Goal: Task Accomplishment & Management: Manage account settings

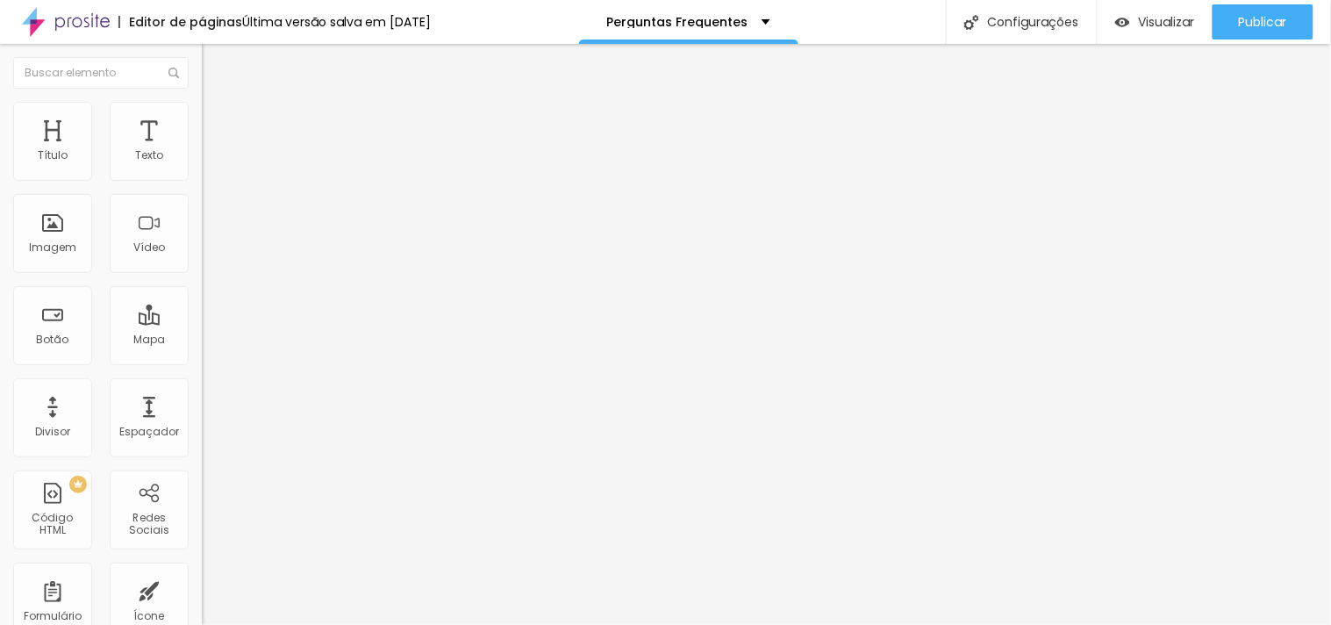
click at [218, 121] on font "Avançado" at bounding box center [247, 113] width 58 height 15
click at [416, 413] on textarea at bounding box center [553, 319] width 419 height 349
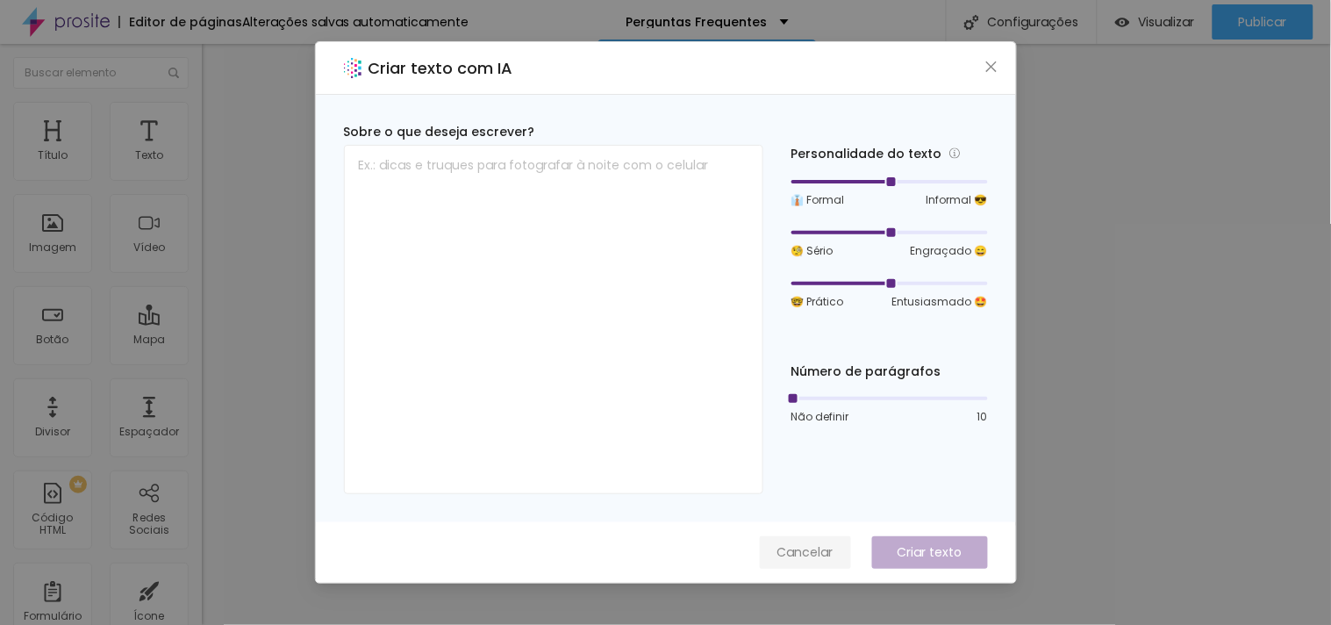
click at [796, 549] on font "Cancelar" at bounding box center [805, 552] width 56 height 18
click at [1068, 164] on div "Criar texto com IA Sobre o que deseja escrever? Personalidade do texto 👔 Formal…" at bounding box center [665, 312] width 1331 height 625
click at [978, 64] on div "Criar texto com IA" at bounding box center [666, 68] width 700 height 53
click at [986, 64] on icon "fechar" at bounding box center [991, 67] width 14 height 14
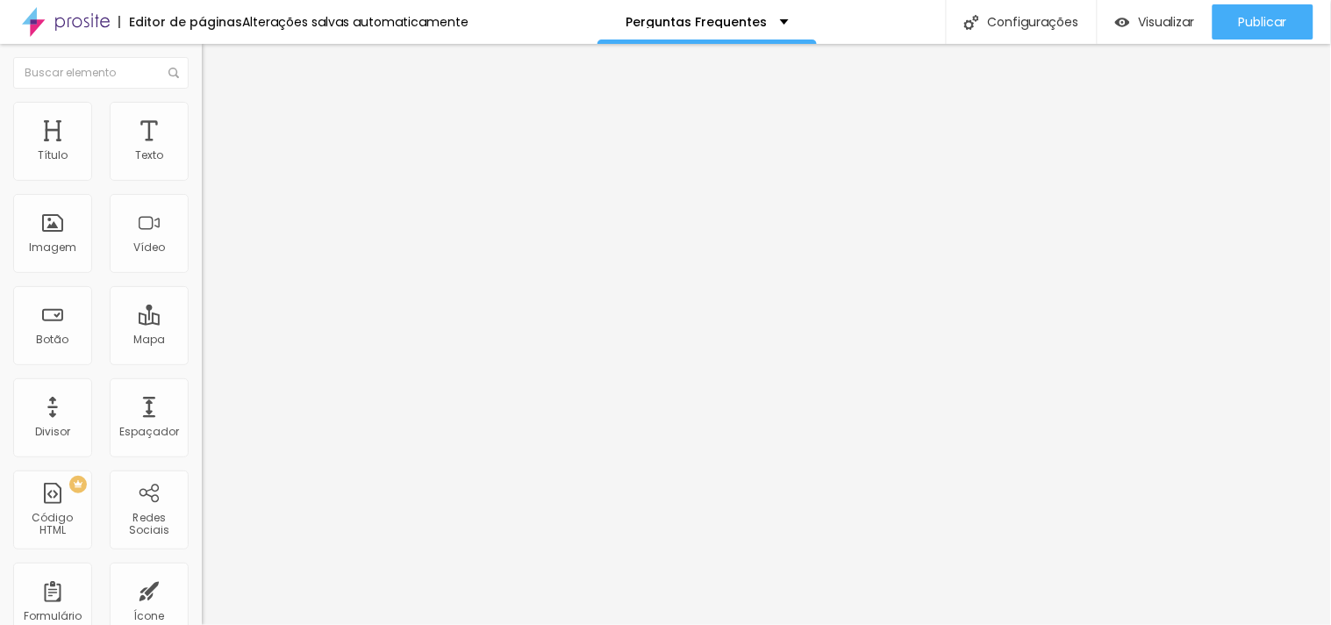
click at [202, 71] on button "Editar nulo" at bounding box center [303, 64] width 202 height 40
click at [215, 63] on img "button" at bounding box center [222, 64] width 14 height 14
click at [54, 501] on div "PREMIUM Código HTML" at bounding box center [52, 509] width 79 height 79
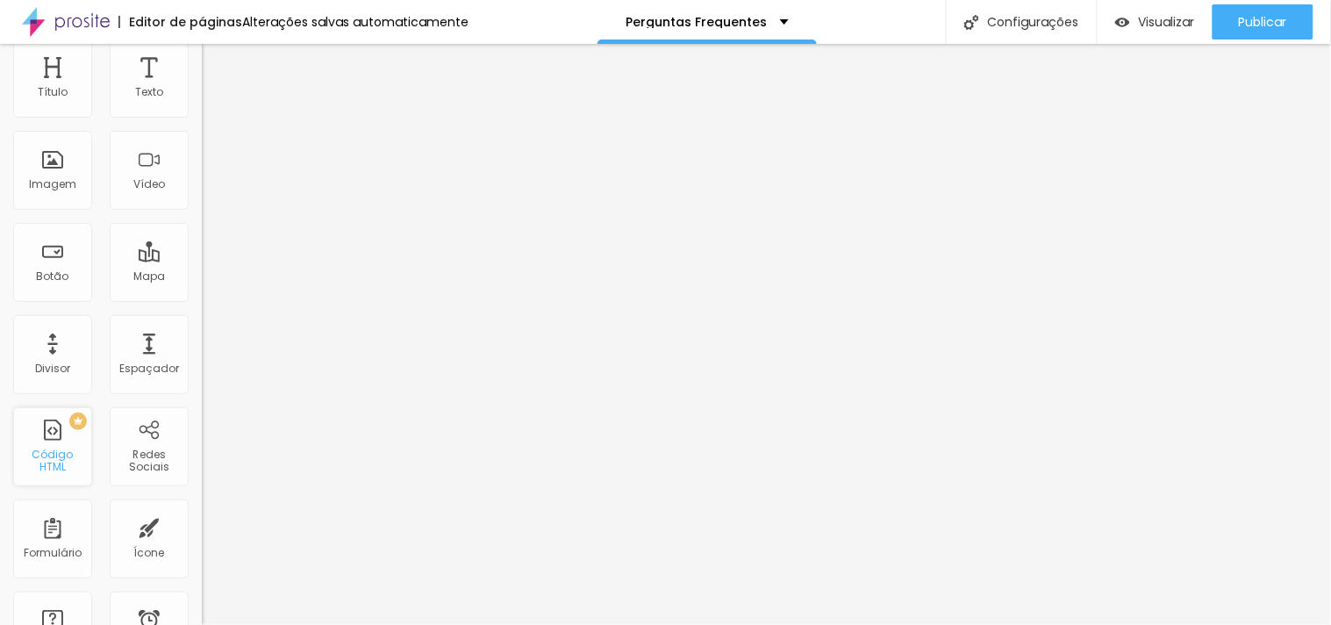
scroll to position [97, 0]
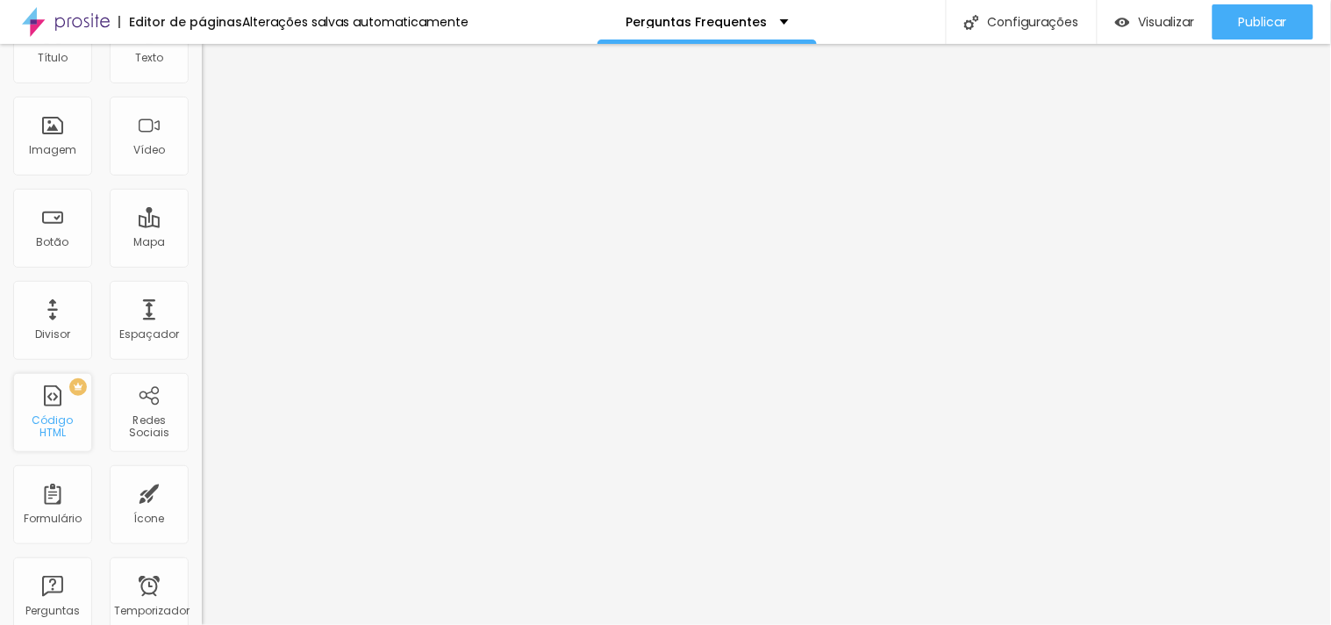
click at [42, 396] on div "PREMIUM Código HTML" at bounding box center [52, 412] width 79 height 79
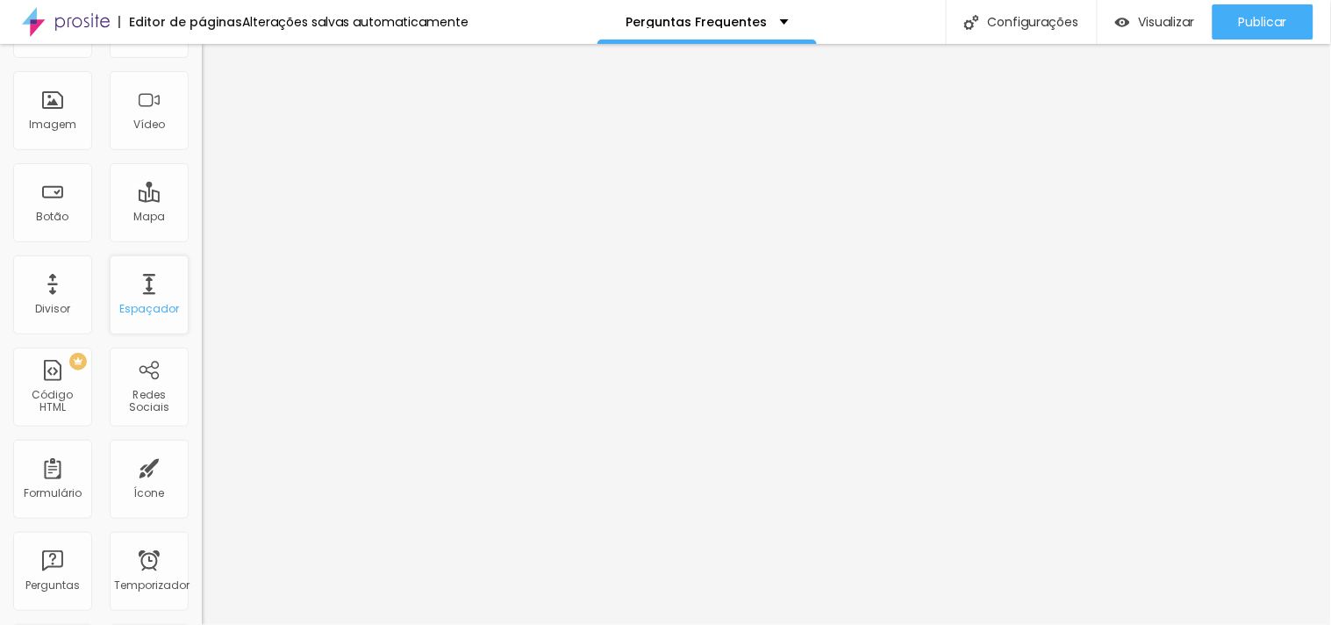
scroll to position [0, 0]
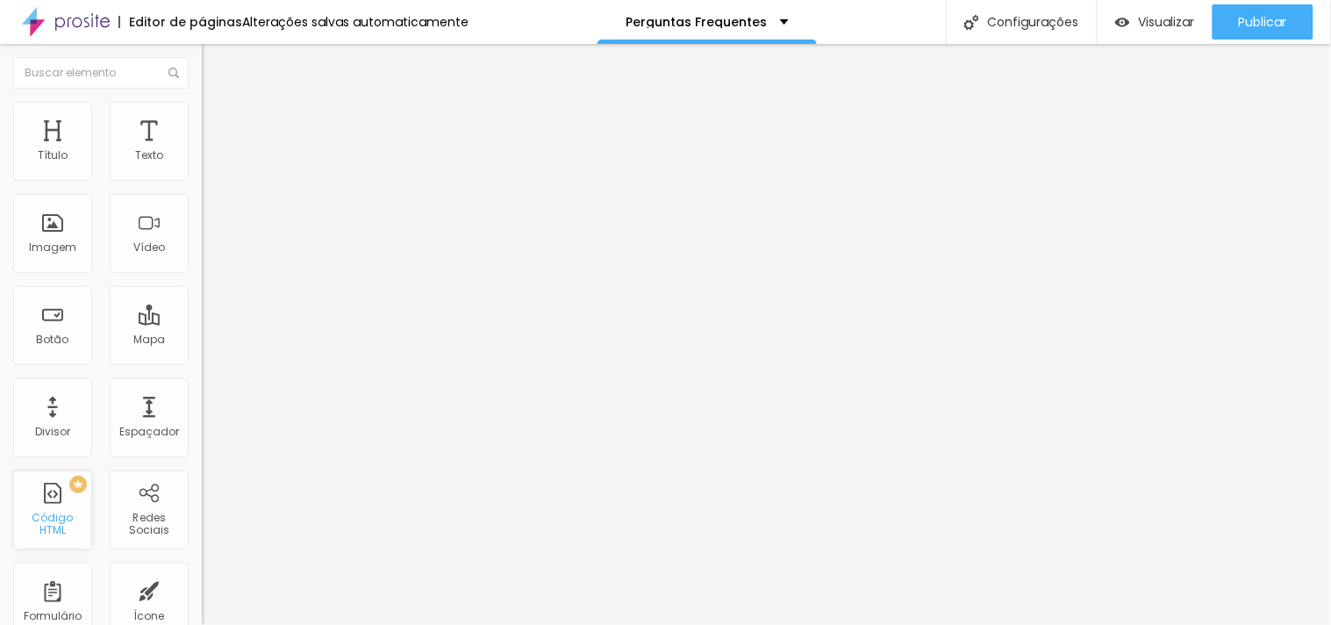
click at [49, 514] on div "PREMIUM Código HTML" at bounding box center [52, 509] width 79 height 79
click at [59, 374] on div "Título Texto Imagem Vídeo Botão Mapa Divisor Espaçador PREMIUM Código HTML Rede…" at bounding box center [101, 516] width 202 height 829
click at [202, 225] on div at bounding box center [303, 221] width 202 height 136
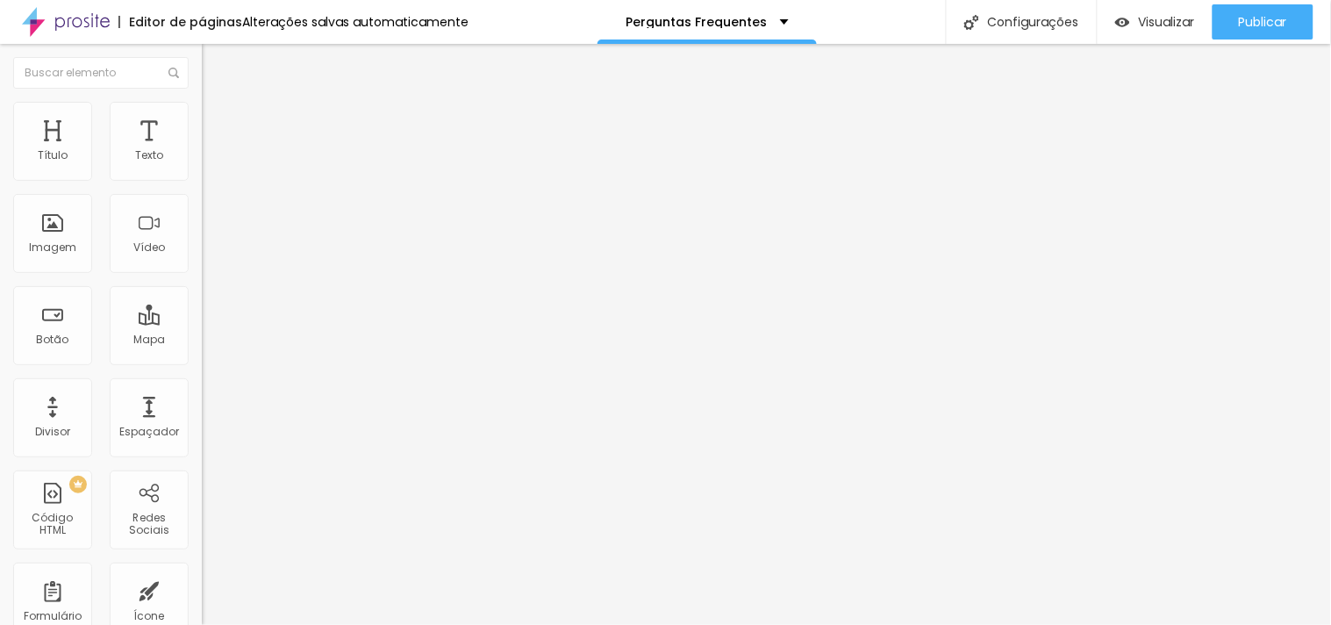
scroll to position [916, 0]
click at [218, 121] on font "Avançado" at bounding box center [247, 113] width 58 height 15
click at [218, 104] on font "Conteúdo" at bounding box center [245, 96] width 54 height 15
click at [202, 430] on div "Editar nulo Conteúdo Avançado Código HTML 3934 caracteres < script type = "apli…" at bounding box center [303, 334] width 202 height 581
click at [1151, 15] on font "Visualizar" at bounding box center [1167, 22] width 56 height 18
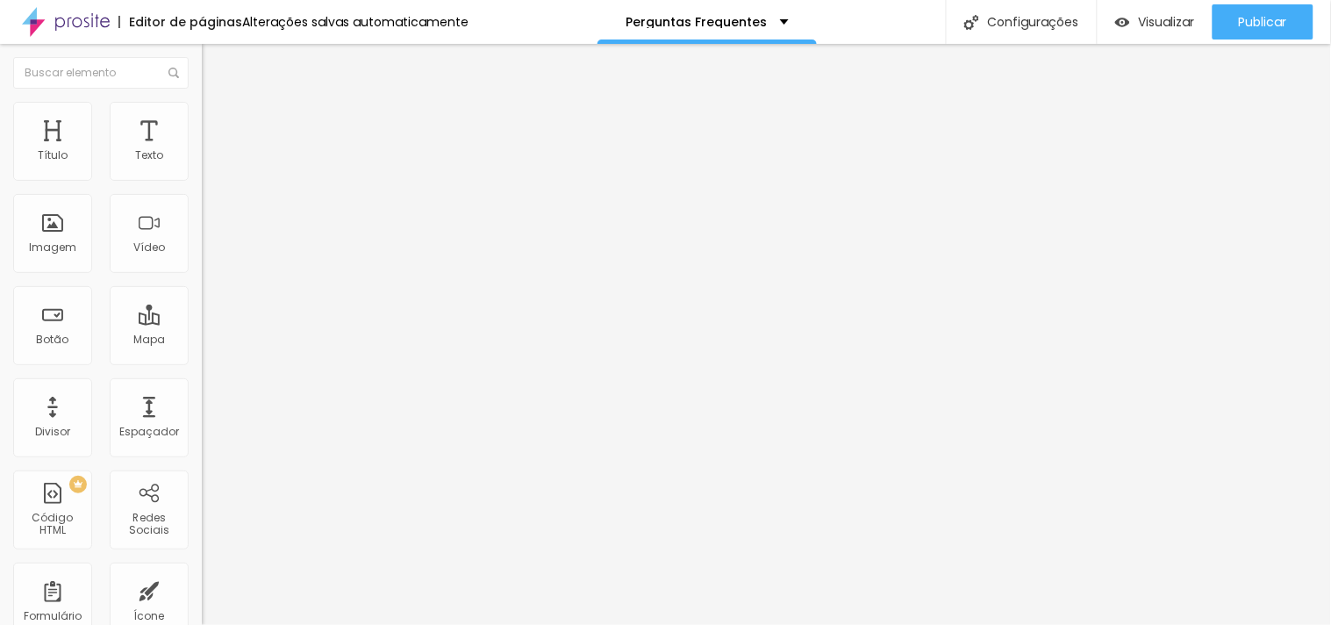
click at [202, 72] on button "Editar nulo" at bounding box center [303, 64] width 202 height 40
click at [202, 211] on div at bounding box center [303, 221] width 202 height 136
paste textarea
click at [202, 70] on button "Editar nulo" at bounding box center [303, 64] width 202 height 40
click at [196, 20] on font "Editor de páginas" at bounding box center [185, 22] width 113 height 18
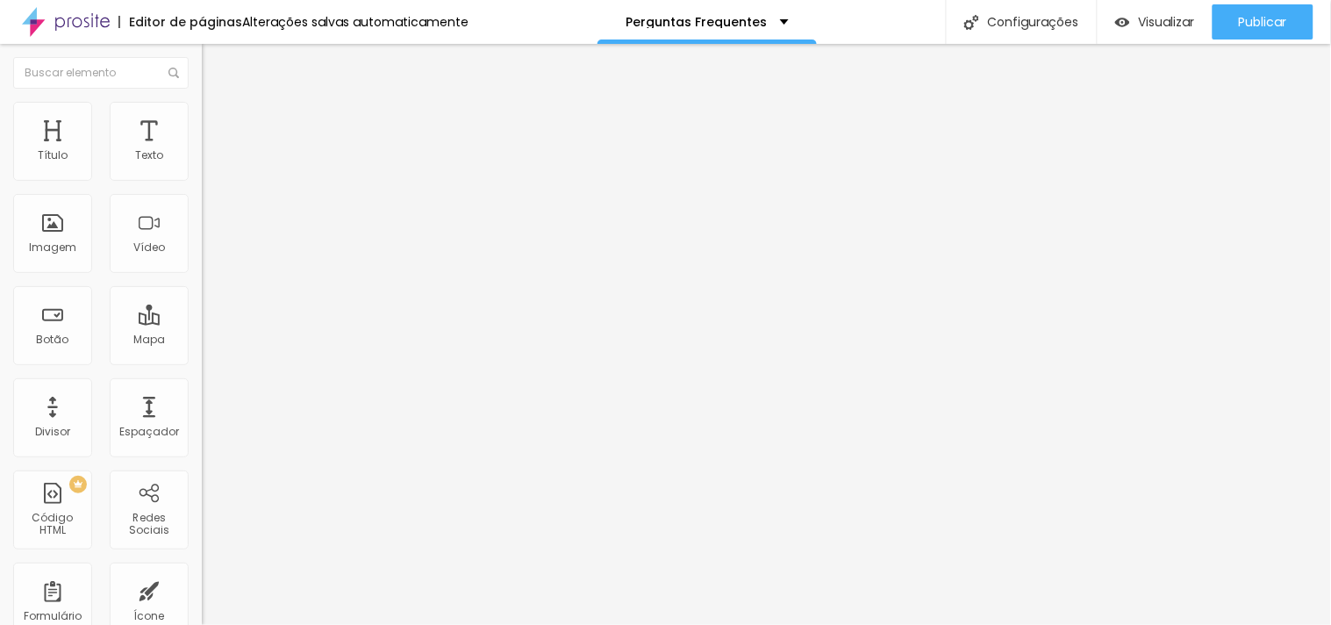
click at [402, 20] on font "Alterações salvas automaticamente" at bounding box center [355, 22] width 226 height 18
click at [202, 165] on input "Quero reservar meu lugar" at bounding box center [307, 156] width 211 height 18
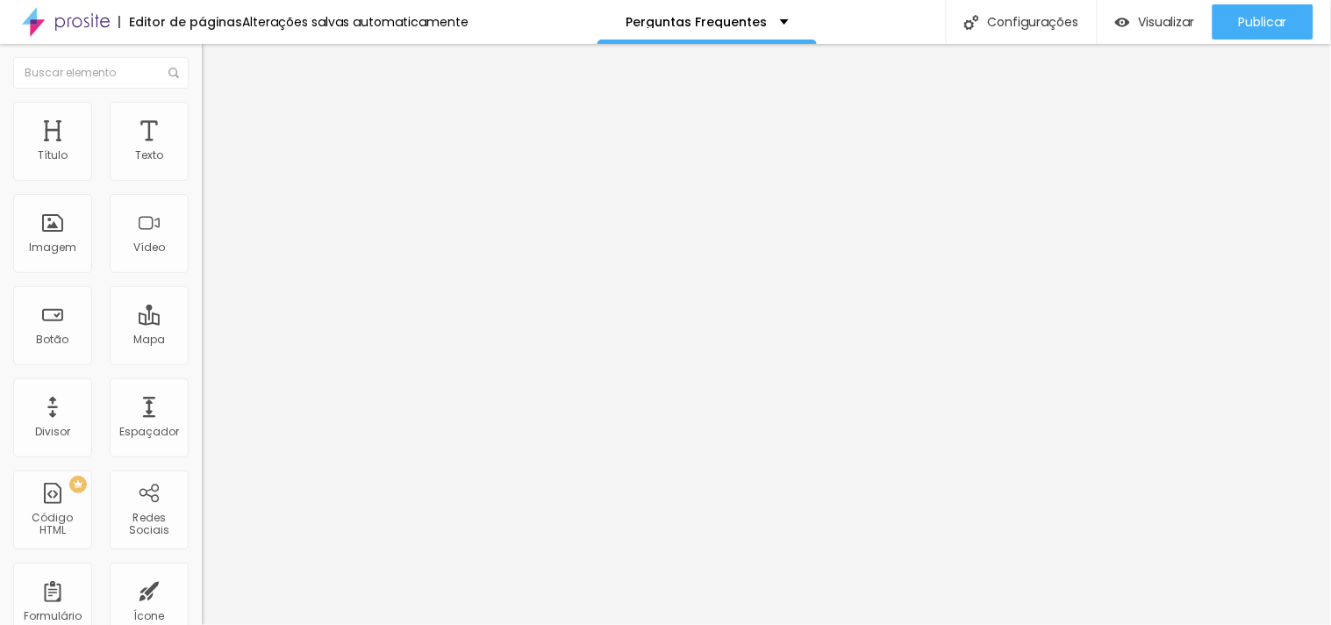
click at [202, 165] on input "Quero reservar meu lugar" at bounding box center [307, 156] width 211 height 18
type input "Reservar minha data!"
click at [202, 361] on input "https://" at bounding box center [307, 353] width 211 height 18
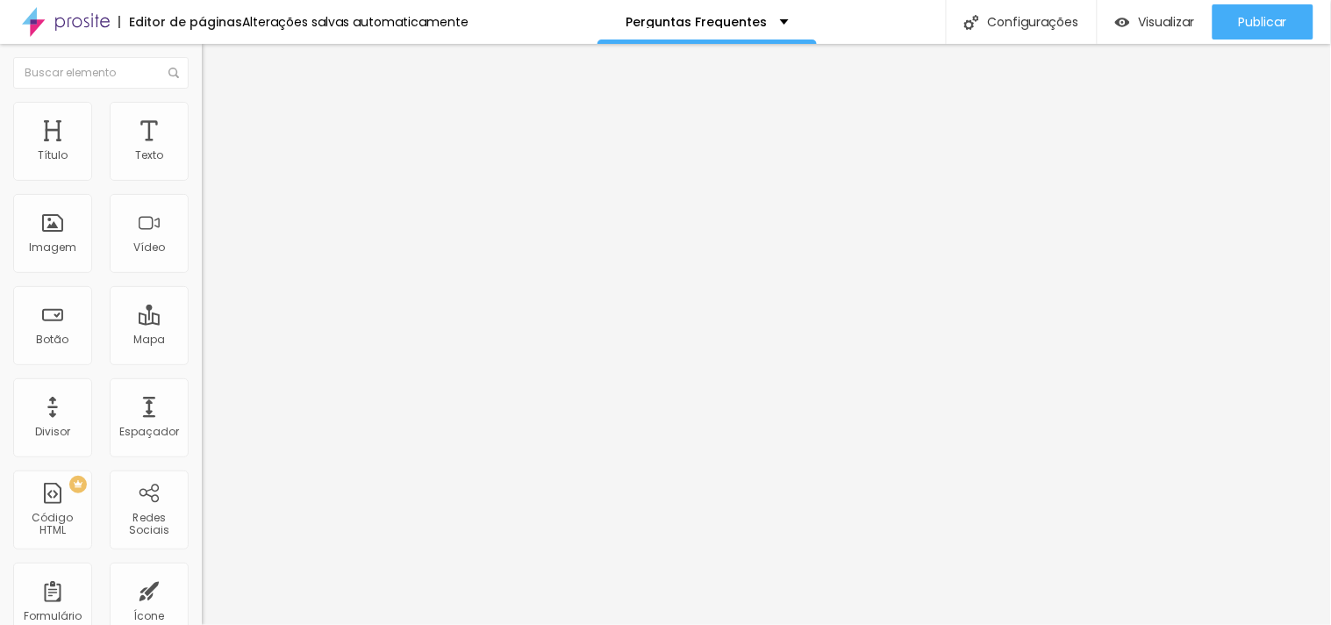
paste input "wa.me/5511973686516?text=Ol%C3%A1,%20estava%20visitando%20seu%20site%20e%20me%2…"
type input "https://wa.me/5511973686516?text=Ol%C3%A1,%20estava%20visitando%20seu%20site%20…"
click at [218, 118] on font "Estilo" at bounding box center [231, 113] width 27 height 15
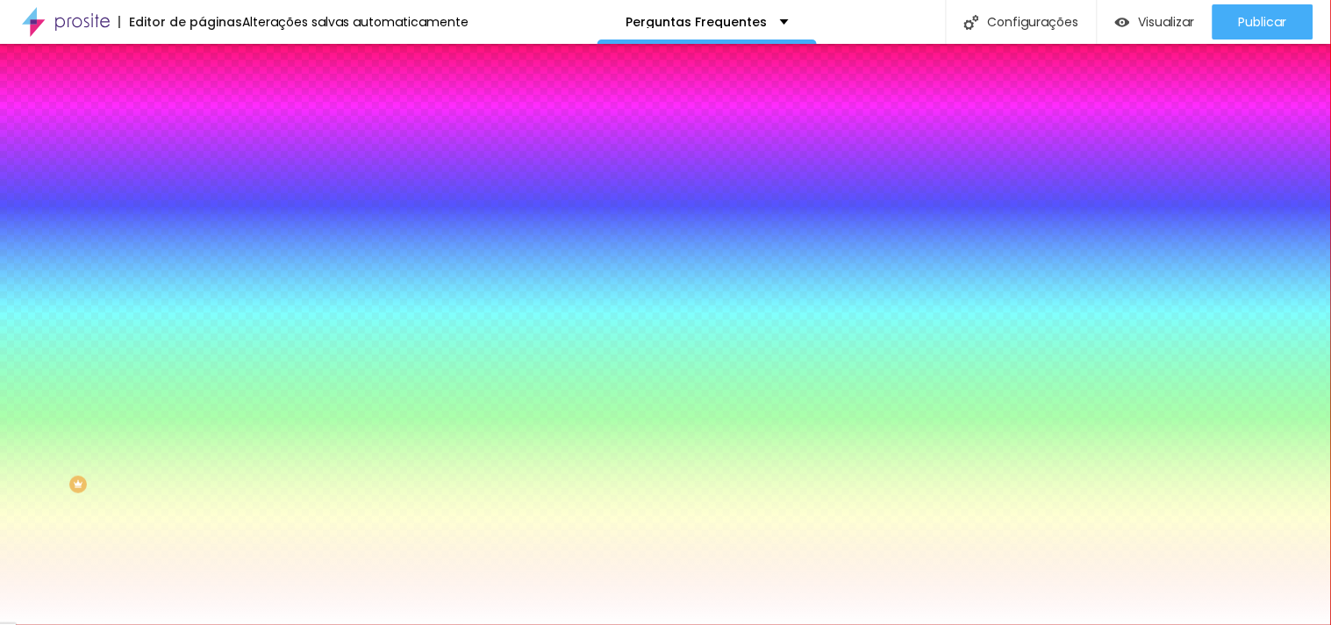
click at [202, 119] on li "Avançado" at bounding box center [303, 128] width 202 height 18
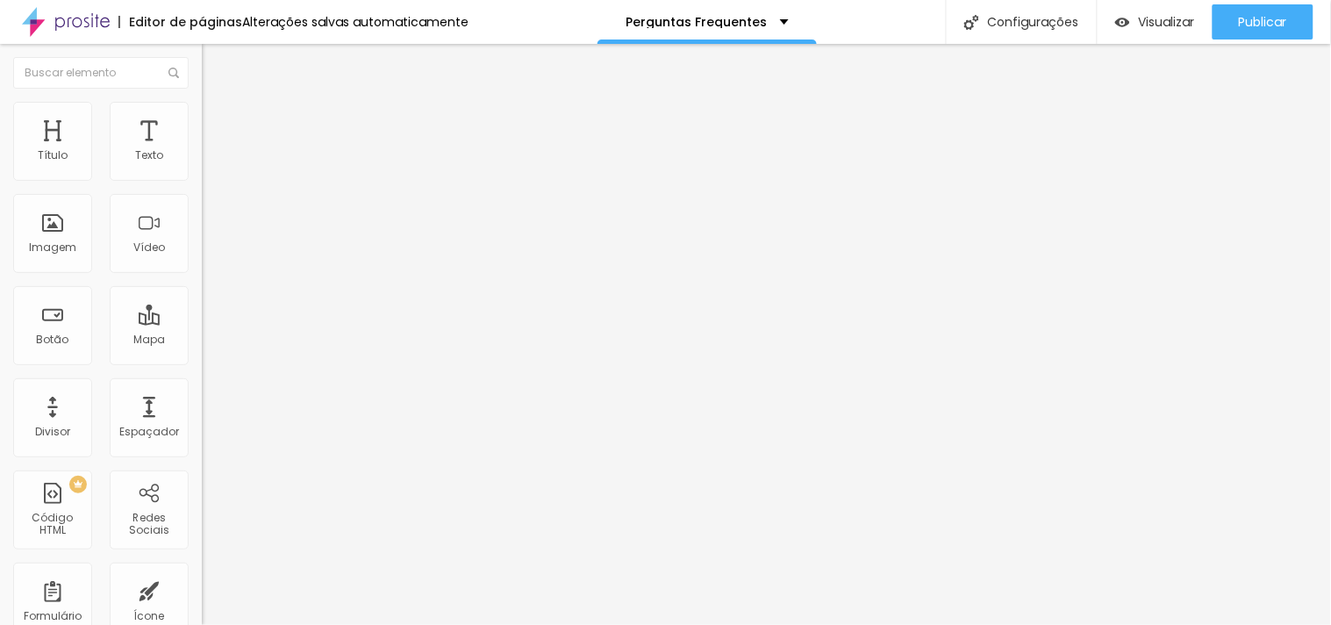
click at [202, 102] on li "Conteúdo" at bounding box center [303, 93] width 202 height 18
click at [218, 121] on font "Estilo" at bounding box center [231, 113] width 27 height 15
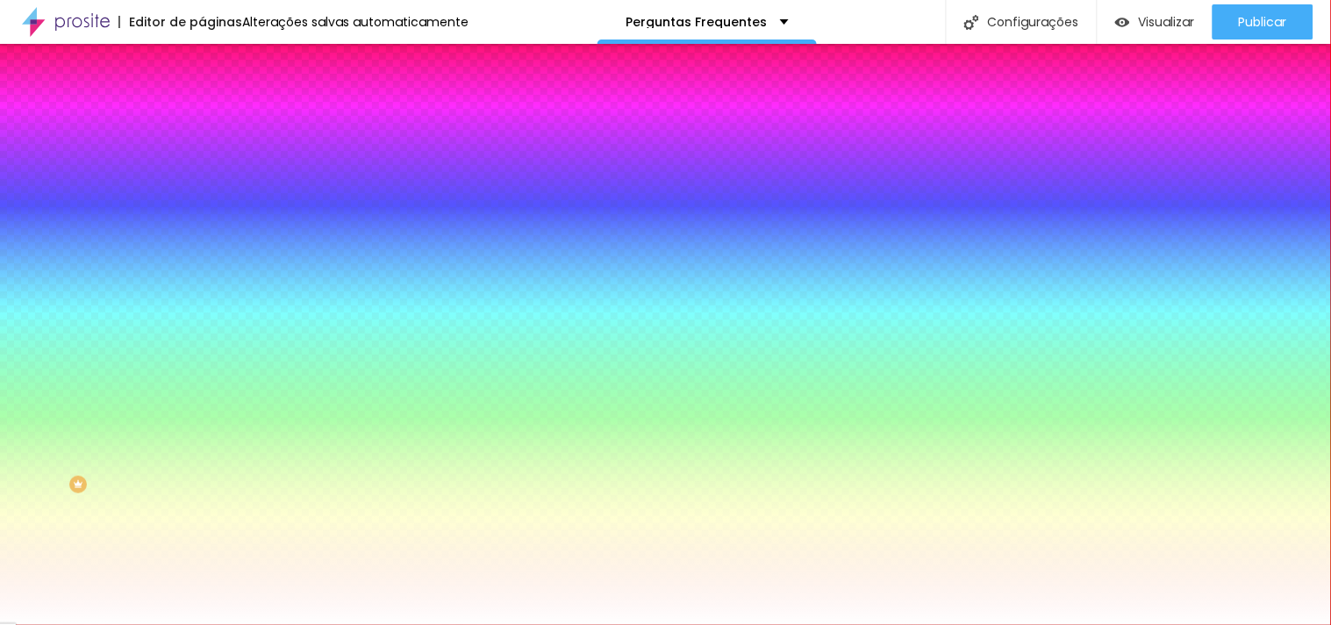
click at [218, 124] on font "Avançado" at bounding box center [247, 131] width 58 height 15
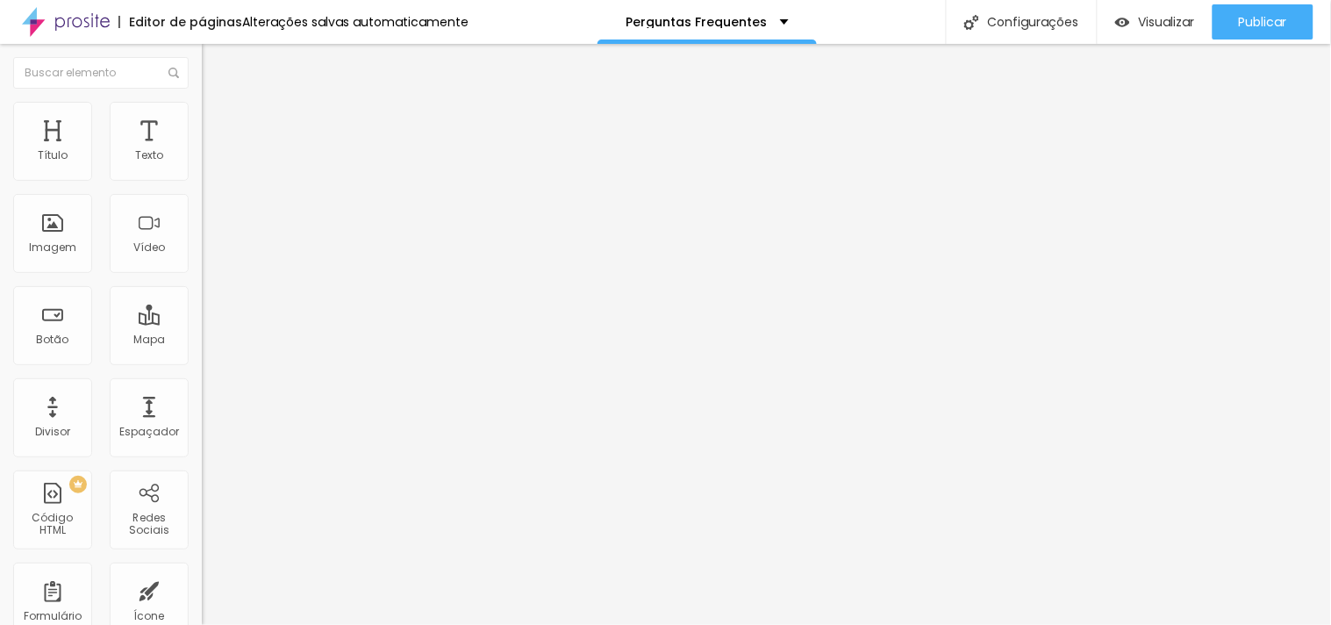
click at [218, 118] on font "Estilo" at bounding box center [231, 113] width 27 height 15
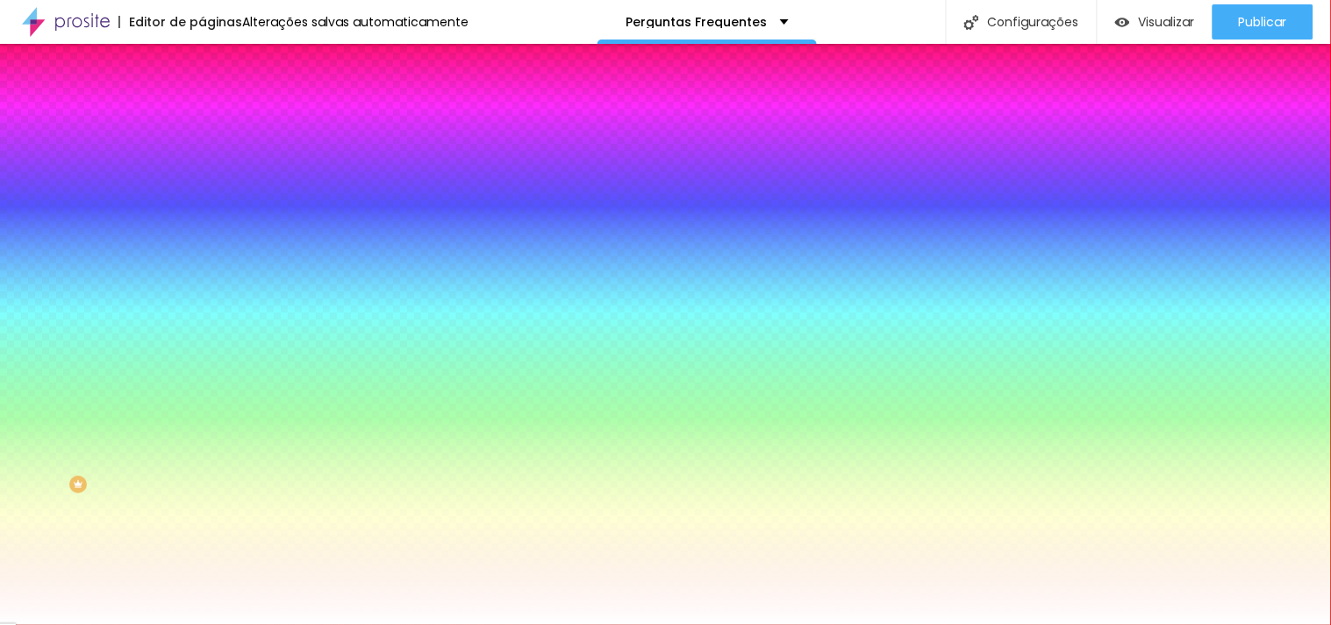
click at [218, 104] on font "Conteúdo" at bounding box center [245, 96] width 54 height 15
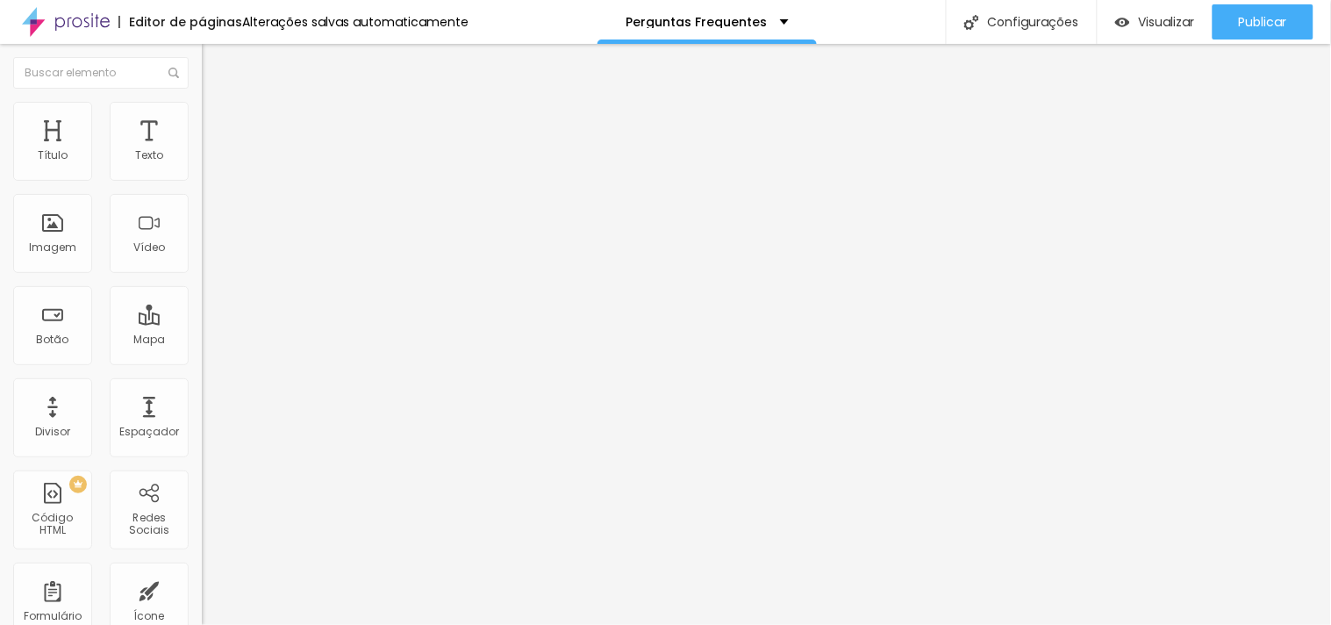
click at [202, 53] on button "Editar nulo" at bounding box center [303, 64] width 202 height 40
click at [53, 241] on font "Imagem" at bounding box center [52, 246] width 47 height 15
click at [51, 240] on font "Imagem" at bounding box center [52, 246] width 47 height 15
click at [202, 151] on span "Trocar imagem" at bounding box center [250, 143] width 96 height 15
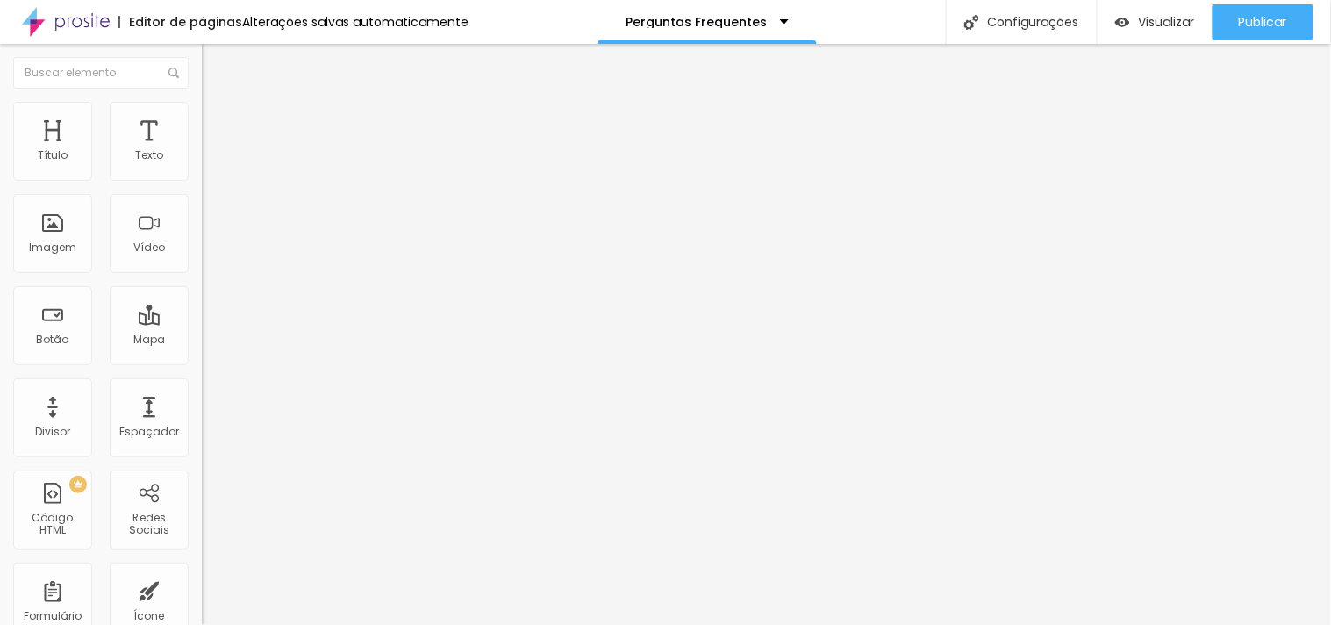
click at [38, 250] on font "Imagem" at bounding box center [52, 246] width 47 height 15
click at [212, 151] on font "Adicionar imagem" at bounding box center [263, 143] width 103 height 15
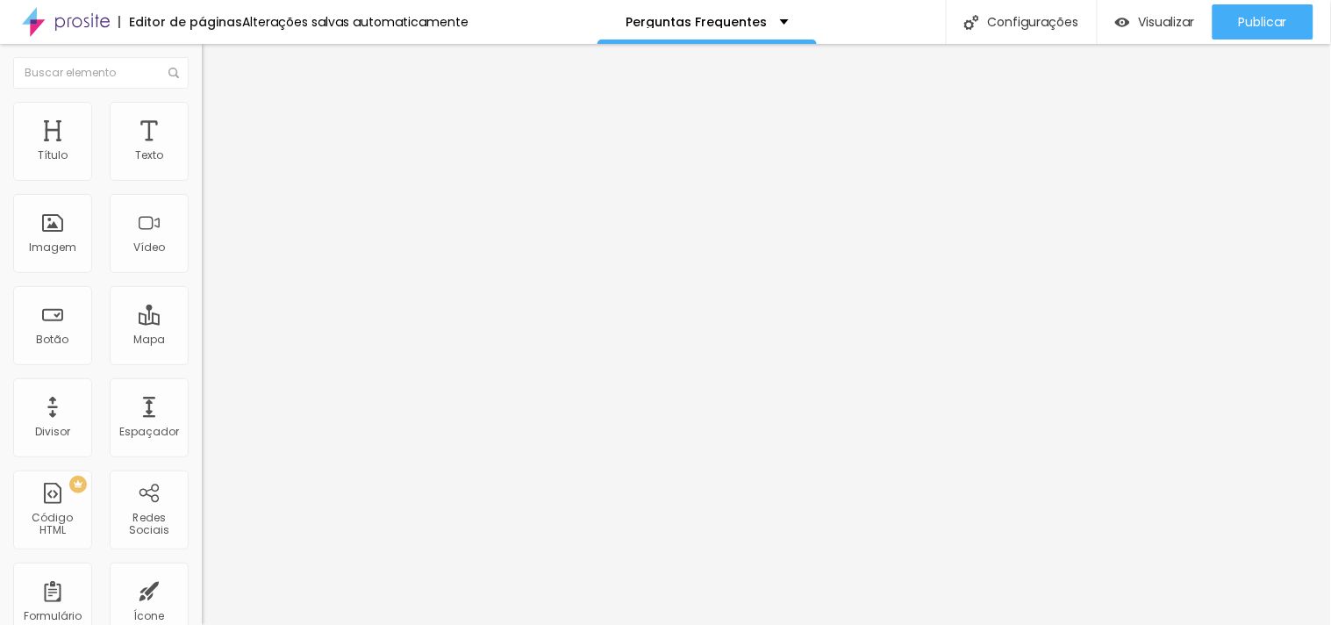
click at [202, 55] on button "Editar nulo" at bounding box center [303, 64] width 202 height 40
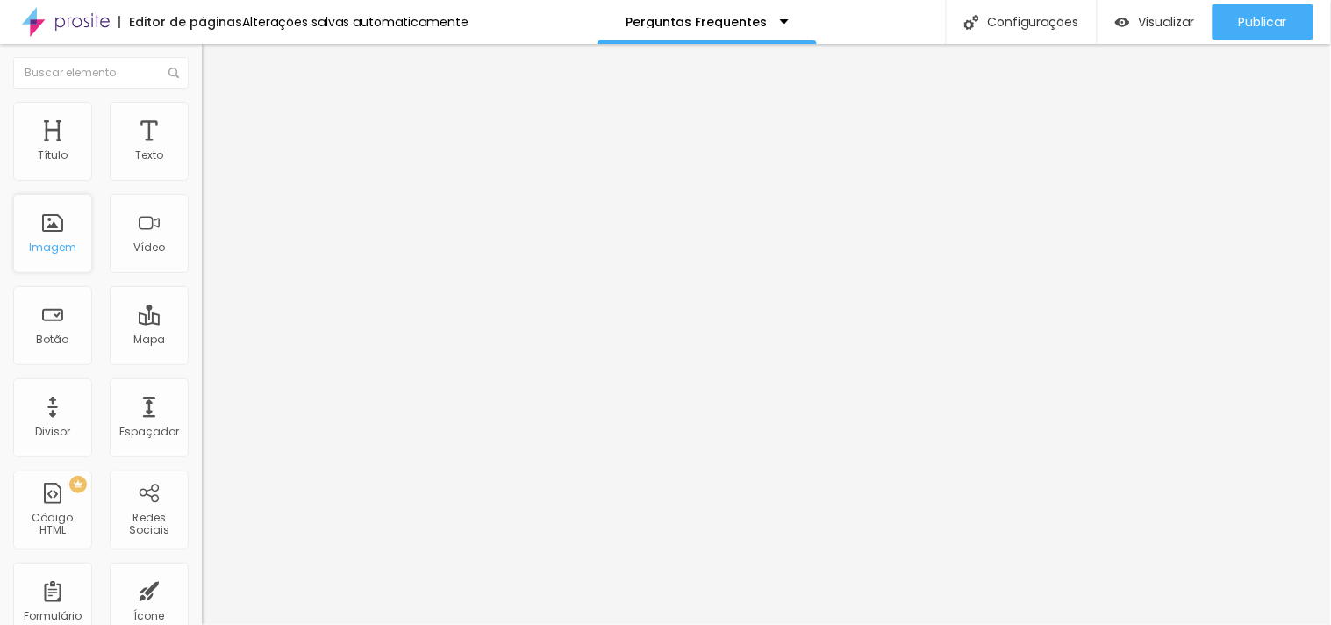
click at [46, 239] on font "Imagem" at bounding box center [52, 246] width 47 height 15
click at [212, 151] on font "Adicionar imagem" at bounding box center [263, 143] width 103 height 15
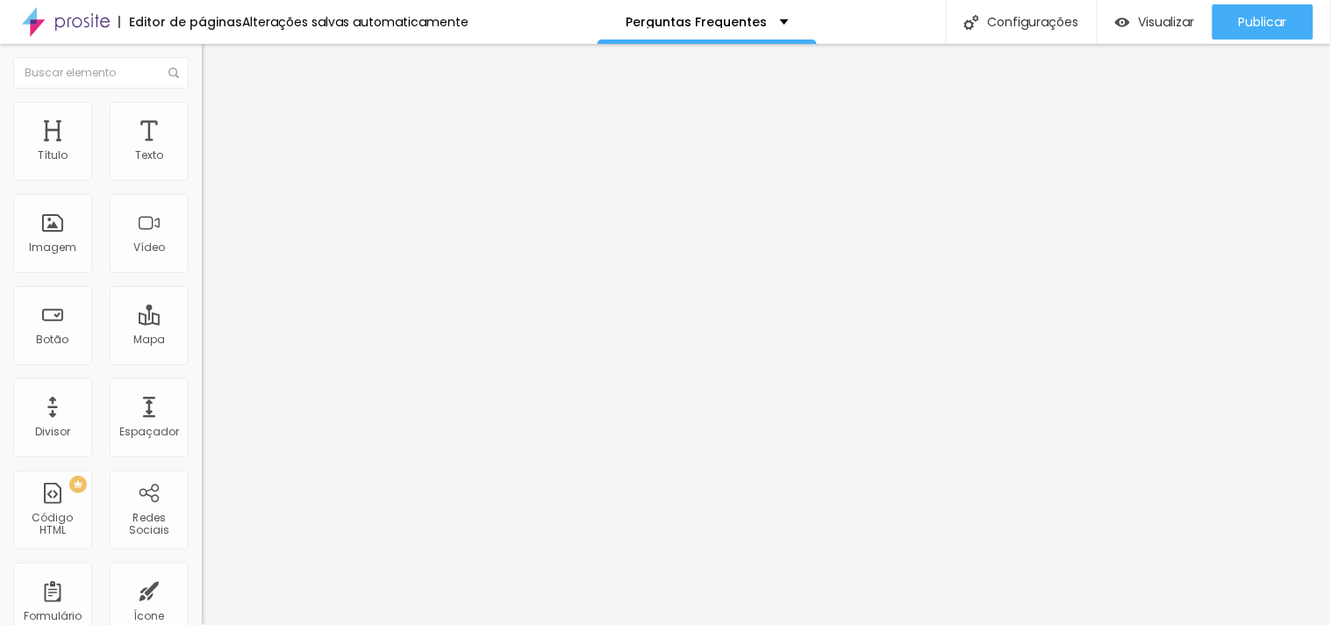
click at [202, 344] on div "URL" at bounding box center [303, 338] width 202 height 11
click at [202, 361] on input "https://wa.me/5511973686516?text=Ol%C3%A1,%20estava%20visitando%20seu%20site%20…" at bounding box center [307, 353] width 211 height 18
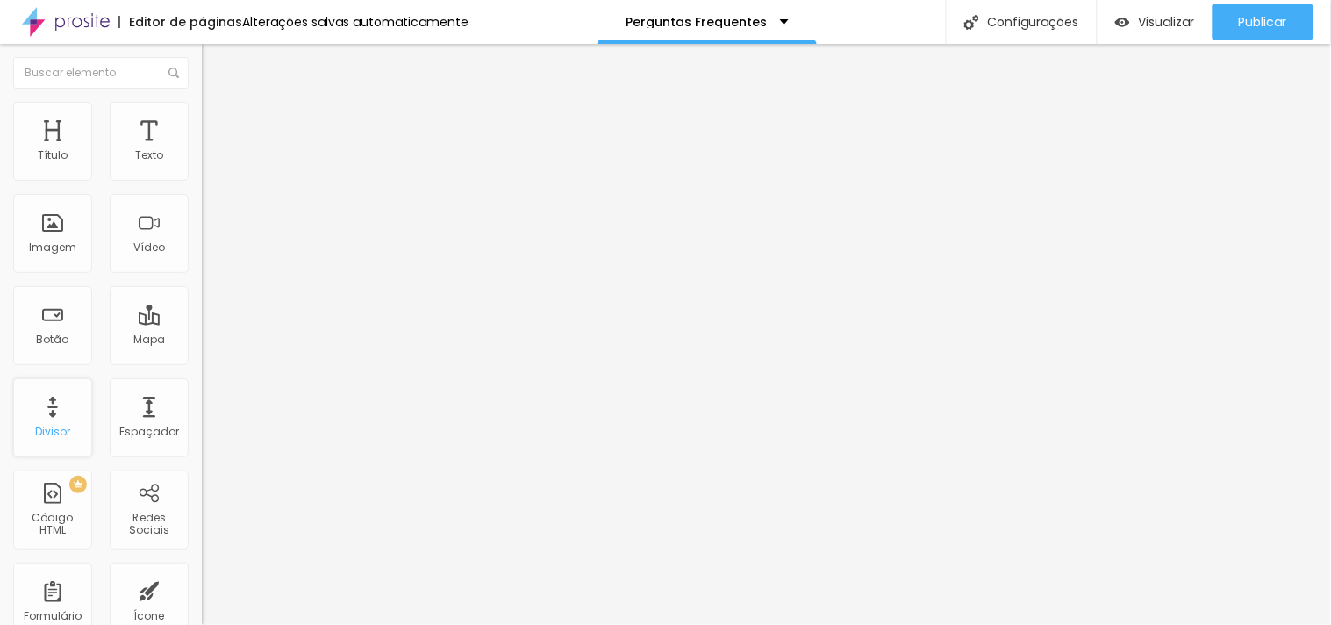
click at [54, 440] on div "Divisor" at bounding box center [52, 417] width 79 height 79
click at [202, 72] on button "Editar nulo" at bounding box center [303, 64] width 202 height 40
click at [212, 151] on font "Adicionar imagem" at bounding box center [263, 143] width 103 height 15
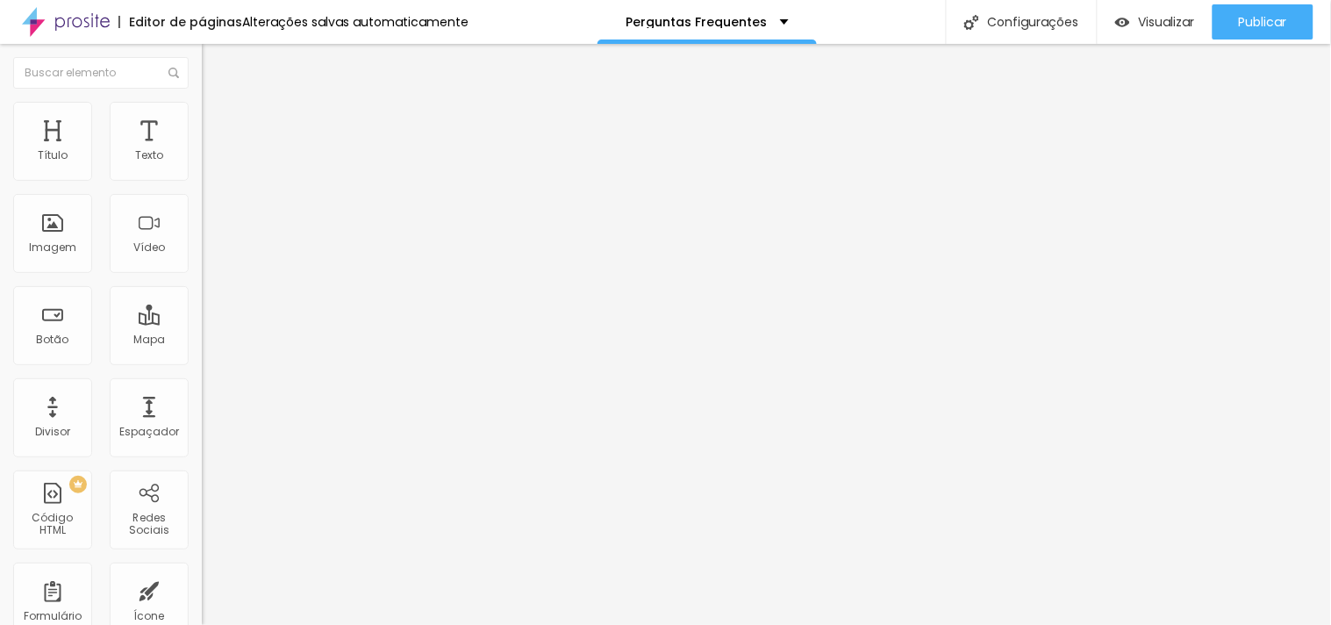
click at [202, 401] on div "Adicionar imagem Descrição da imagem (Alt) Alinhamento Proporção Original Cinem…" at bounding box center [303, 269] width 202 height 264
click at [218, 120] on font "Estilo" at bounding box center [231, 113] width 27 height 15
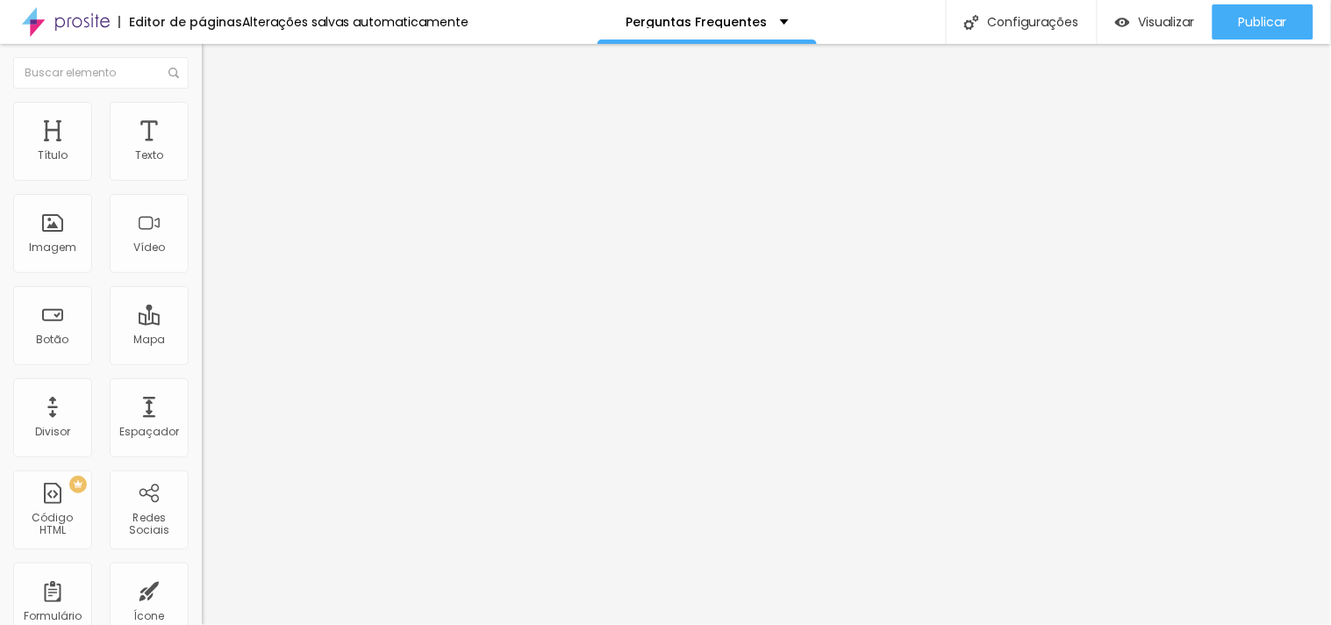
type input "85"
type input "80"
type input "70"
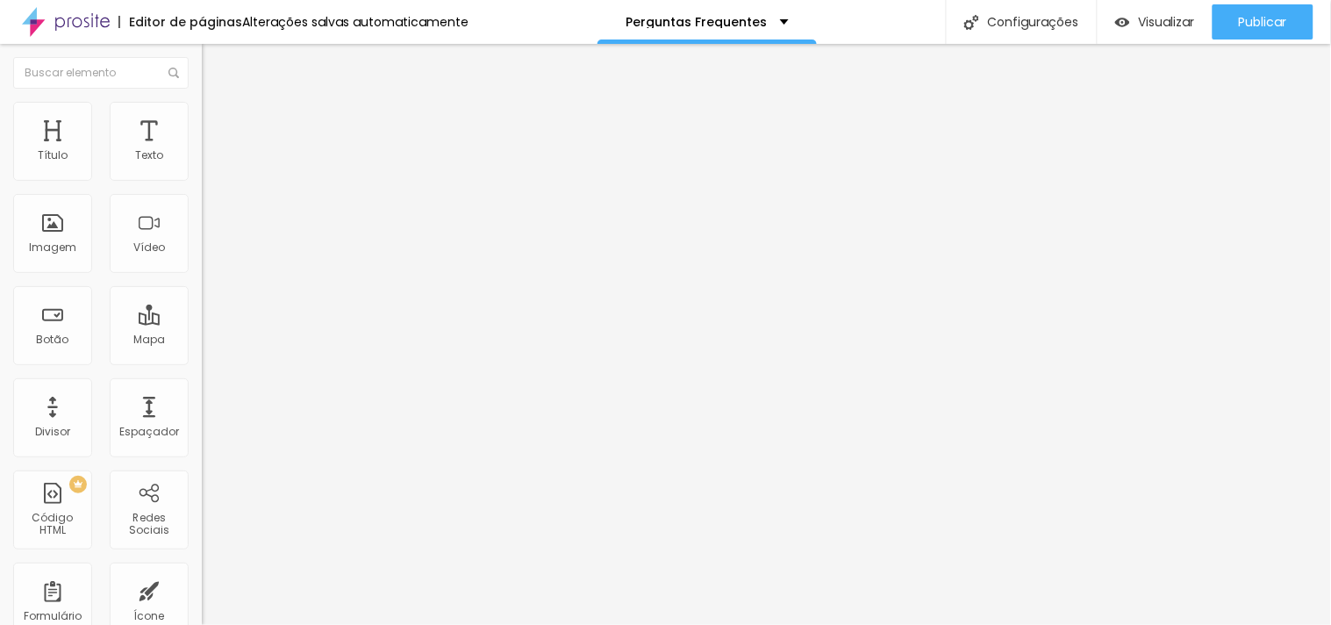
type input "70"
type input "65"
type input "60"
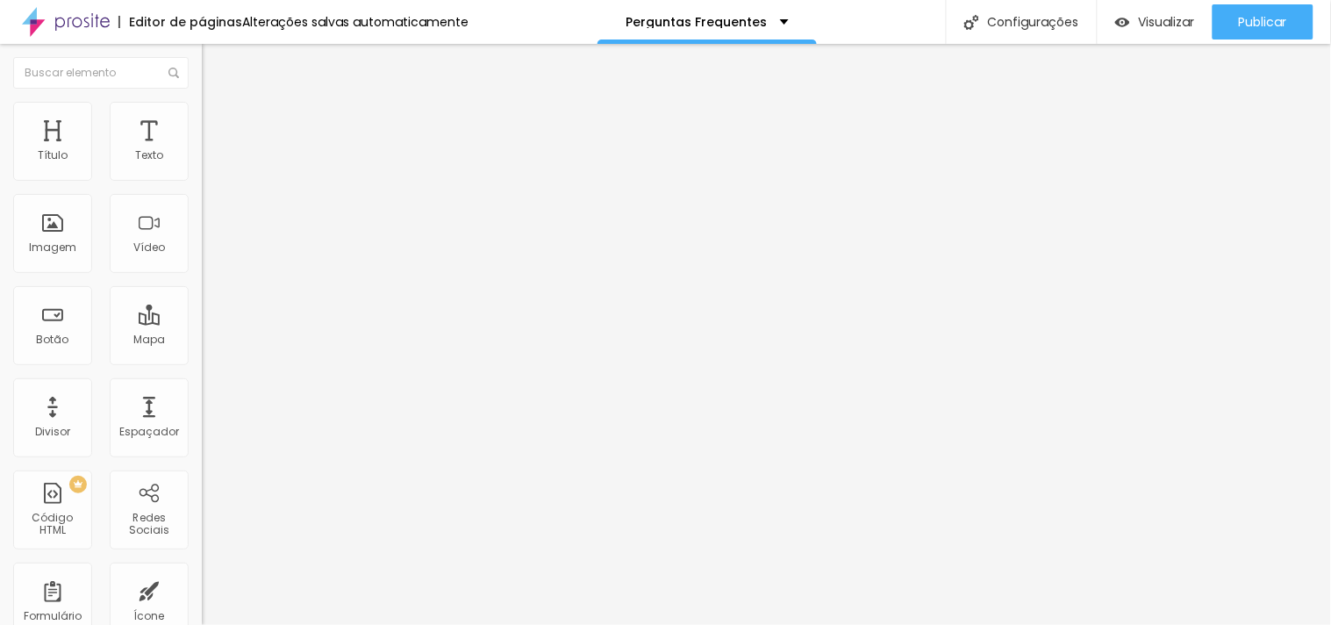
type input "55"
type input "50"
type input "45"
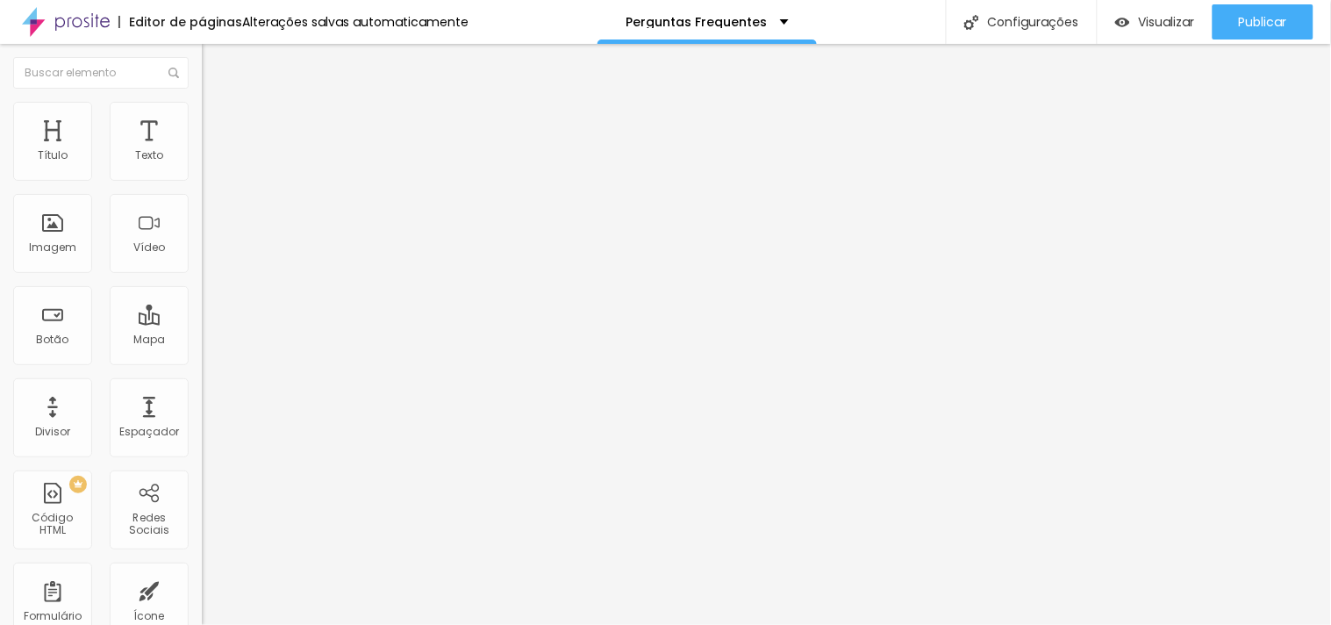
type input "45"
type input "40"
drag, startPoint x: 182, startPoint y: 184, endPoint x: 73, endPoint y: 204, distance: 110.5
type input "40"
click at [202, 180] on input "range" at bounding box center [258, 173] width 113 height 14
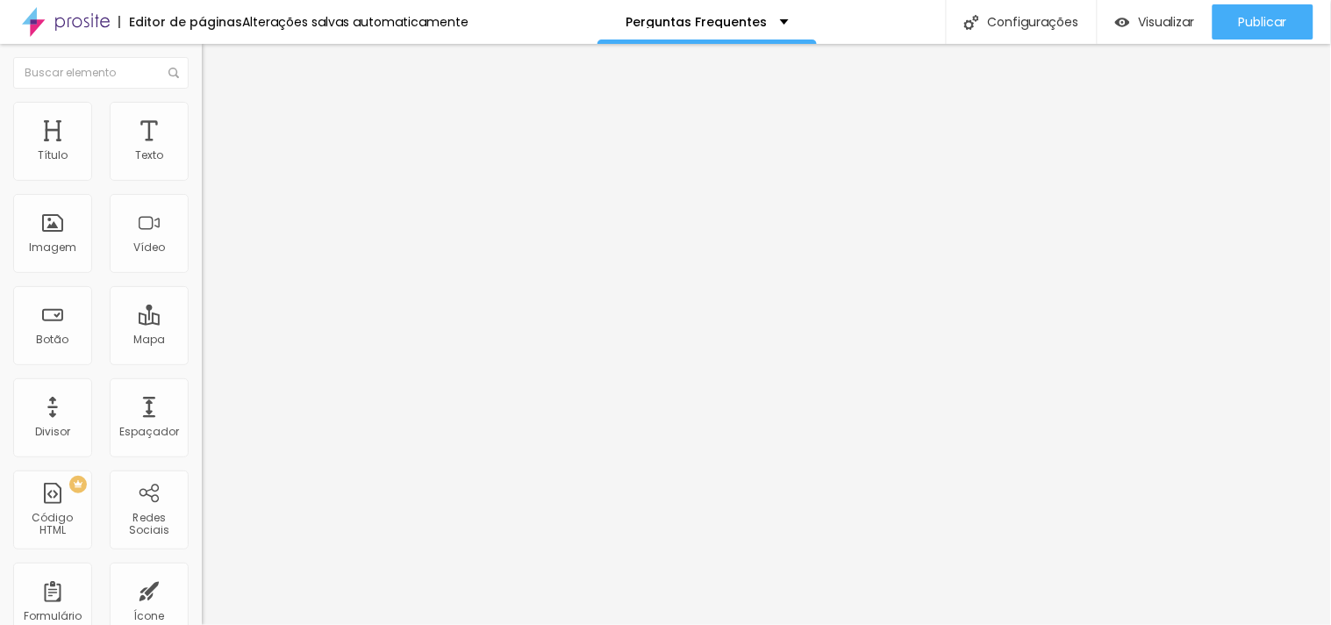
click at [202, 102] on li "Conteúdo" at bounding box center [303, 93] width 202 height 18
click at [202, 250] on img at bounding box center [208, 244] width 12 height 12
click at [202, 71] on button "Editar nulo" at bounding box center [303, 64] width 202 height 40
click at [218, 121] on font "Estilo" at bounding box center [231, 113] width 27 height 15
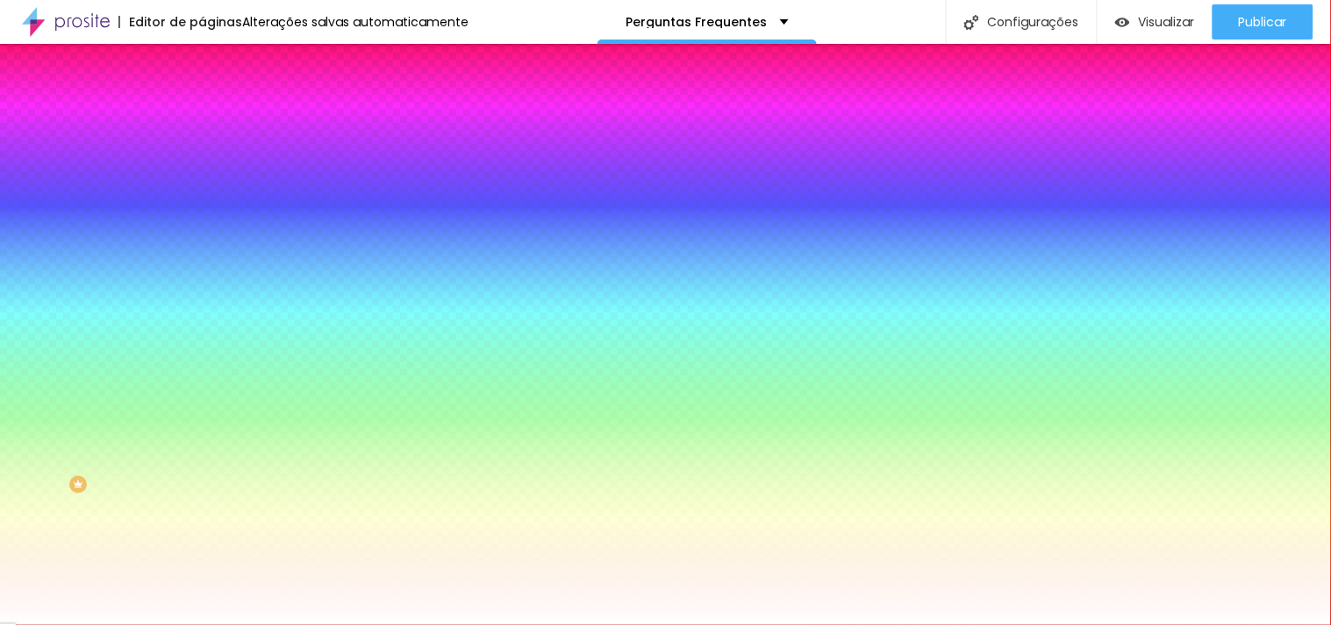
click at [202, 119] on li "Avançado" at bounding box center [303, 128] width 202 height 18
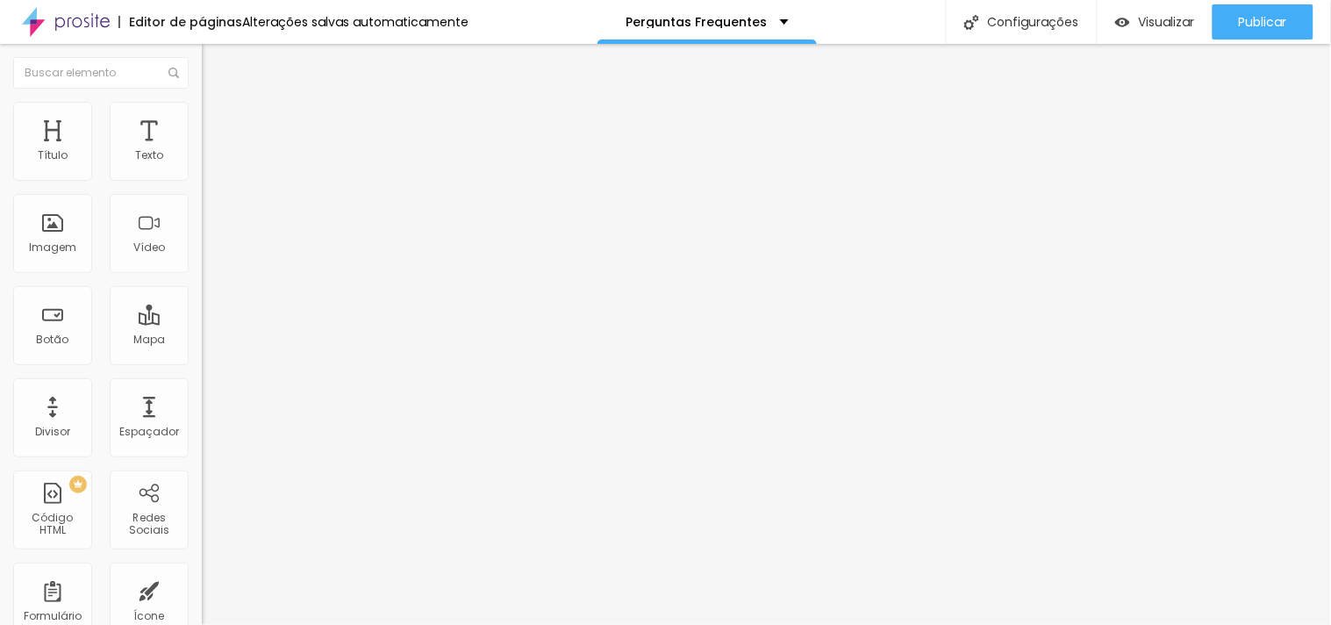
click at [202, 102] on li "Estilo" at bounding box center [303, 111] width 202 height 18
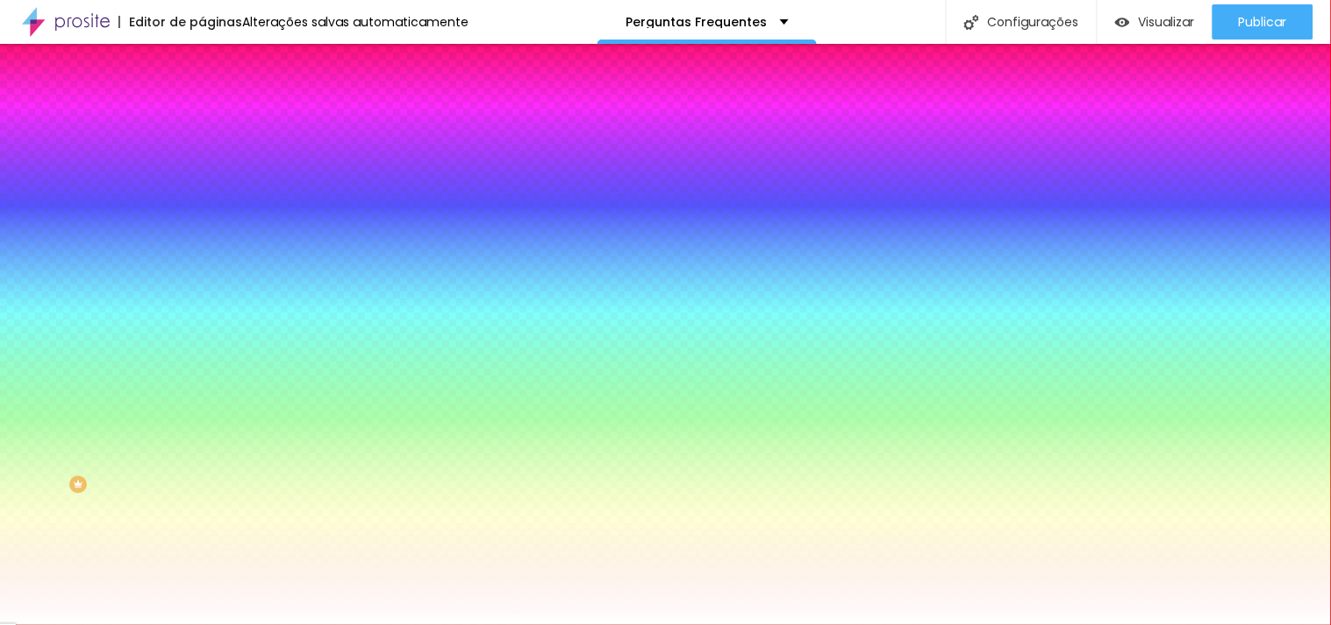
click at [202, 102] on li "Conteúdo" at bounding box center [303, 93] width 202 height 18
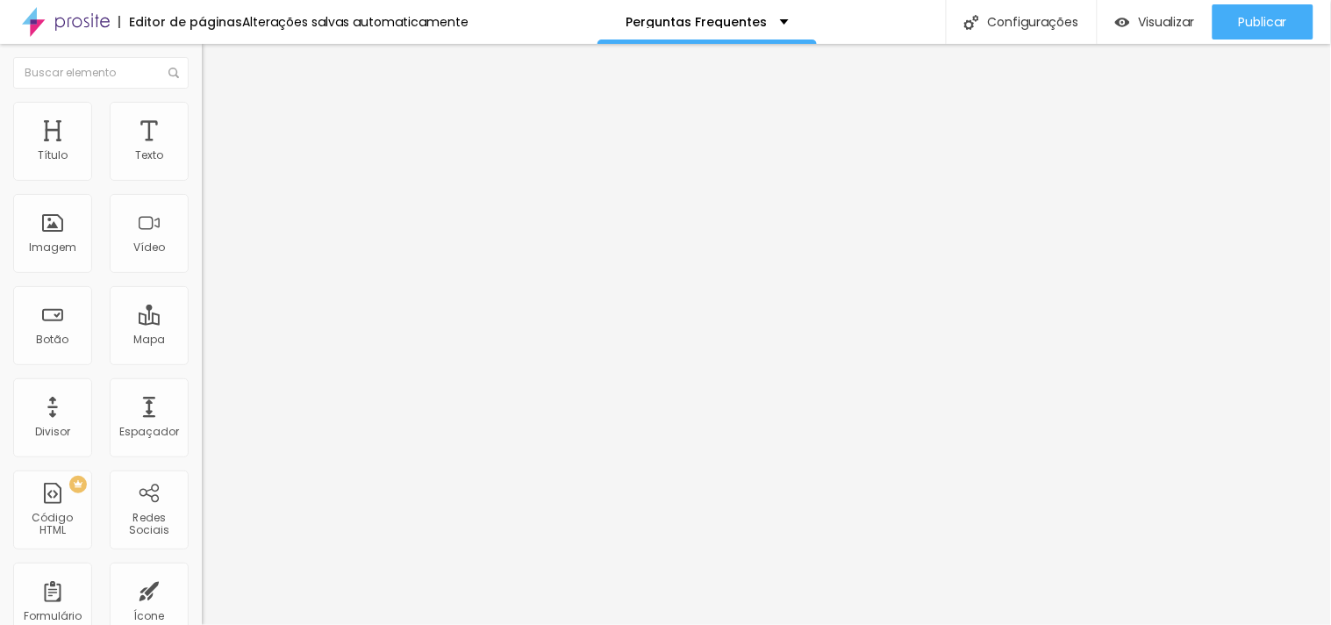
click at [215, 64] on img "button" at bounding box center [222, 64] width 14 height 14
click at [212, 151] on font "Trocar imagem" at bounding box center [254, 143] width 85 height 15
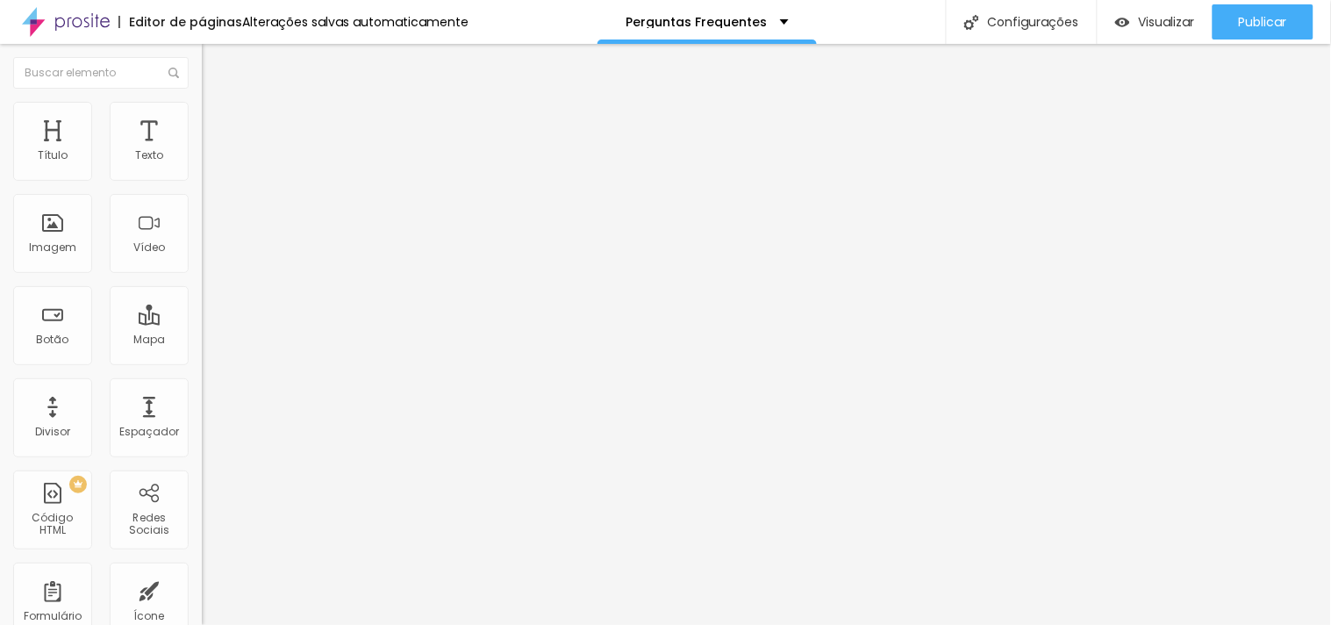
click at [202, 116] on li "Estilo" at bounding box center [303, 111] width 202 height 18
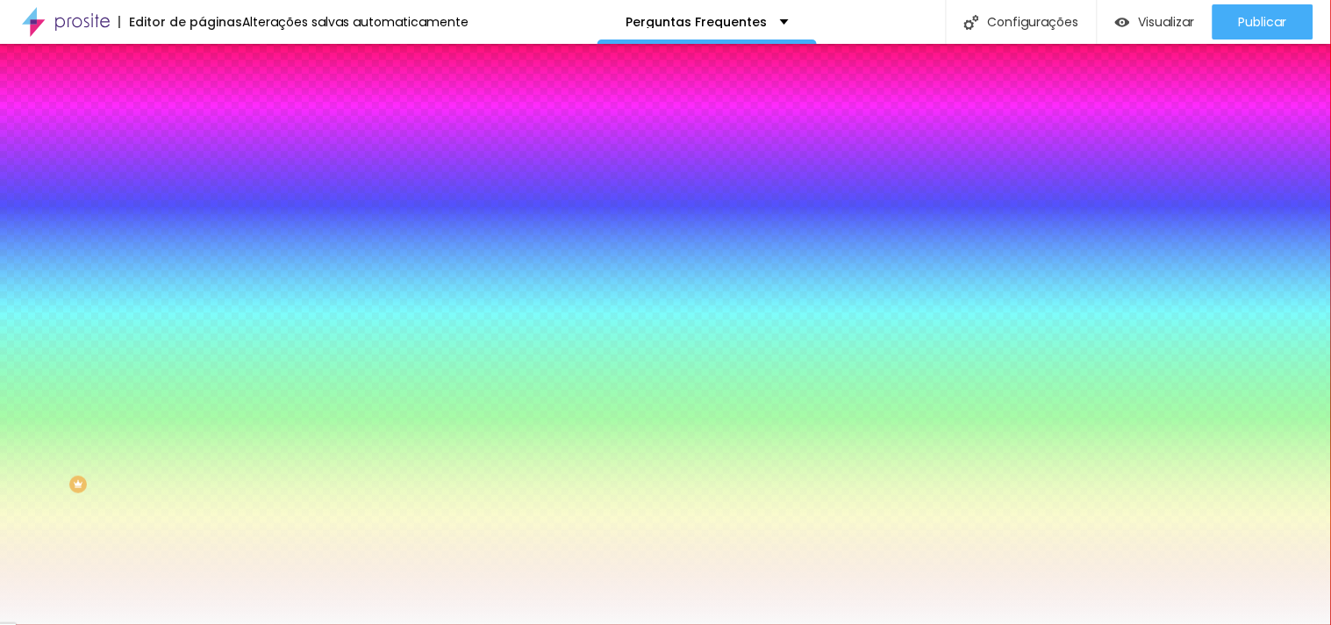
click at [202, 256] on input "#F9F9F9" at bounding box center [307, 248] width 211 height 18
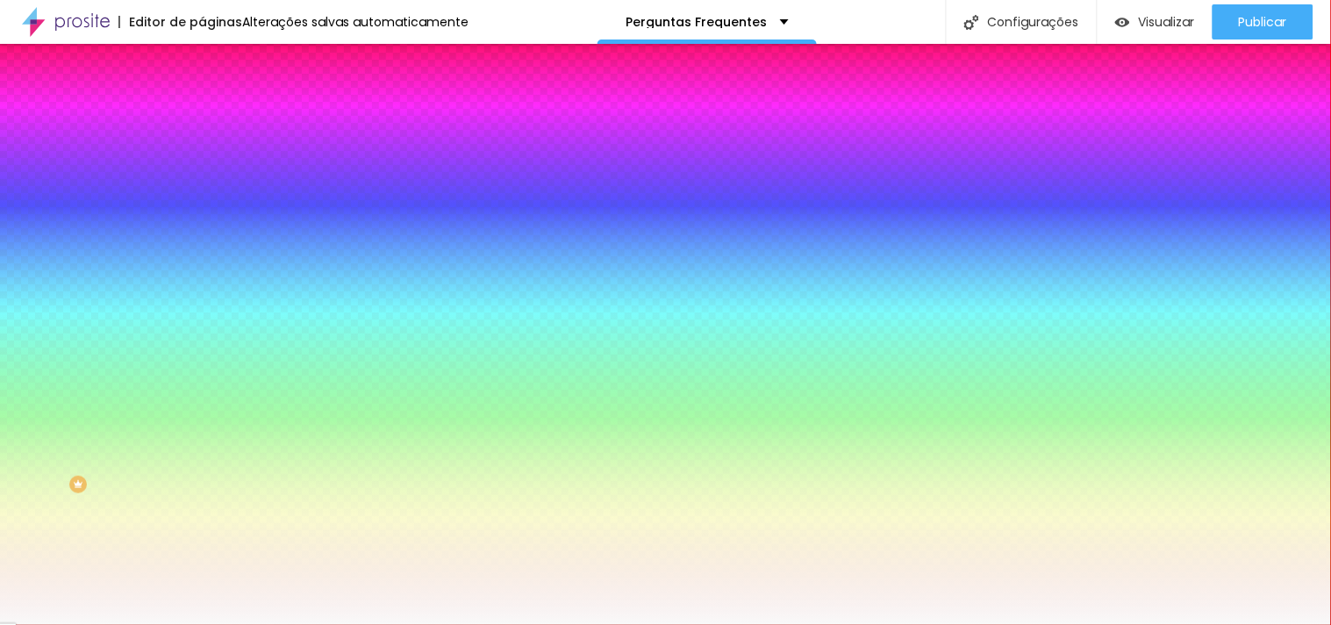
paste input "000000"
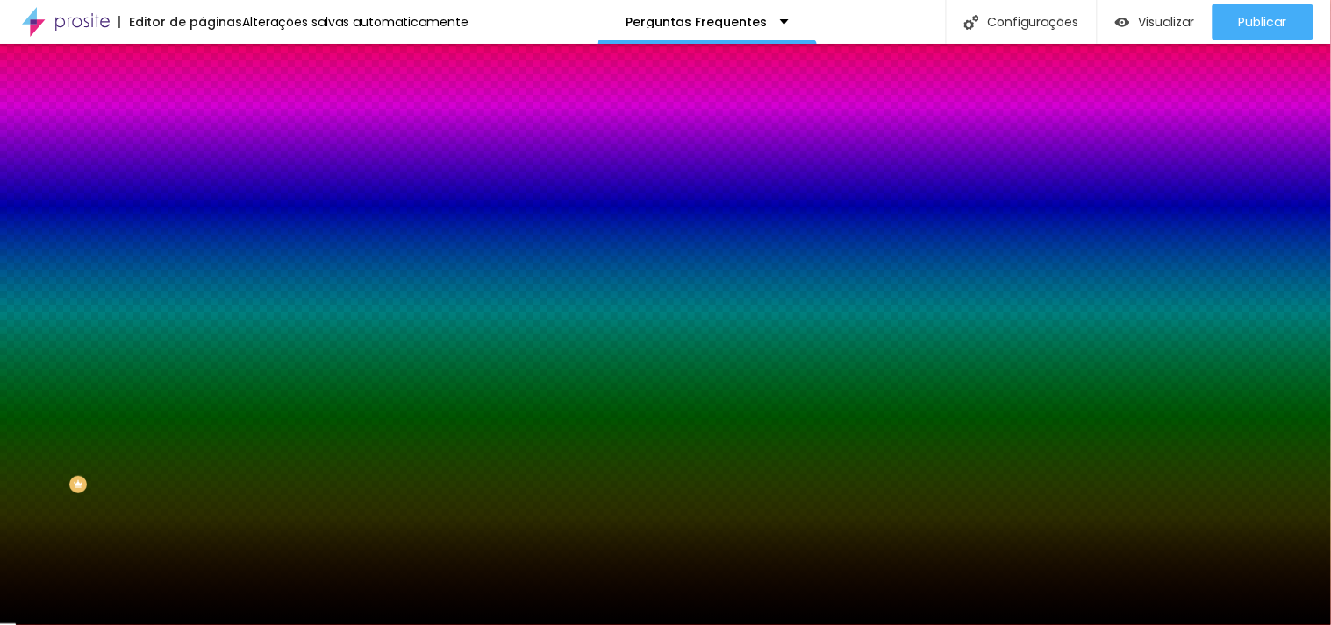
type input "#000000"
click at [202, 525] on div "Editar nulo Conteúdo Estilo Avançado Imagem de fundo Adicionar imagem Efeito da…" at bounding box center [303, 334] width 202 height 581
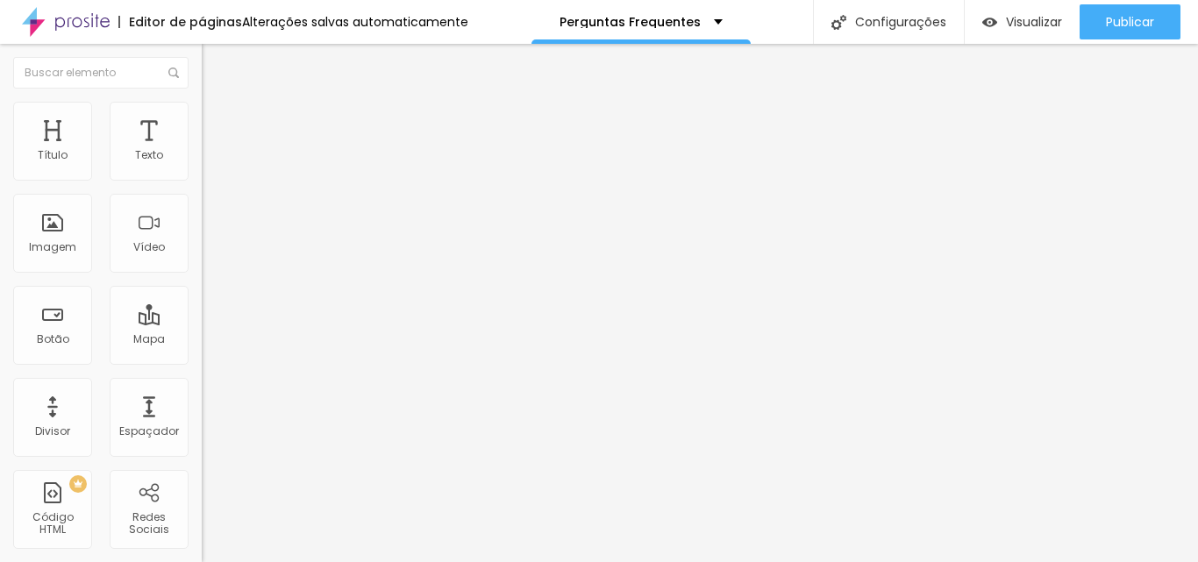
click at [218, 118] on font "Estilo" at bounding box center [231, 113] width 27 height 15
click at [202, 119] on img at bounding box center [210, 127] width 16 height 16
click at [218, 121] on font "Estilo" at bounding box center [231, 113] width 27 height 15
type input "75"
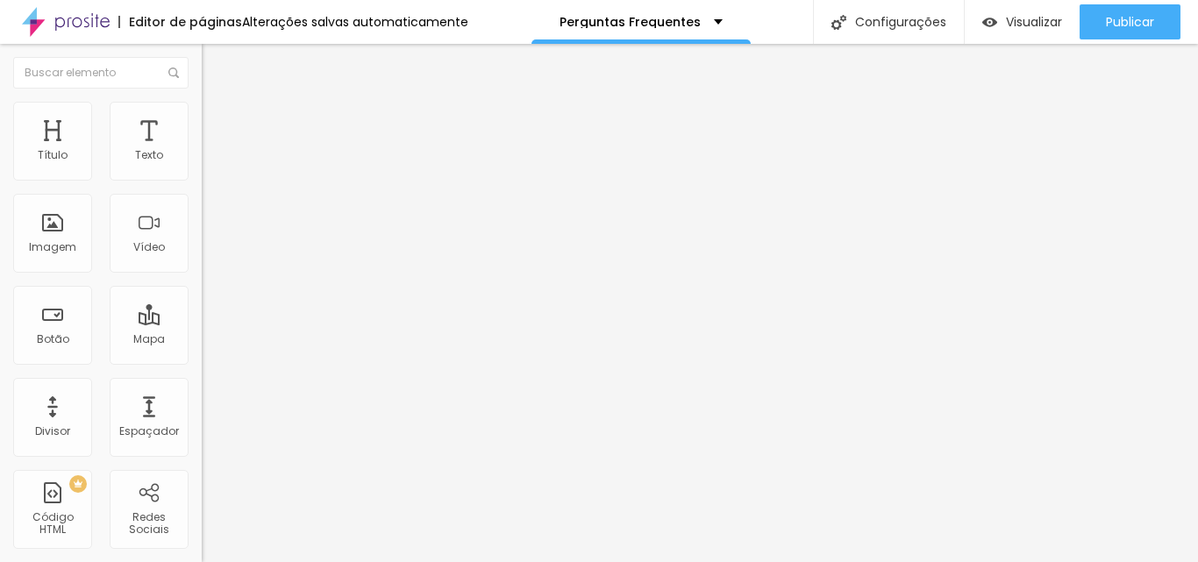
type input "65"
type input "60"
type input "55"
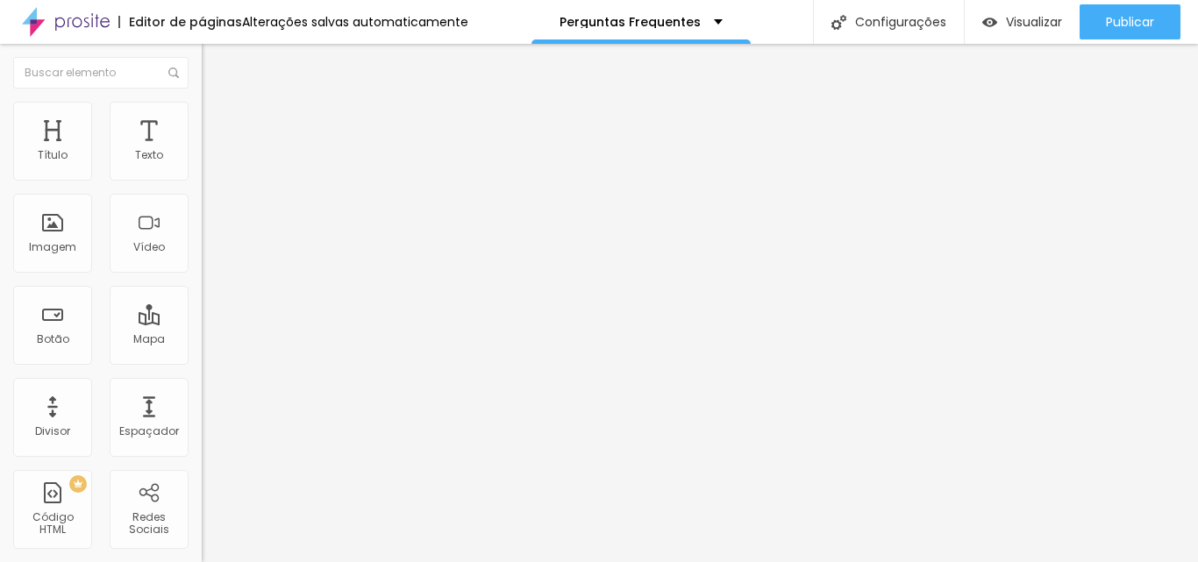
type input "55"
type input "50"
type input "45"
drag, startPoint x: 178, startPoint y: 191, endPoint x: 86, endPoint y: 193, distance: 92.1
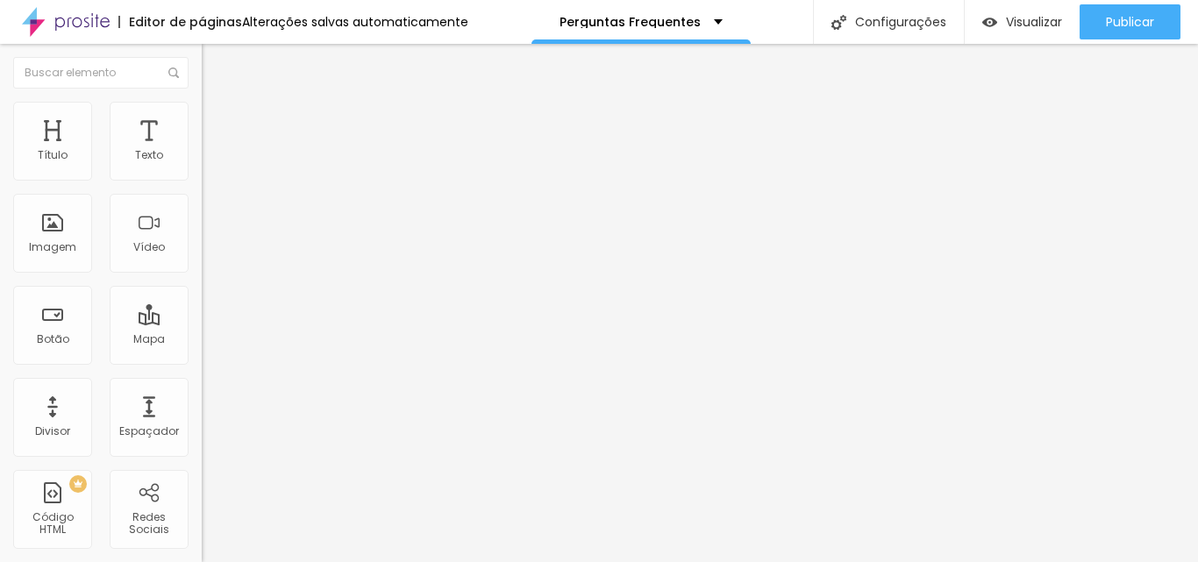
type input "45"
click at [202, 180] on input "range" at bounding box center [258, 173] width 113 height 14
click at [202, 119] on img at bounding box center [210, 127] width 16 height 16
click at [202, 110] on ul "Conteúdo Estilo Avançado" at bounding box center [303, 110] width 202 height 53
click at [202, 111] on img at bounding box center [210, 110] width 16 height 16
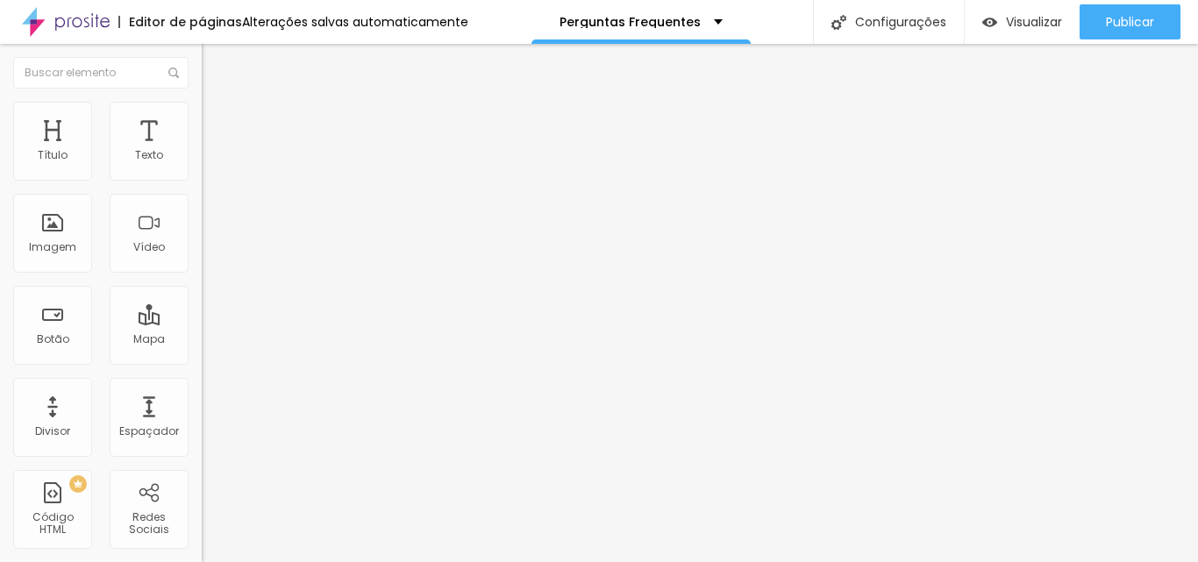
type input "40"
type input "20"
type input "25"
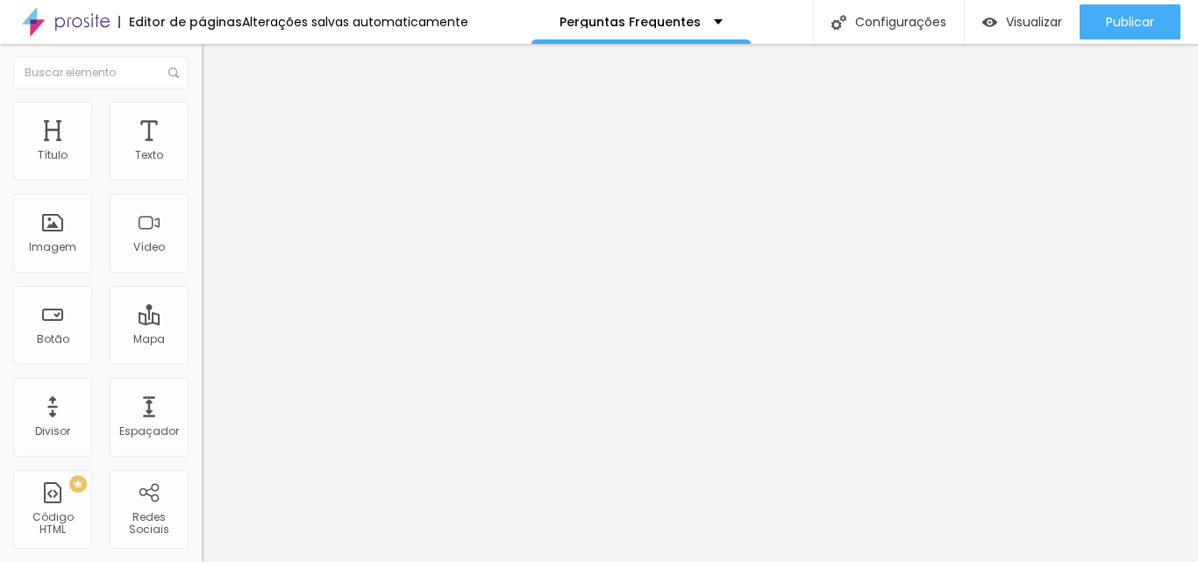
drag, startPoint x: 82, startPoint y: 184, endPoint x: 48, endPoint y: 187, distance: 33.4
type input "25"
click at [202, 180] on input "range" at bounding box center [258, 173] width 113 height 14
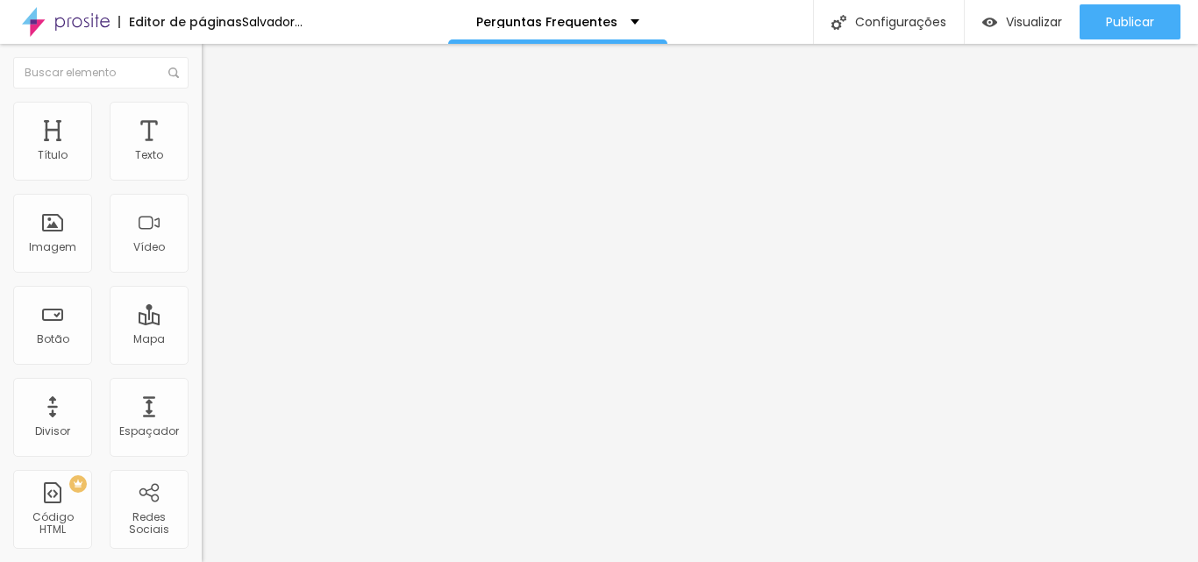
click at [218, 126] on font "Avançado" at bounding box center [247, 131] width 58 height 15
type input "45"
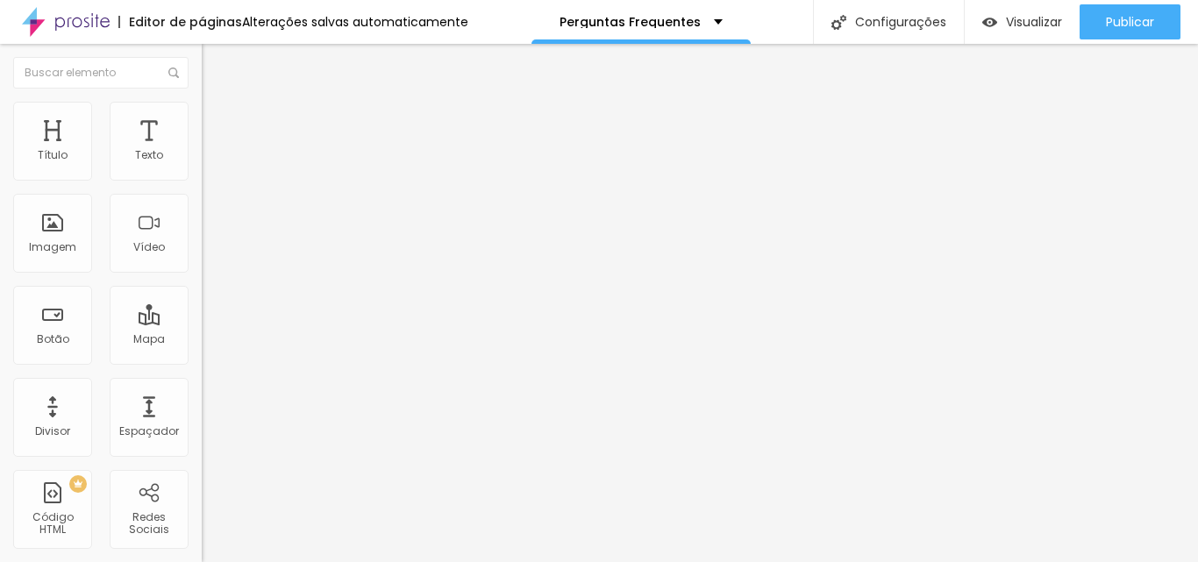
type input "50"
click at [202, 340] on input "range" at bounding box center [258, 347] width 113 height 14
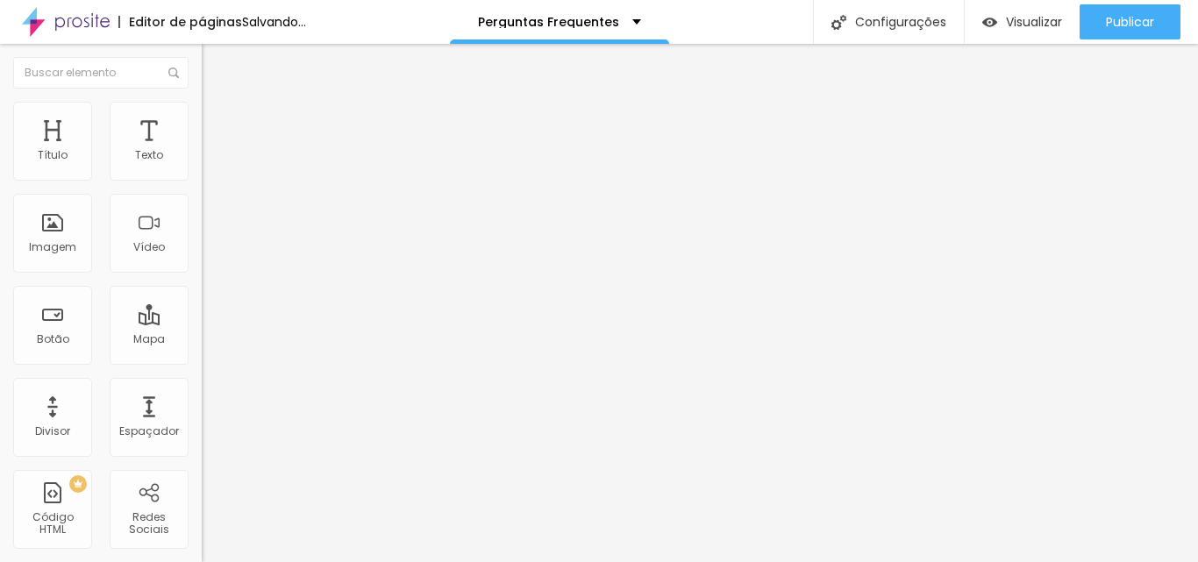
drag, startPoint x: 111, startPoint y: 173, endPoint x: 203, endPoint y: 176, distance: 91.3
click at [203, 340] on input "range" at bounding box center [258, 347] width 113 height 14
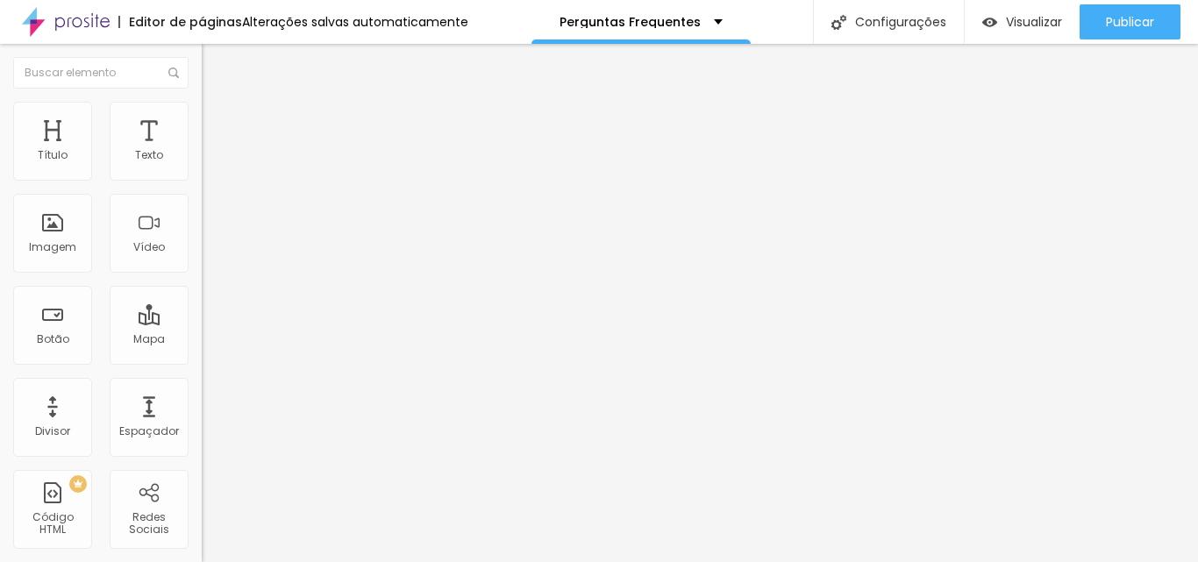
click at [202, 137] on li "Avançado" at bounding box center [303, 128] width 202 height 18
type input "30"
type input "10"
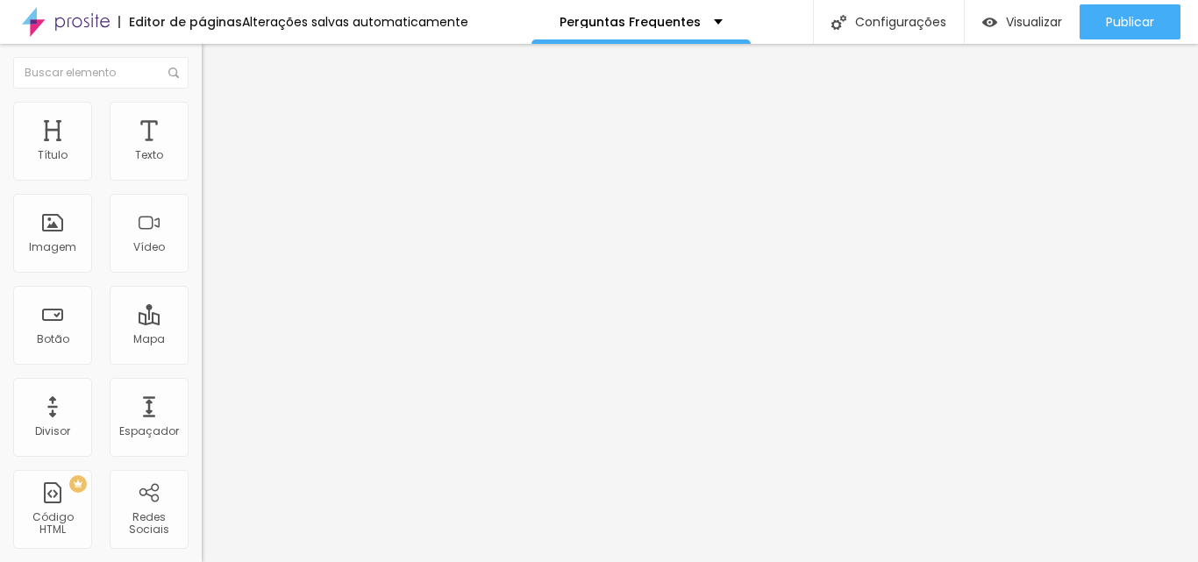
type input "25"
type input "30"
type input "50"
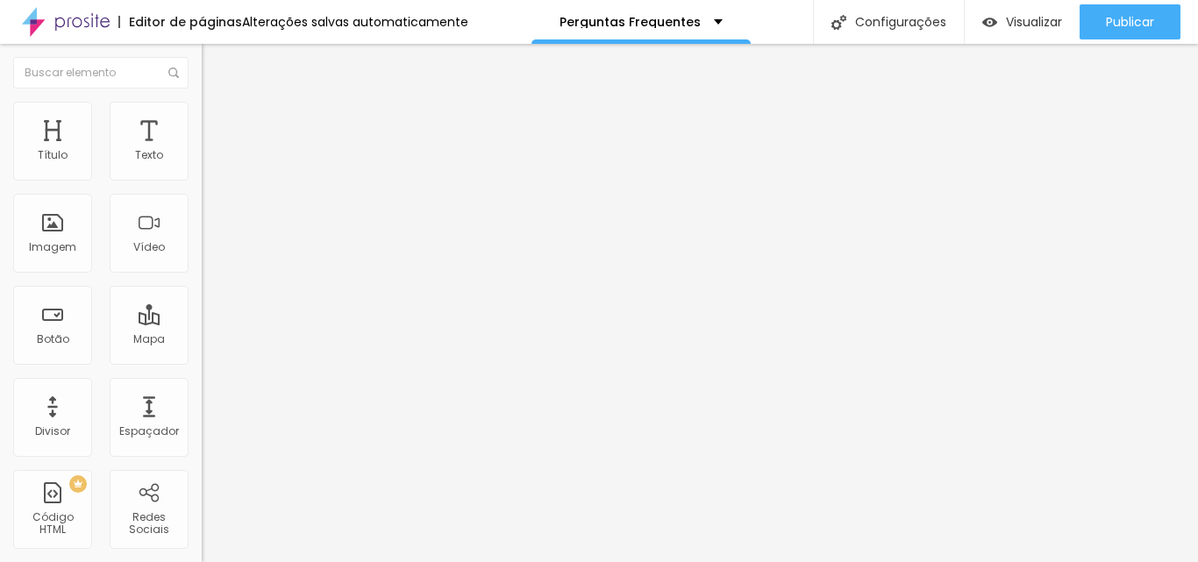
type input "50"
drag, startPoint x: 112, startPoint y: 172, endPoint x: 173, endPoint y: 207, distance: 70.0
click at [202, 340] on input "range" at bounding box center [258, 347] width 113 height 14
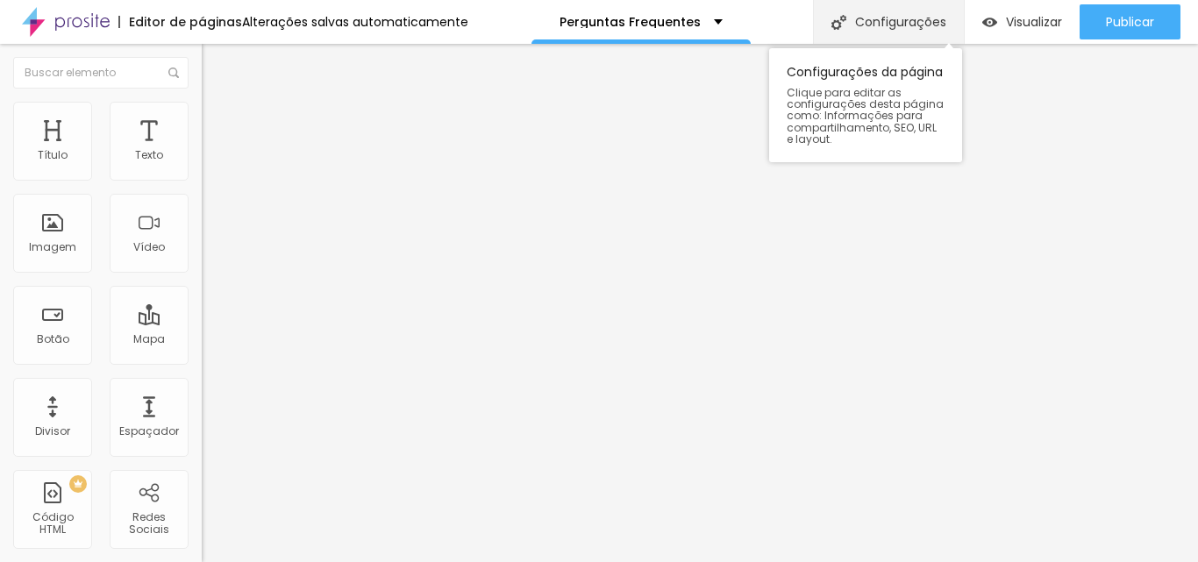
click at [897, 23] on font "Configurações" at bounding box center [900, 22] width 91 height 18
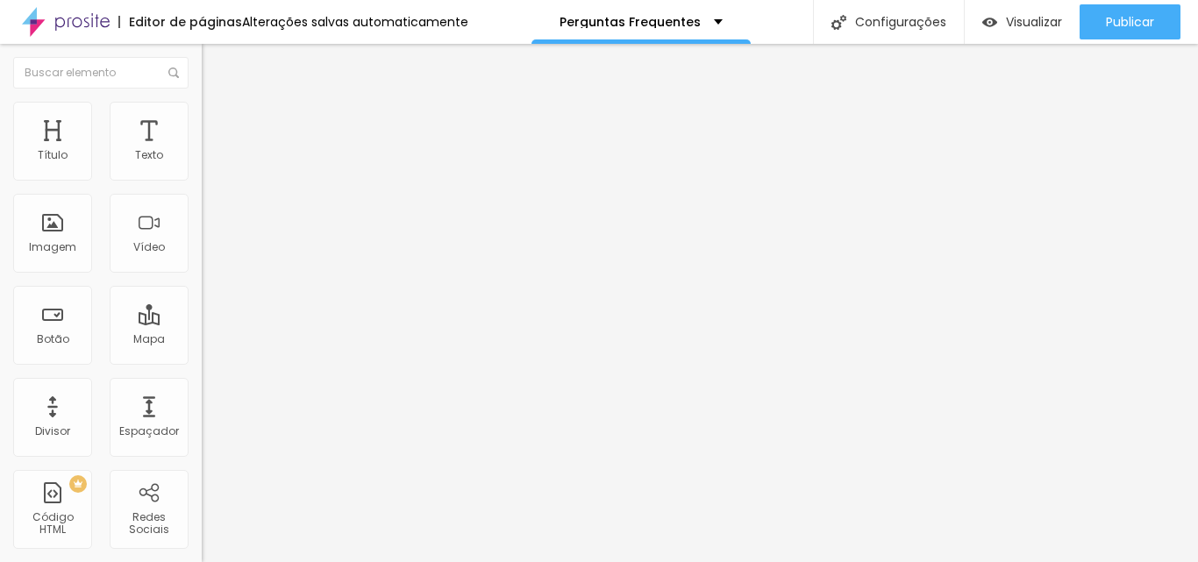
click at [898, 562] on div "Configurações da página" at bounding box center [599, 567] width 1198 height 11
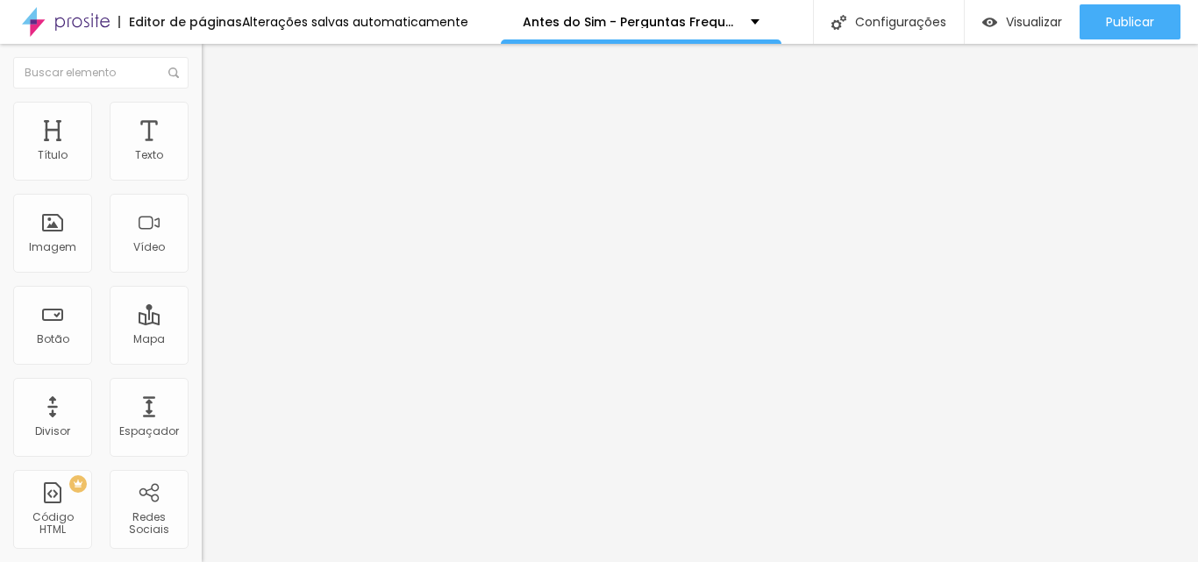
click at [202, 102] on img at bounding box center [210, 110] width 16 height 16
type input "40"
type input "25"
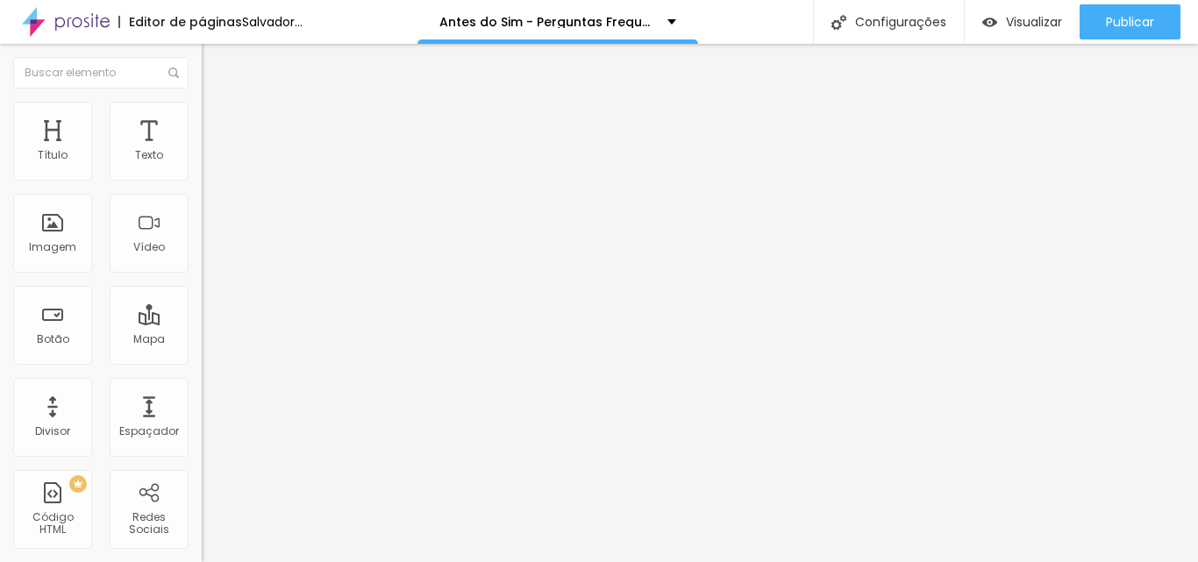
type input "20"
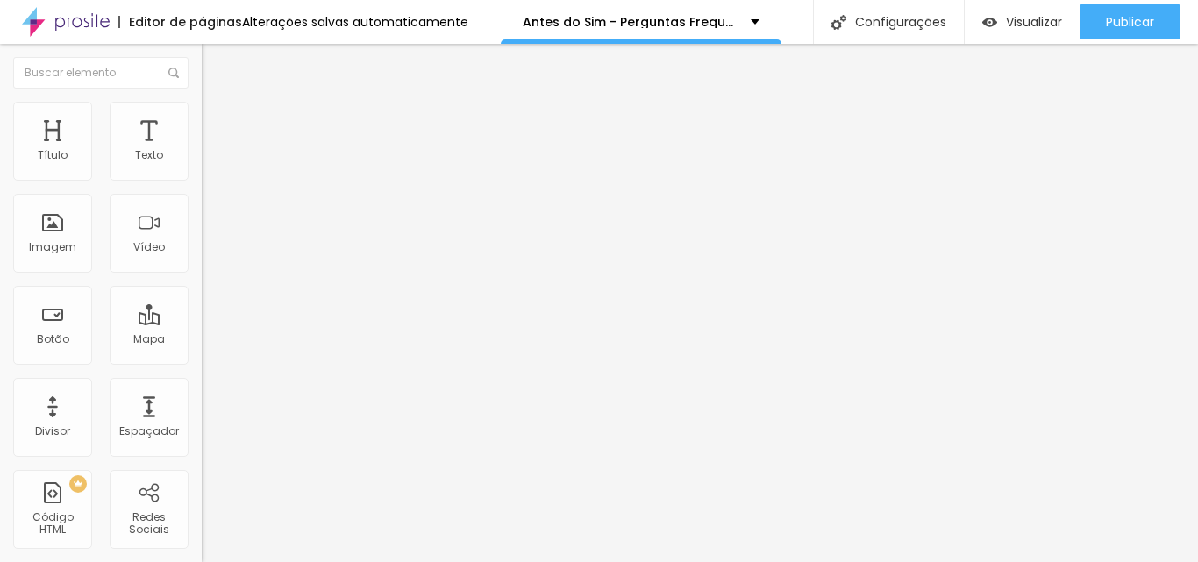
type input "15"
type input "10"
type input "15"
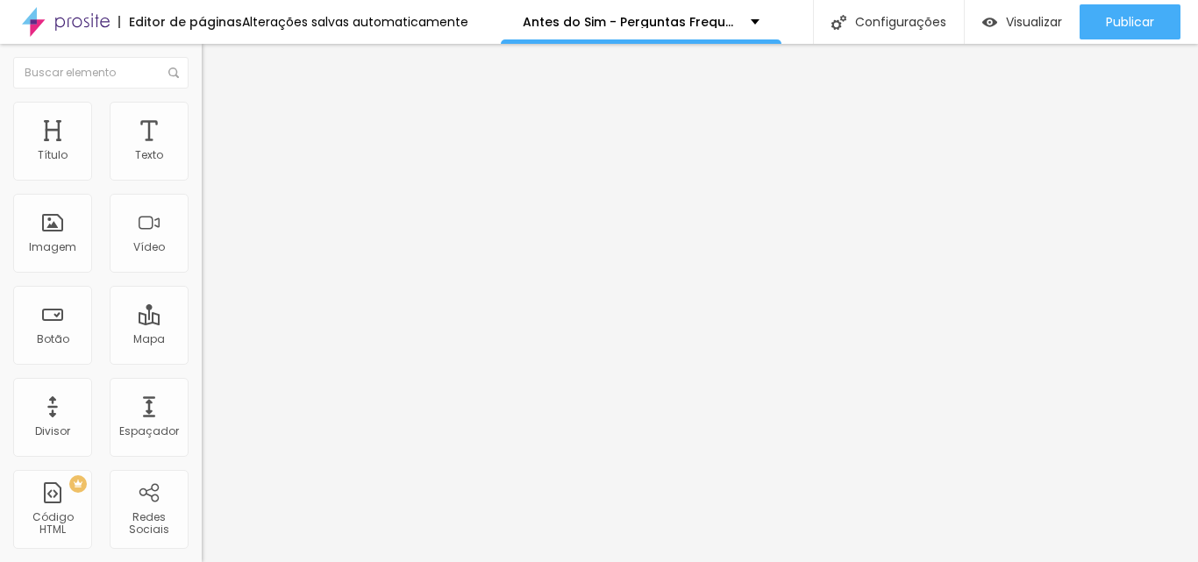
type input "15"
type input "35"
type input "30"
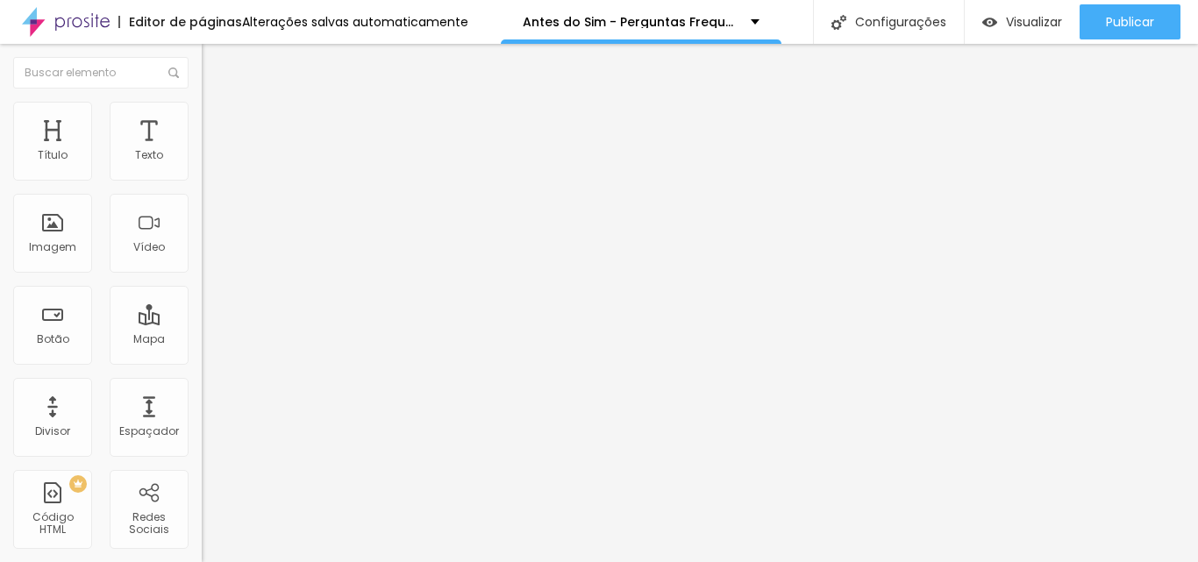
type input "20"
drag, startPoint x: 134, startPoint y: 187, endPoint x: 34, endPoint y: 191, distance: 100.1
type input "20"
click at [202, 180] on input "range" at bounding box center [258, 173] width 113 height 14
click at [96, 267] on div "Título Texto Imagem Vídeo Botão Mapa Divisor Espaçador PREMIUM Código HTML Rede…" at bounding box center [101, 516] width 202 height 829
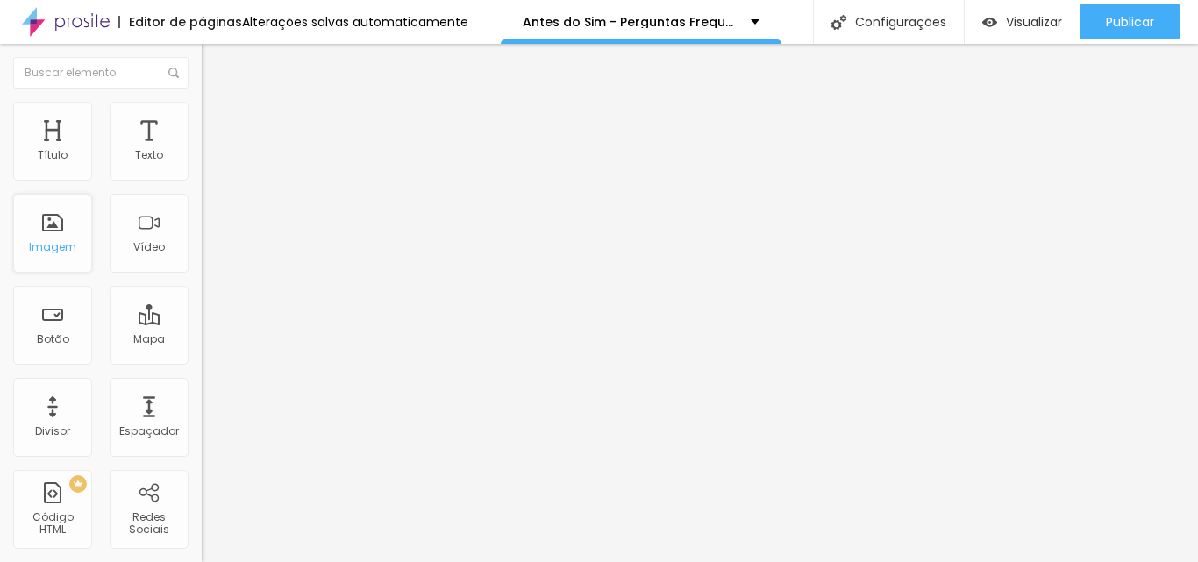
click at [67, 260] on div "Imagem" at bounding box center [52, 233] width 79 height 79
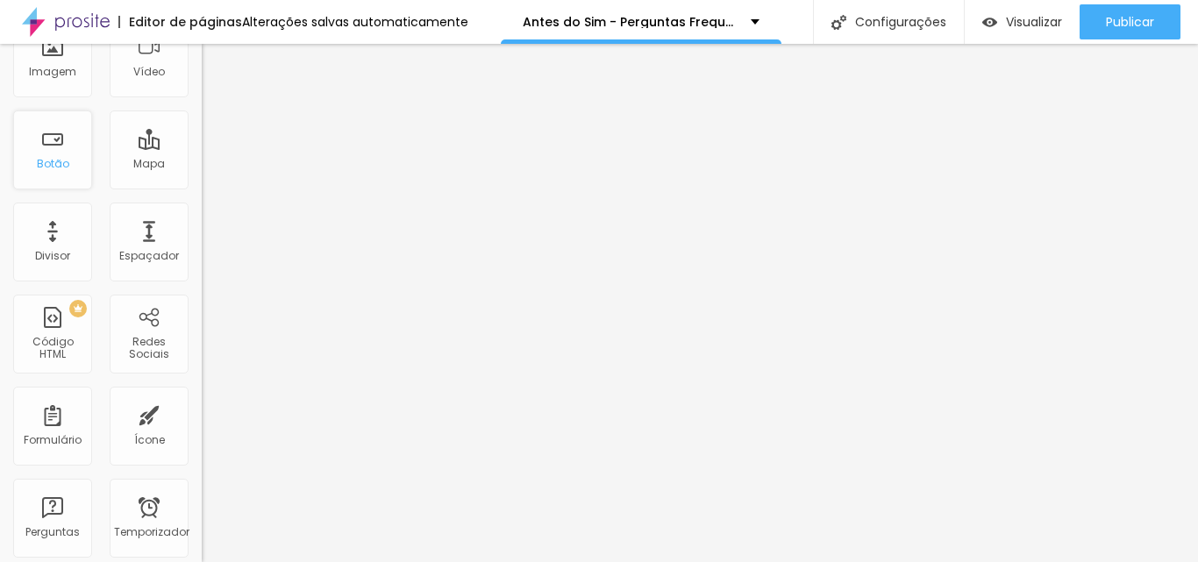
scroll to position [0, 0]
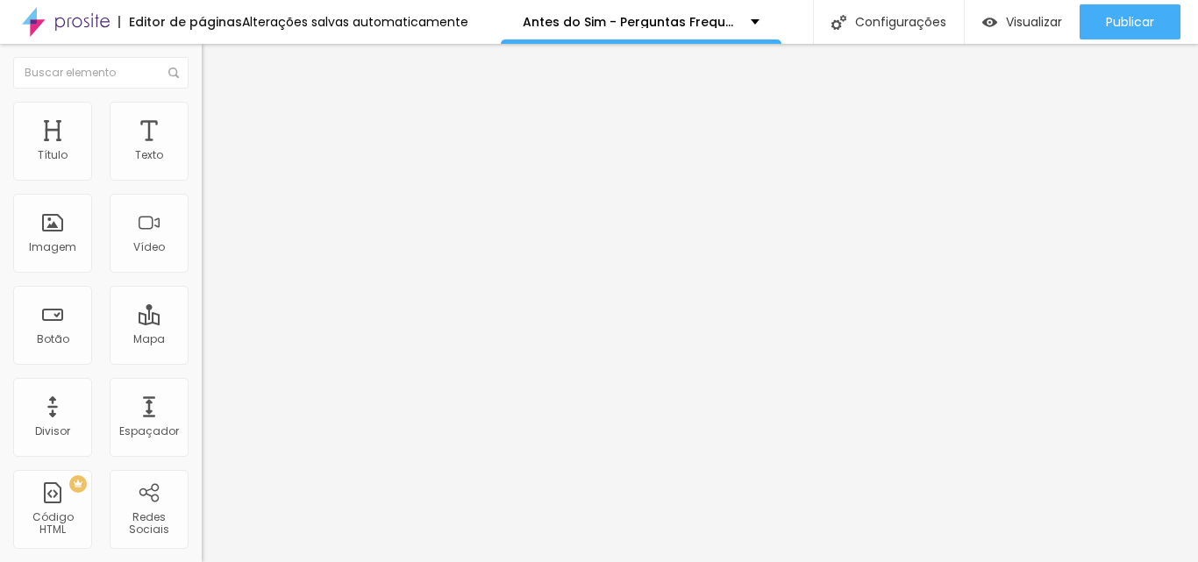
click at [202, 119] on li "Avançado" at bounding box center [303, 128] width 202 height 18
click at [202, 111] on li "Estilo" at bounding box center [303, 111] width 202 height 18
type input "25"
type input "35"
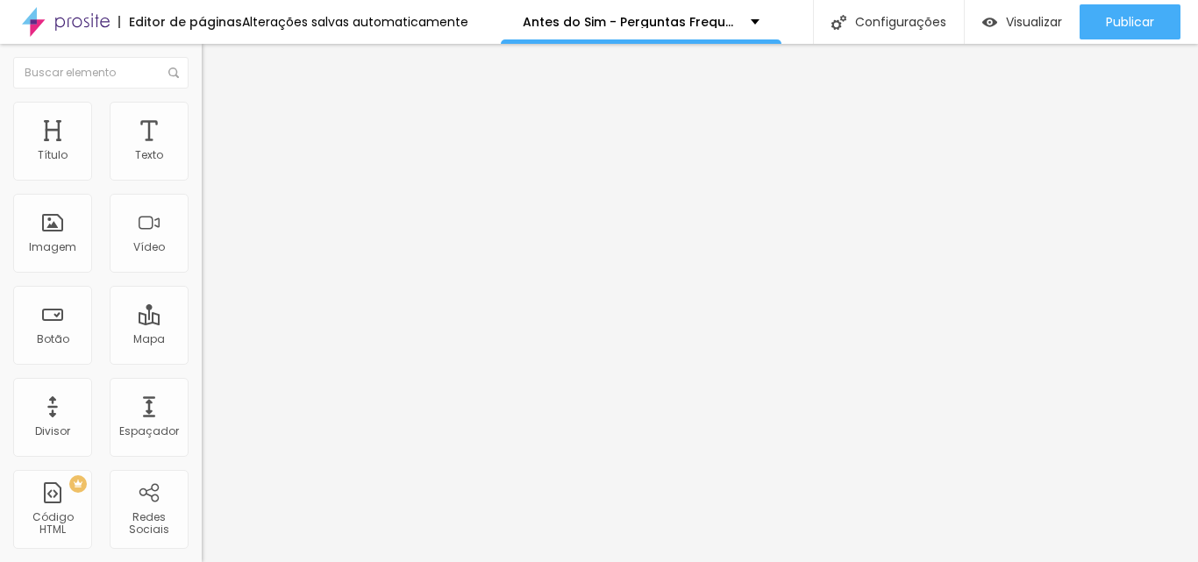
type input "35"
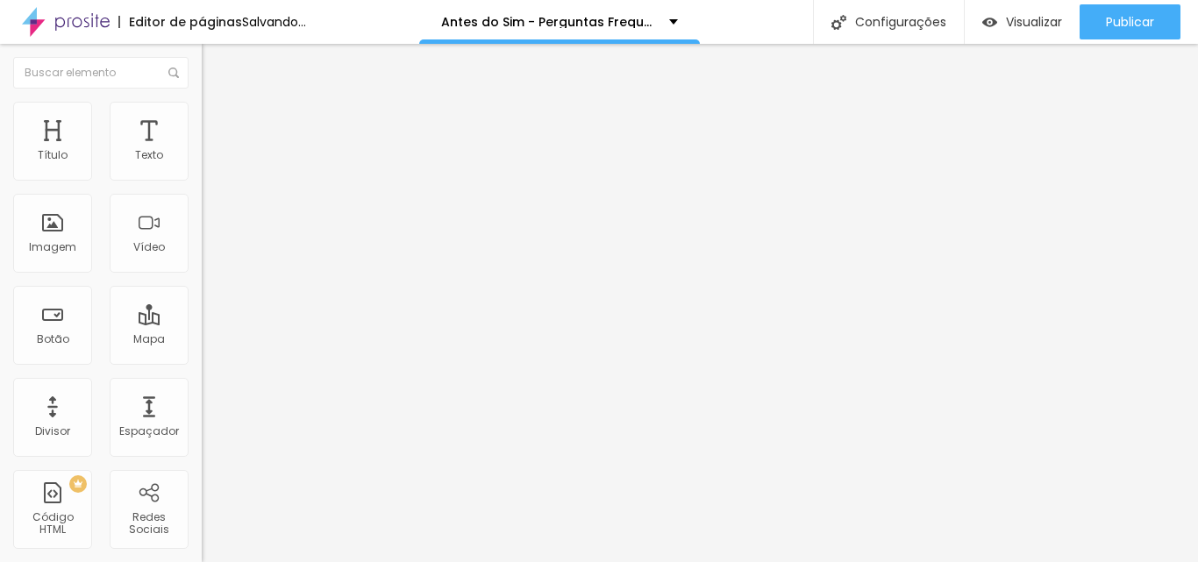
type input "65"
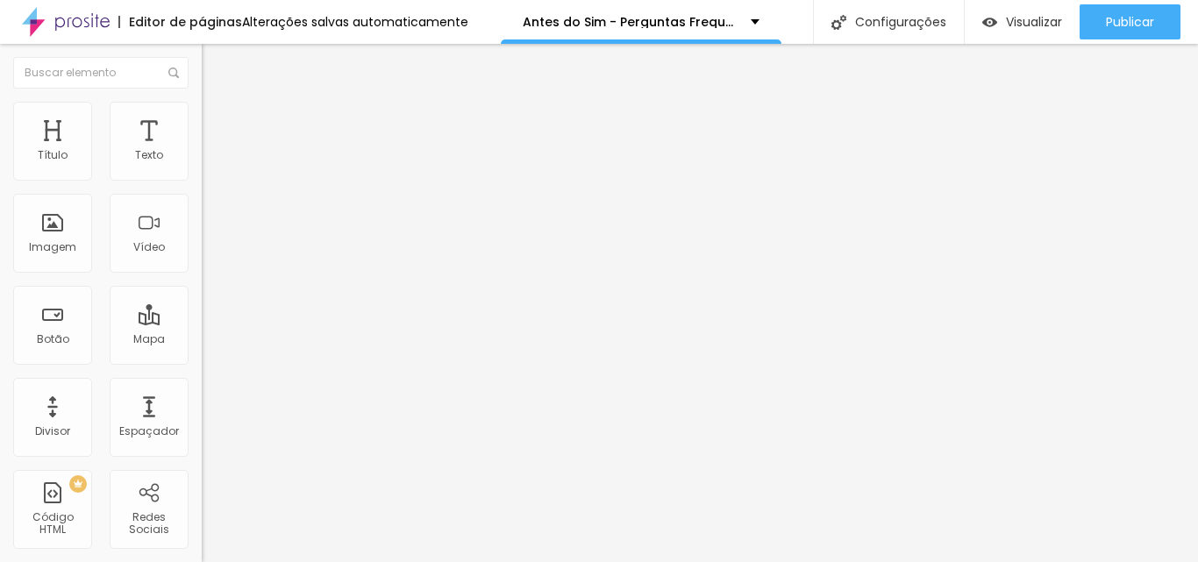
drag, startPoint x: 33, startPoint y: 191, endPoint x: 119, endPoint y: 198, distance: 86.3
type input "65"
click at [202, 180] on input "range" at bounding box center [258, 173] width 113 height 14
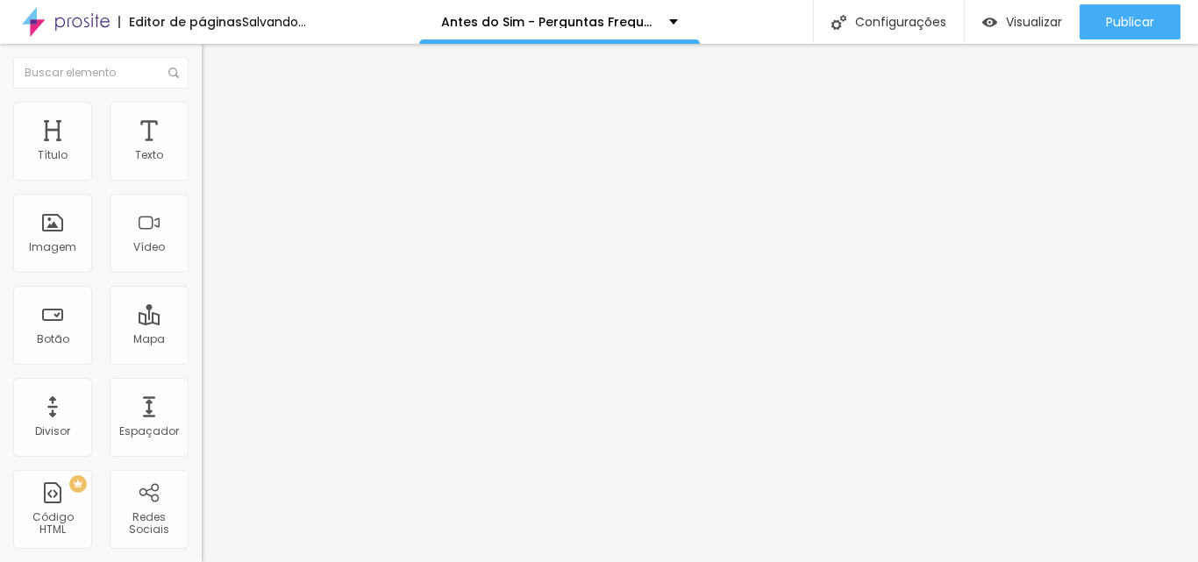
click at [202, 454] on div "Editar nulo Conteúdo Estilo Avançado Tamanho 65 px % 0 Borda arredondada Sombra…" at bounding box center [303, 303] width 202 height 518
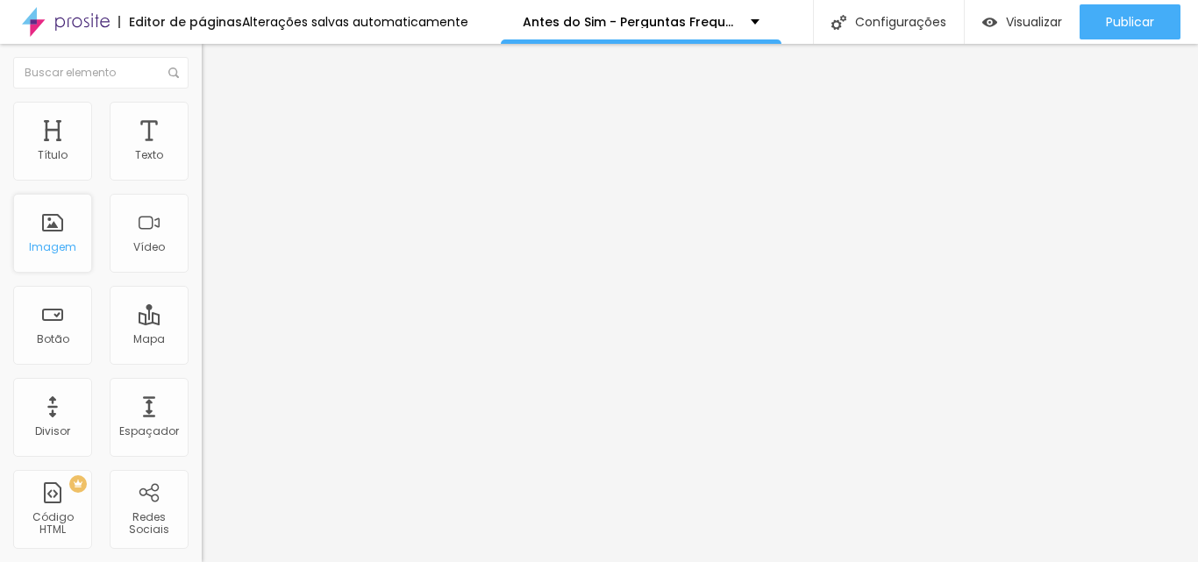
click at [46, 242] on font "Imagem" at bounding box center [52, 246] width 47 height 15
click at [67, 236] on div "Imagem" at bounding box center [52, 233] width 79 height 79
click at [147, 254] on font "Vídeo" at bounding box center [149, 246] width 32 height 15
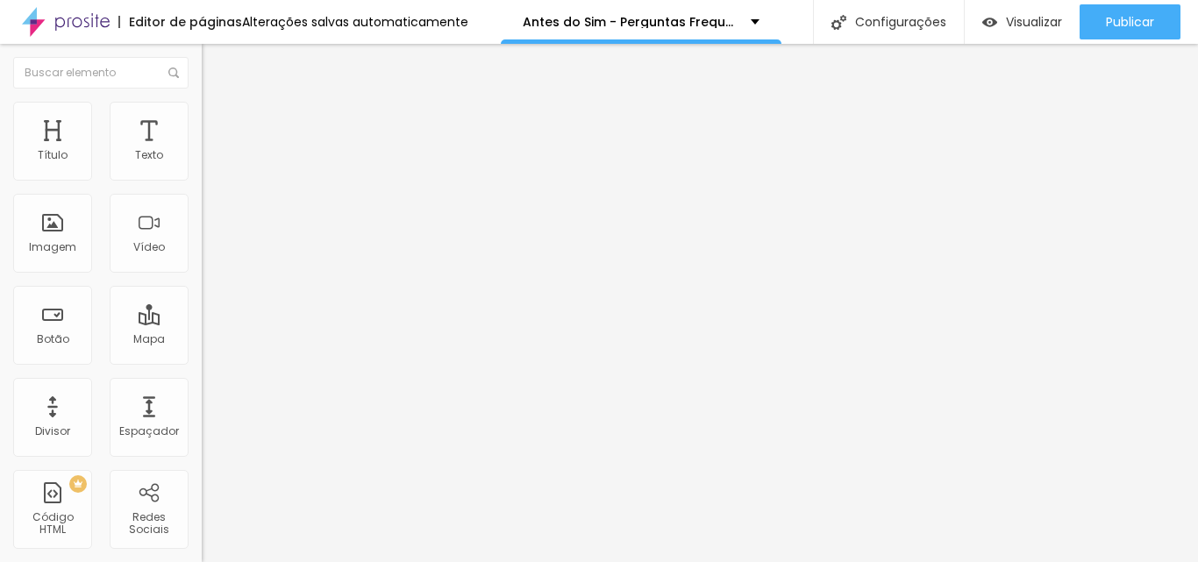
click at [202, 149] on div "Adicionar imagem" at bounding box center [303, 143] width 202 height 12
click at [212, 151] on font "Adicionar imagem" at bounding box center [263, 143] width 103 height 15
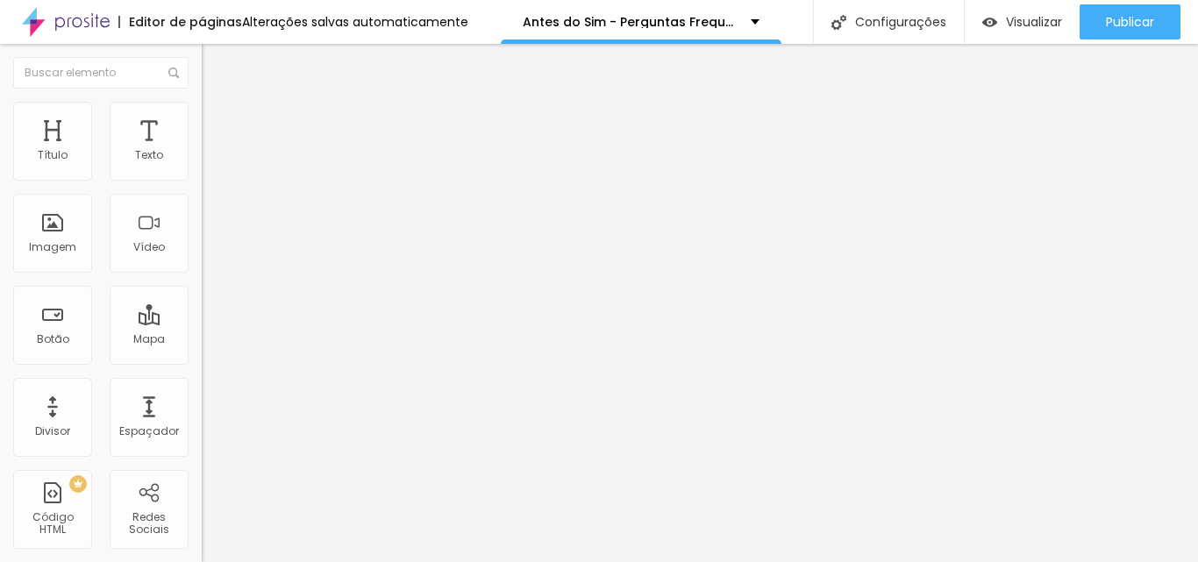
click at [202, 119] on li "Avançado" at bounding box center [303, 128] width 202 height 18
click at [218, 120] on font "Estilo" at bounding box center [231, 113] width 27 height 15
type input "95"
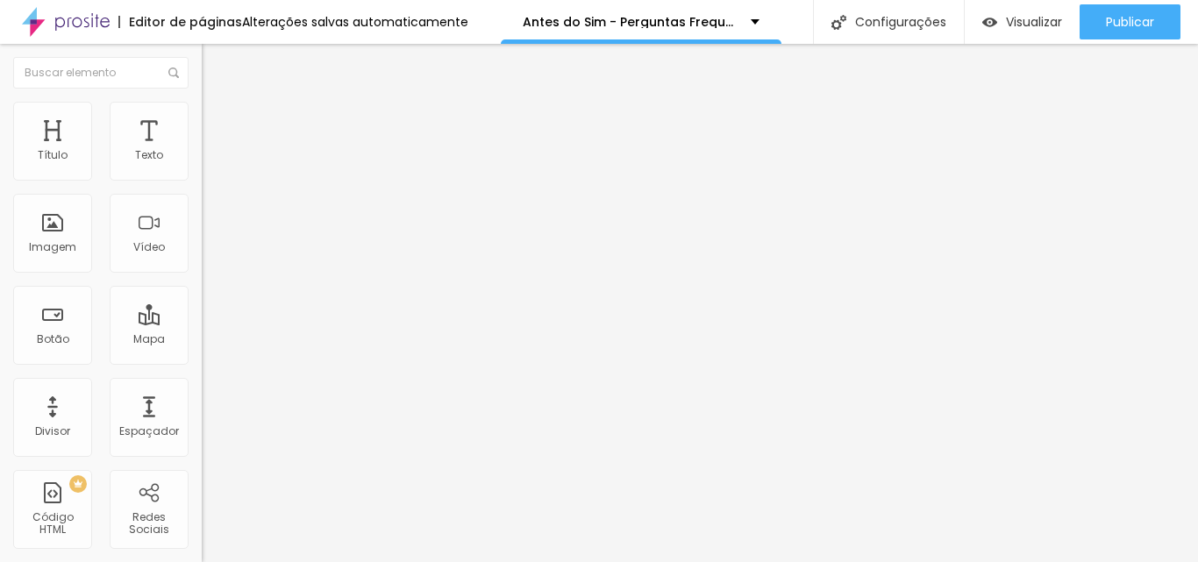
type input "85"
type input "75"
type input "70"
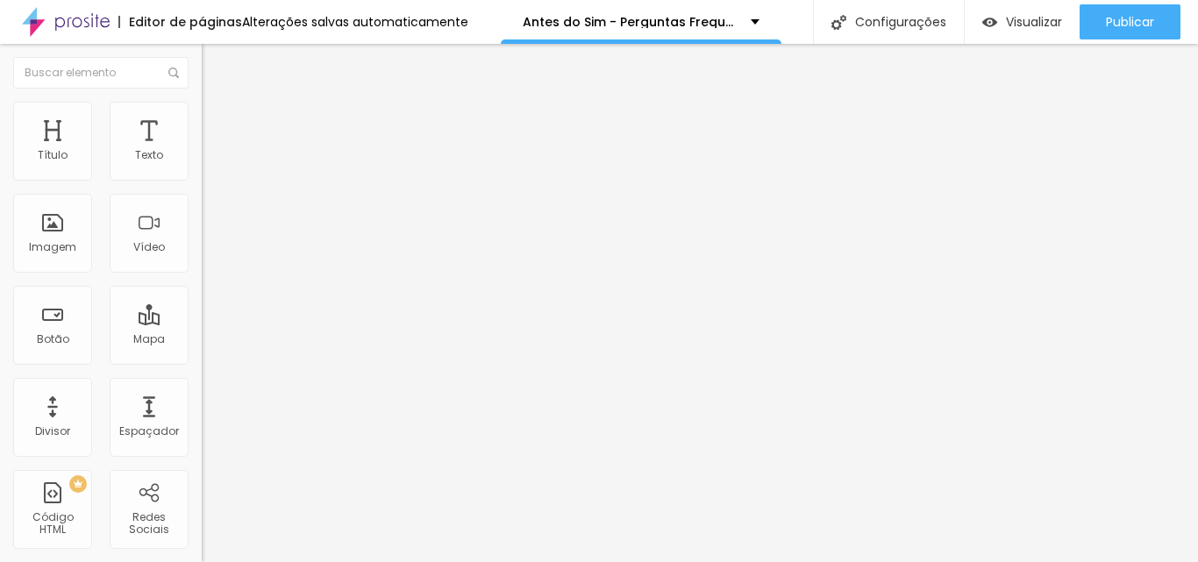
type input "70"
type input "45"
type input "40"
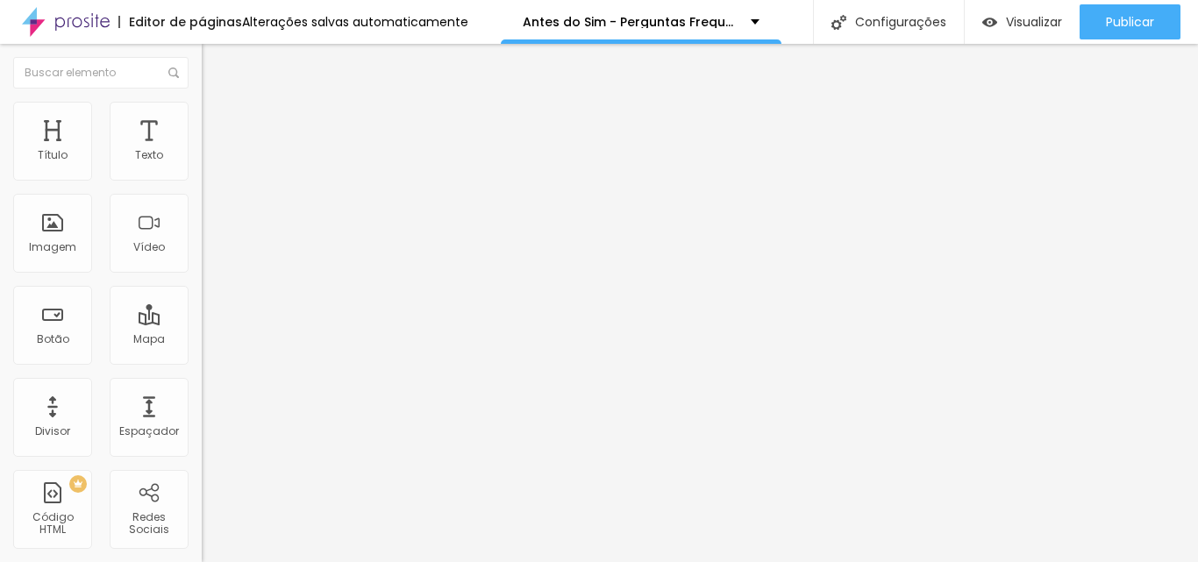
type input "35"
type input "25"
drag, startPoint x: 185, startPoint y: 191, endPoint x: 44, endPoint y: 195, distance: 141.3
type input "25"
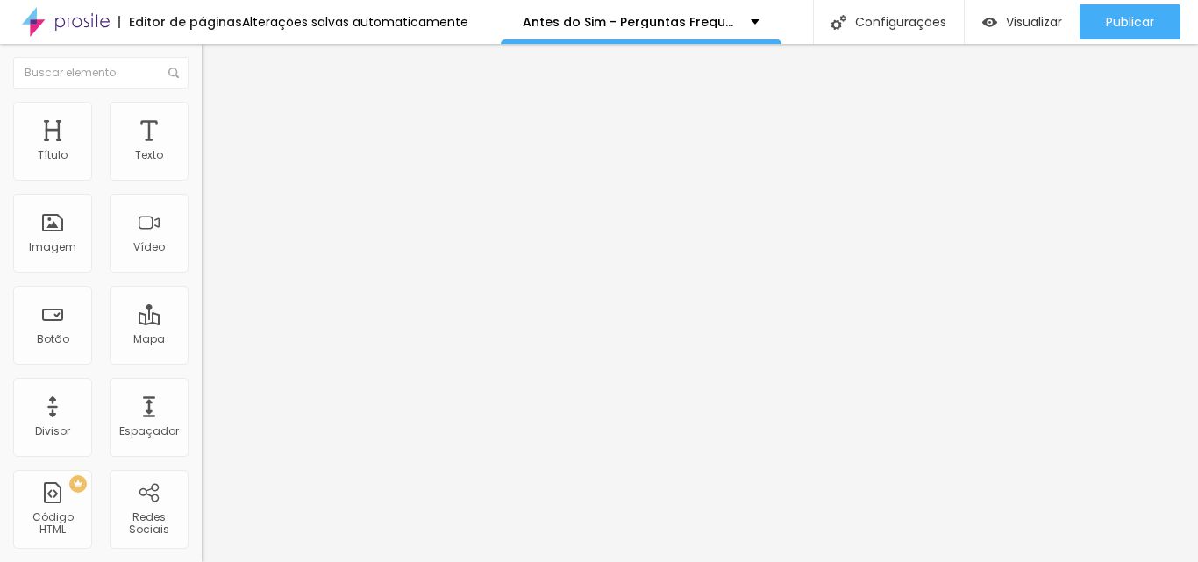
click at [202, 180] on input "range" at bounding box center [258, 173] width 113 height 14
click at [202, 250] on img at bounding box center [208, 244] width 12 height 12
click at [158, 124] on div "Texto" at bounding box center [149, 141] width 79 height 79
click at [218, 126] on font "Avançado" at bounding box center [247, 131] width 58 height 15
click at [218, 118] on font "Estilo" at bounding box center [231, 113] width 27 height 15
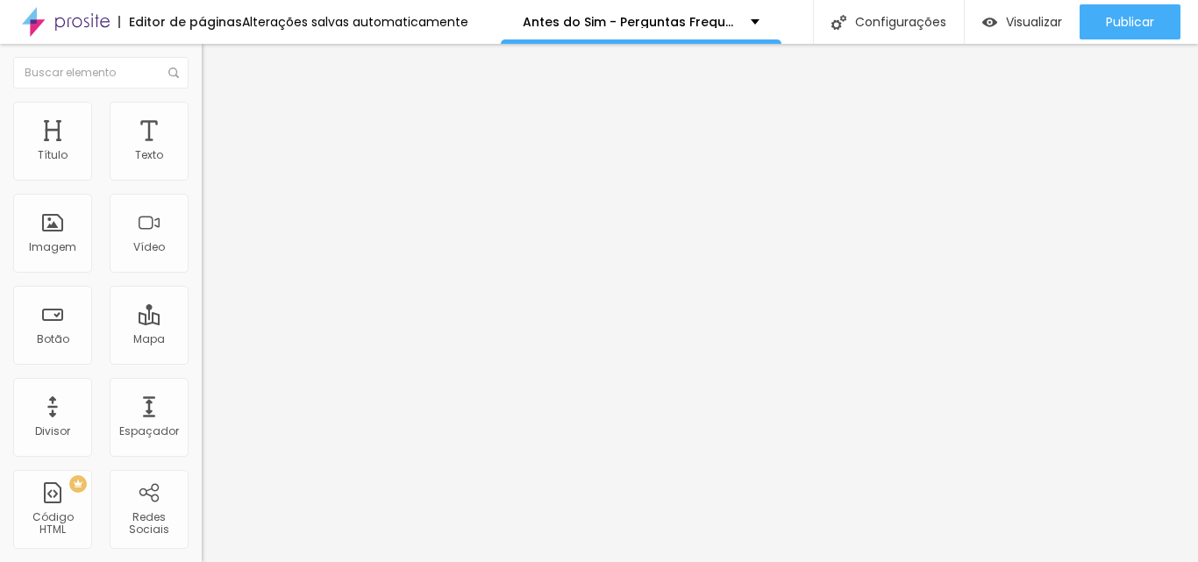
type input "55"
type input "40"
drag, startPoint x: 116, startPoint y: 192, endPoint x: 70, endPoint y: 189, distance: 45.8
type input "40"
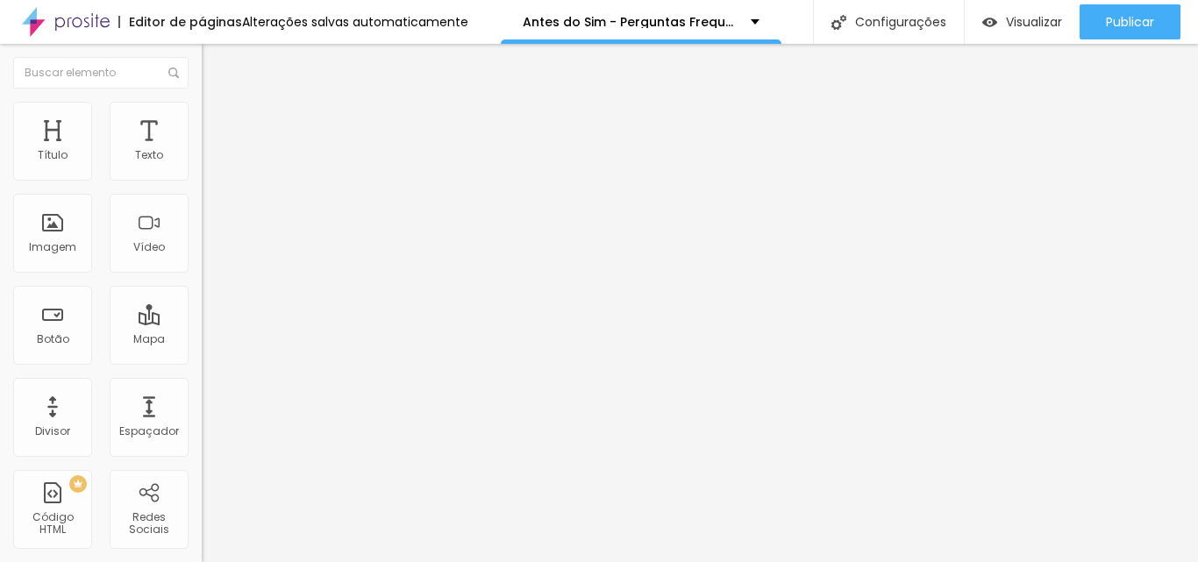
click at [202, 180] on input "range" at bounding box center [258, 173] width 113 height 14
click at [202, 215] on div at bounding box center [303, 220] width 202 height 135
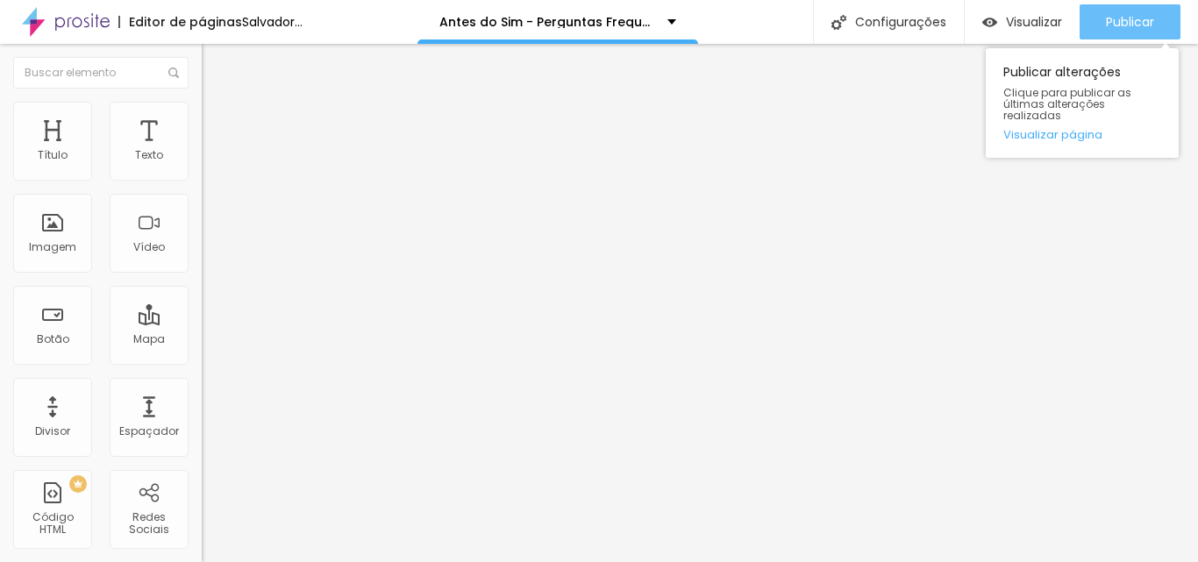
click at [1137, 26] on font "Publicar" at bounding box center [1130, 22] width 48 height 18
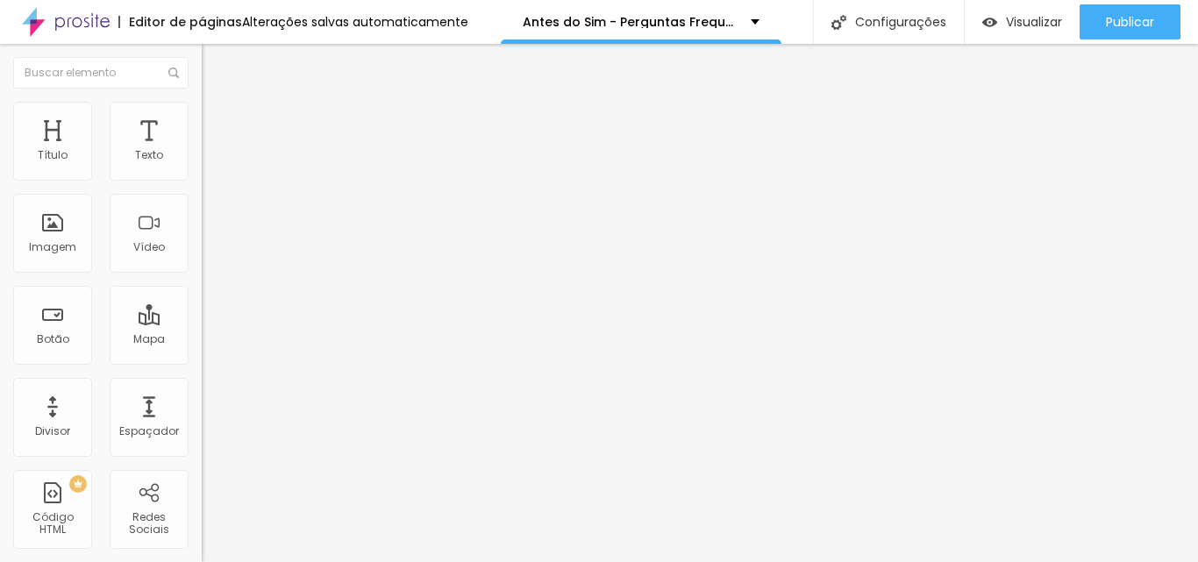
click at [209, 204] on icon "button" at bounding box center [215, 198] width 12 height 12
click at [209, 223] on icon "button" at bounding box center [211, 221] width 4 height 4
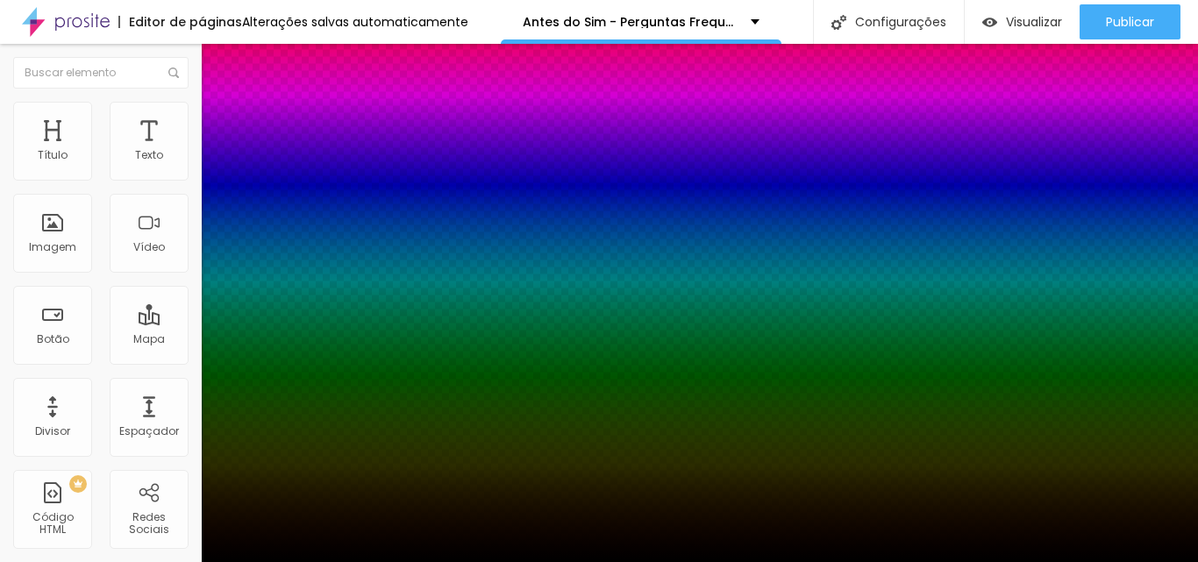
drag, startPoint x: 301, startPoint y: 262, endPoint x: 331, endPoint y: 262, distance: 29.8
click at [331, 573] on div at bounding box center [599, 573] width 1198 height 0
click at [472, 562] on div at bounding box center [599, 562] width 1198 height 0
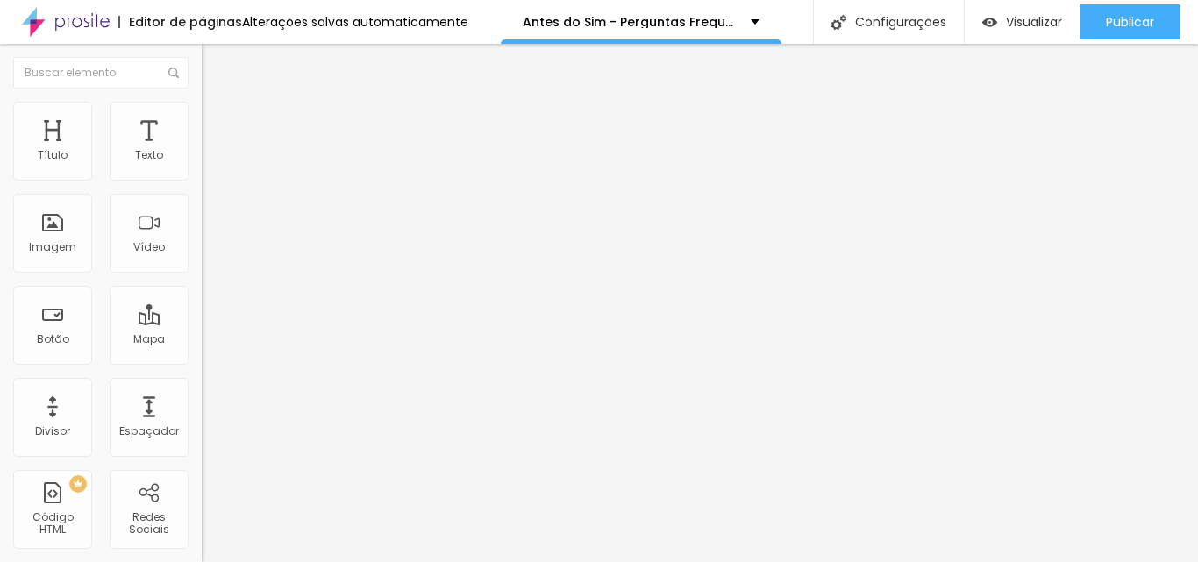
click at [202, 145] on div "Tipografia Voltar ao padrão Sombra ATIVO Voltar ao padrão" at bounding box center [303, 173] width 202 height 108
click at [218, 121] on font "Avançado" at bounding box center [247, 113] width 58 height 15
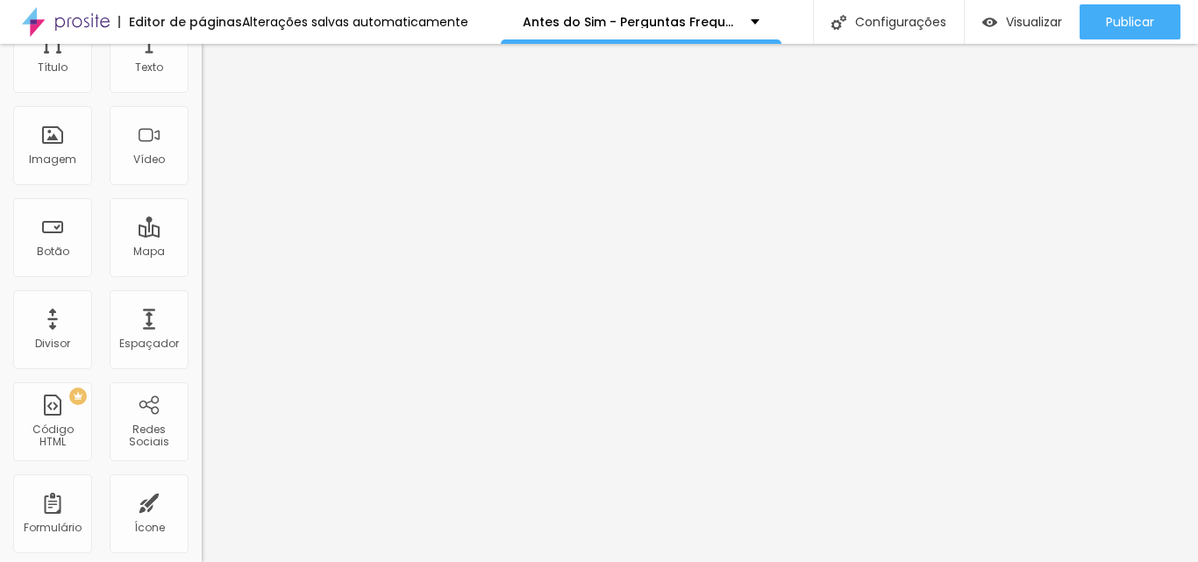
scroll to position [0, 0]
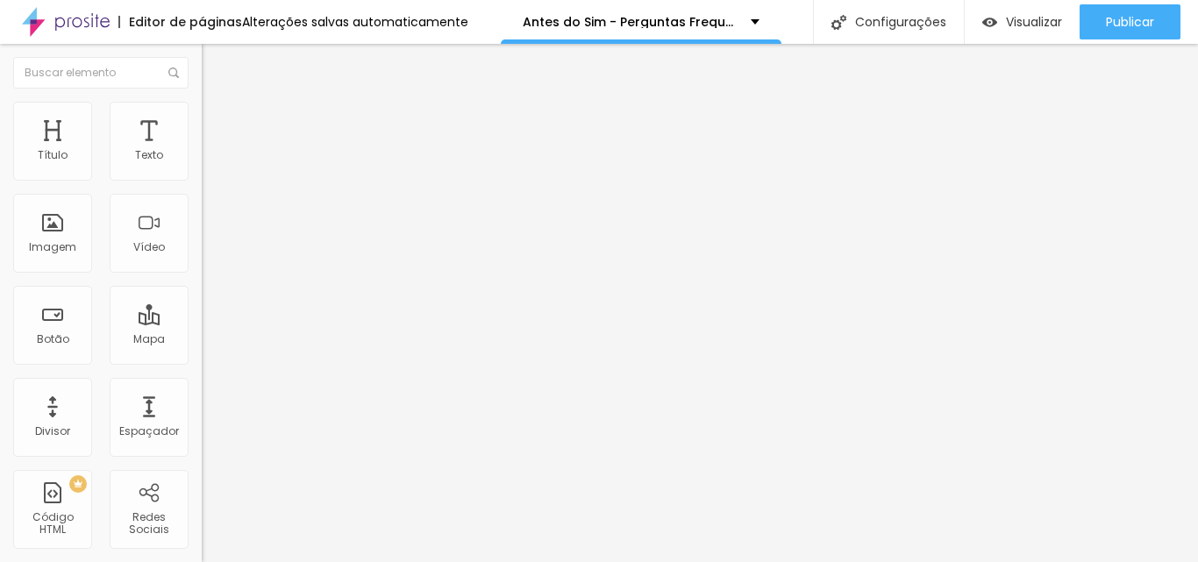
click at [215, 60] on div "Editar nulo" at bounding box center [260, 64] width 91 height 14
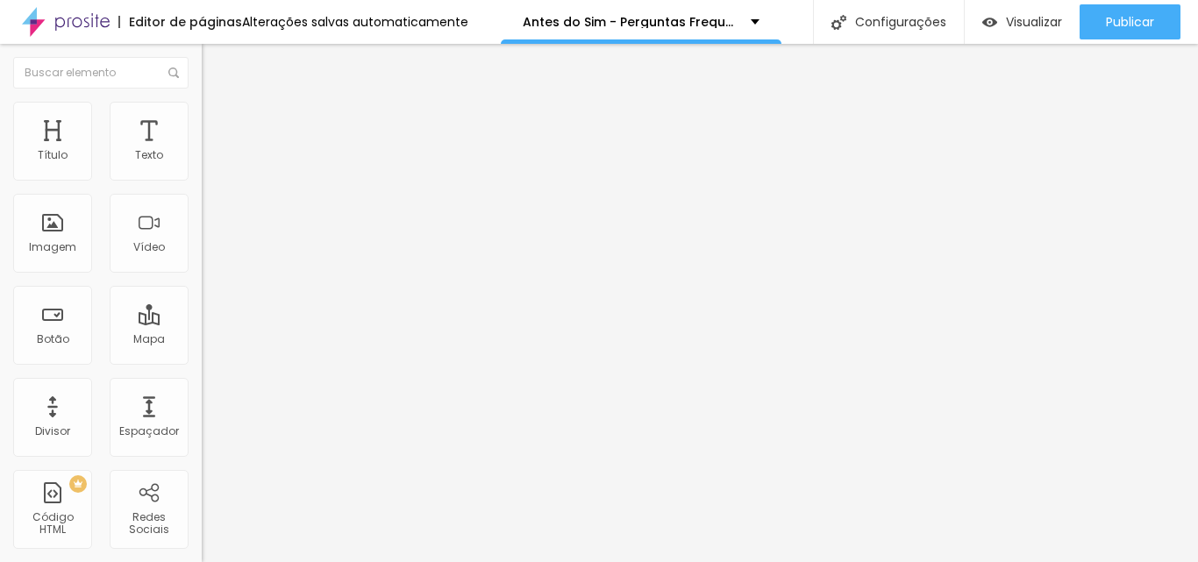
drag, startPoint x: 102, startPoint y: 282, endPoint x: 13, endPoint y: 144, distance: 164.5
click at [202, 144] on div "Código HTML 3934 caracteres < script type = "aplicativo/ld+json" > { "@contexto…" at bounding box center [303, 162] width 202 height 86
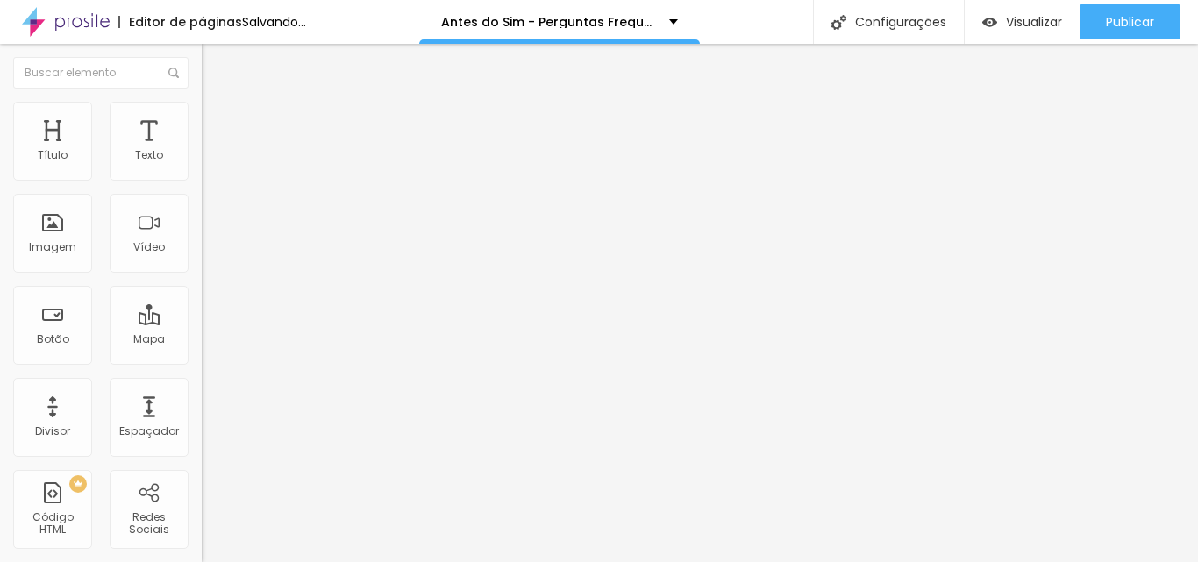
scroll to position [111, 0]
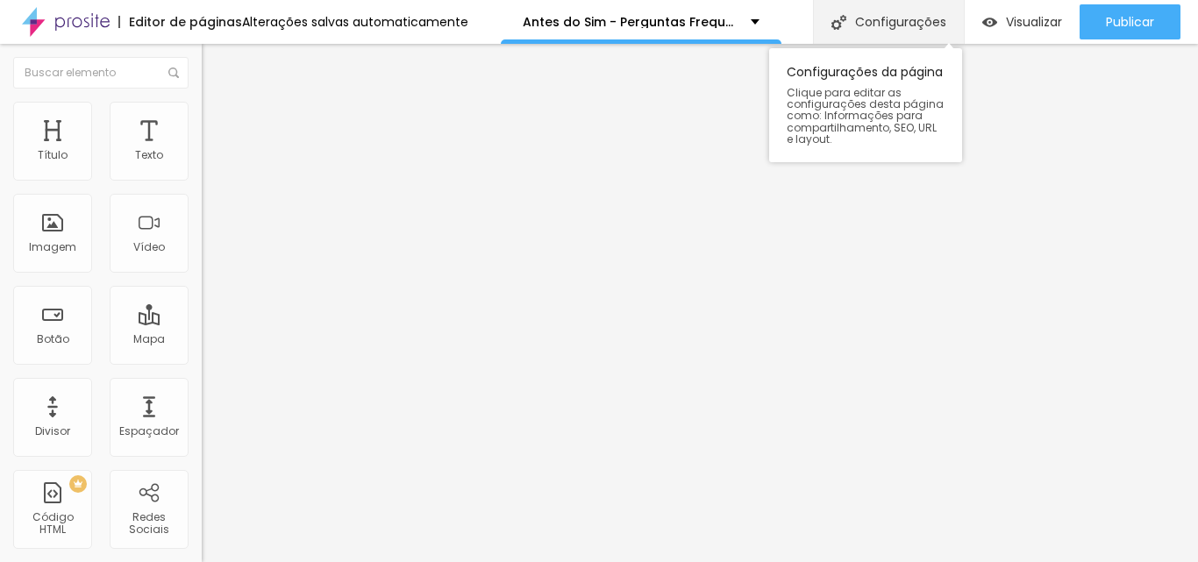
click at [893, 19] on font "Configurações" at bounding box center [900, 22] width 91 height 18
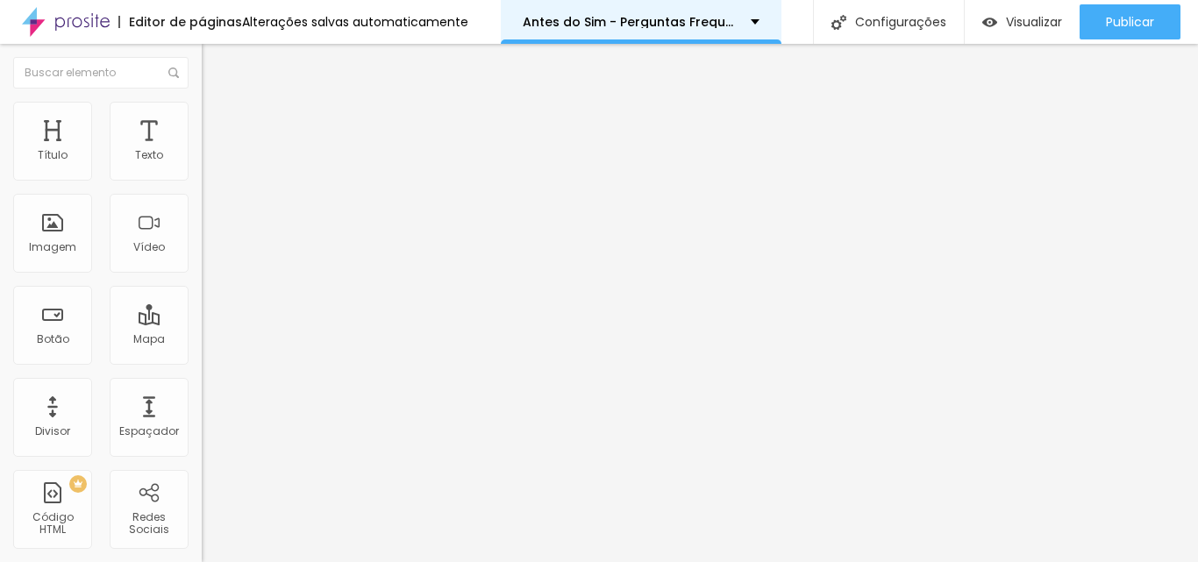
click at [740, 20] on div "Antes do Sim - Perguntas Frequentes" at bounding box center [641, 22] width 237 height 12
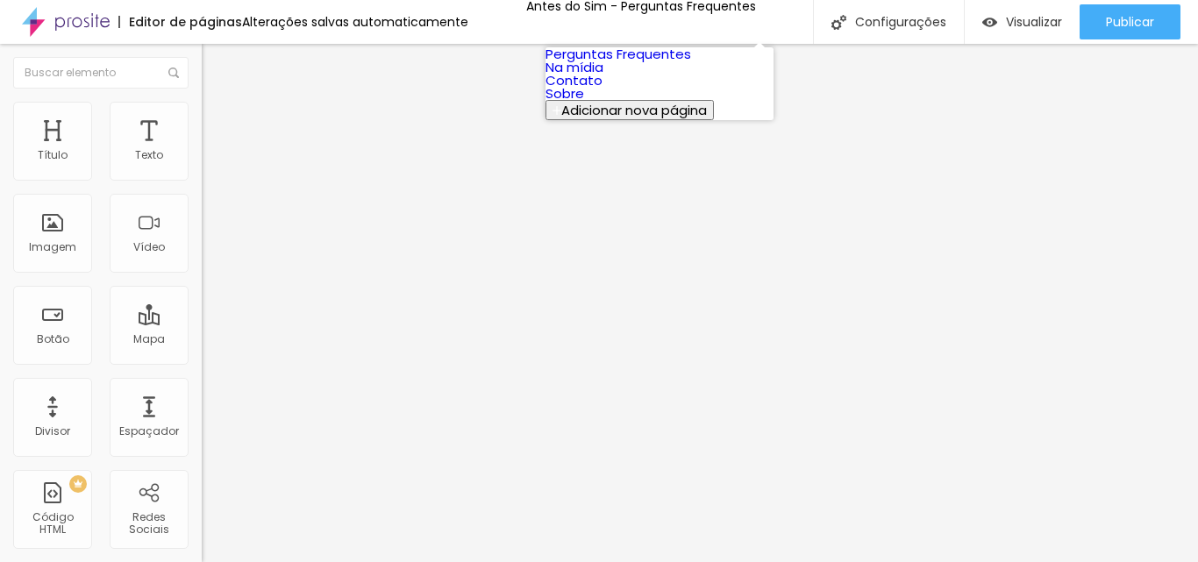
click at [604, 76] on link "Na mídia" at bounding box center [575, 67] width 58 height 18
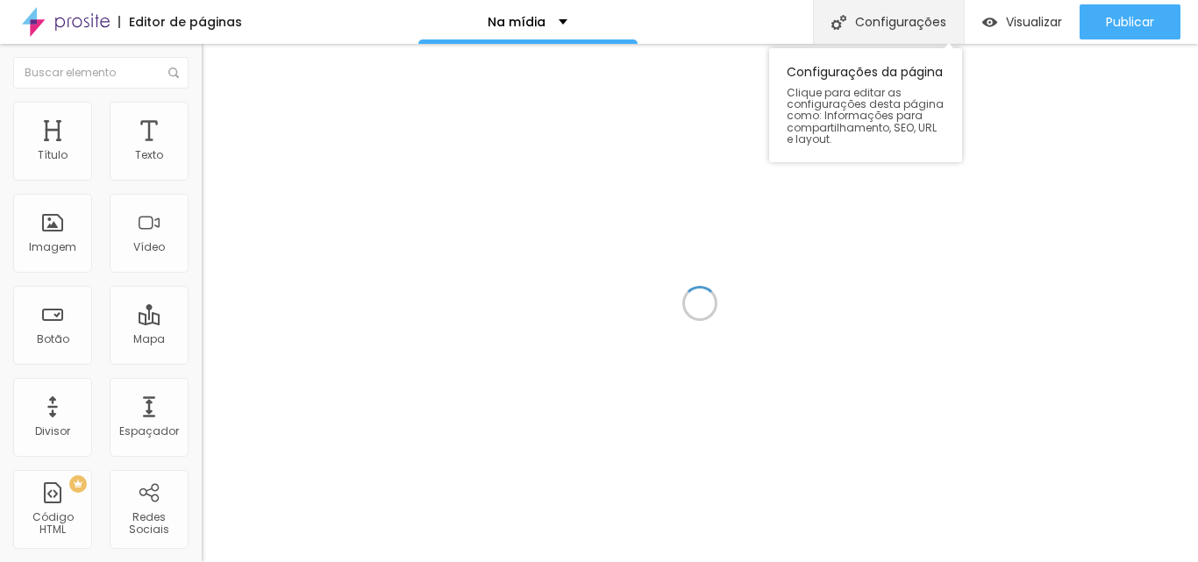
click at [848, 29] on div "Configurações" at bounding box center [888, 22] width 151 height 44
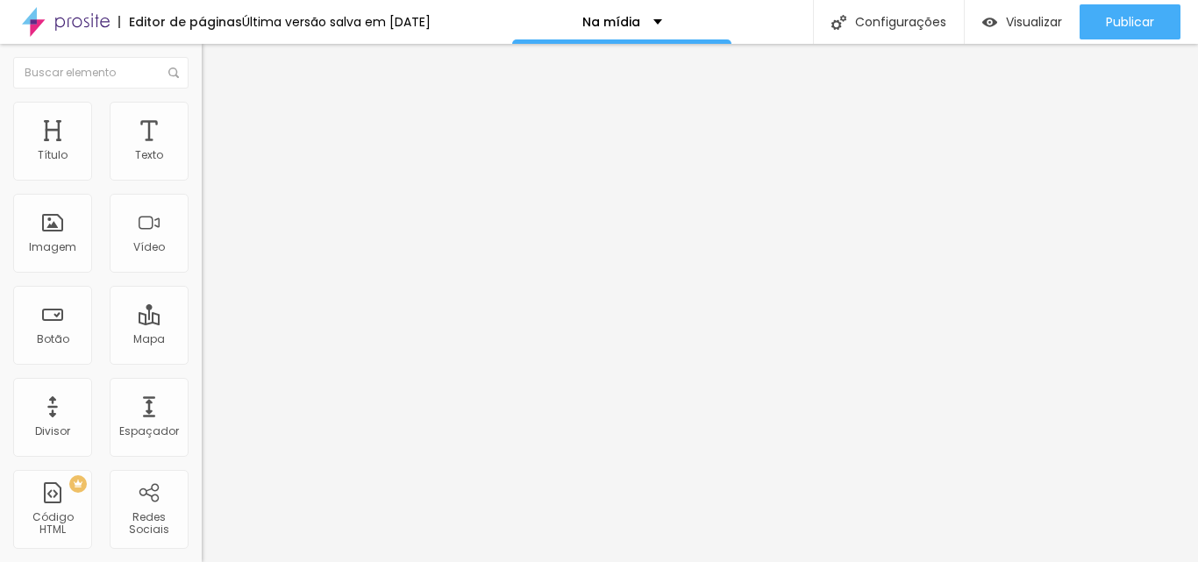
click at [666, 30] on div "Na mídia" at bounding box center [621, 22] width 219 height 44
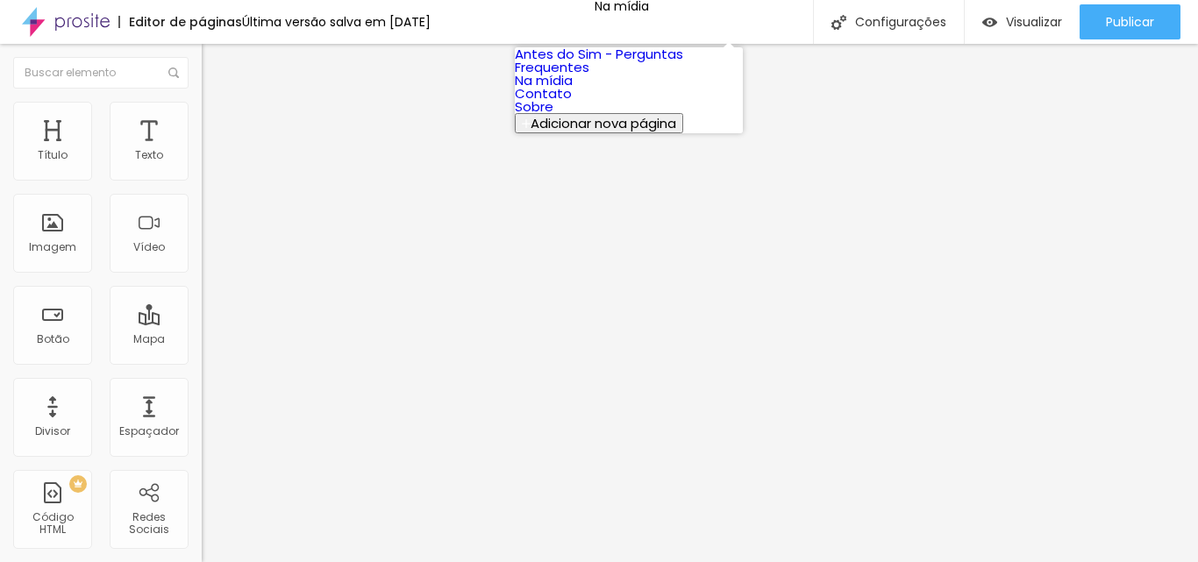
click at [554, 116] on font "Sobre" at bounding box center [534, 106] width 39 height 18
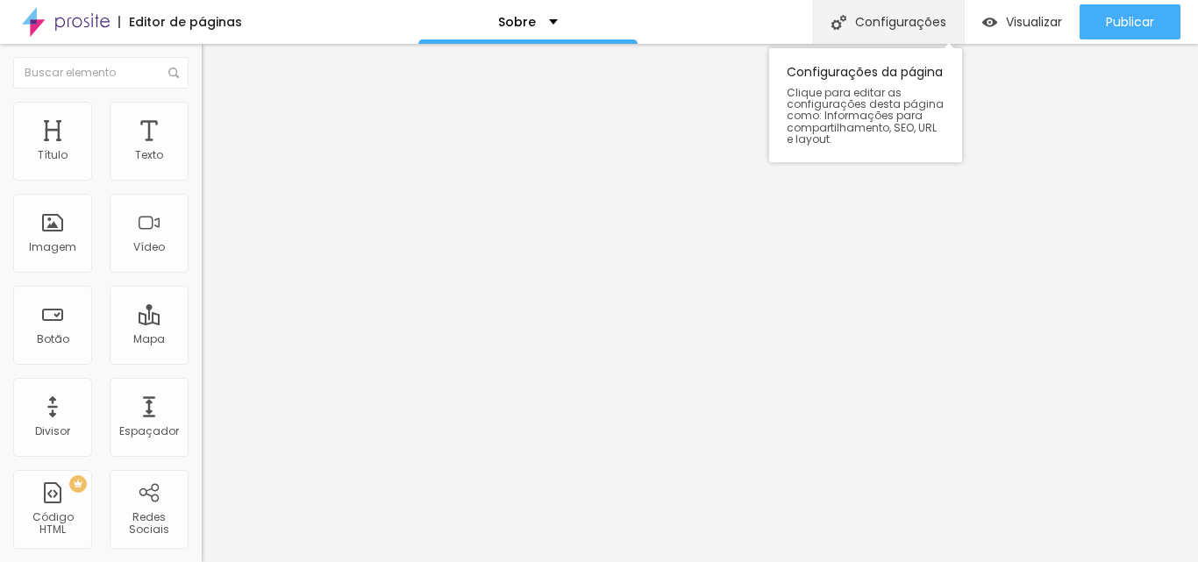
click at [859, 28] on font "Configurações" at bounding box center [900, 22] width 91 height 18
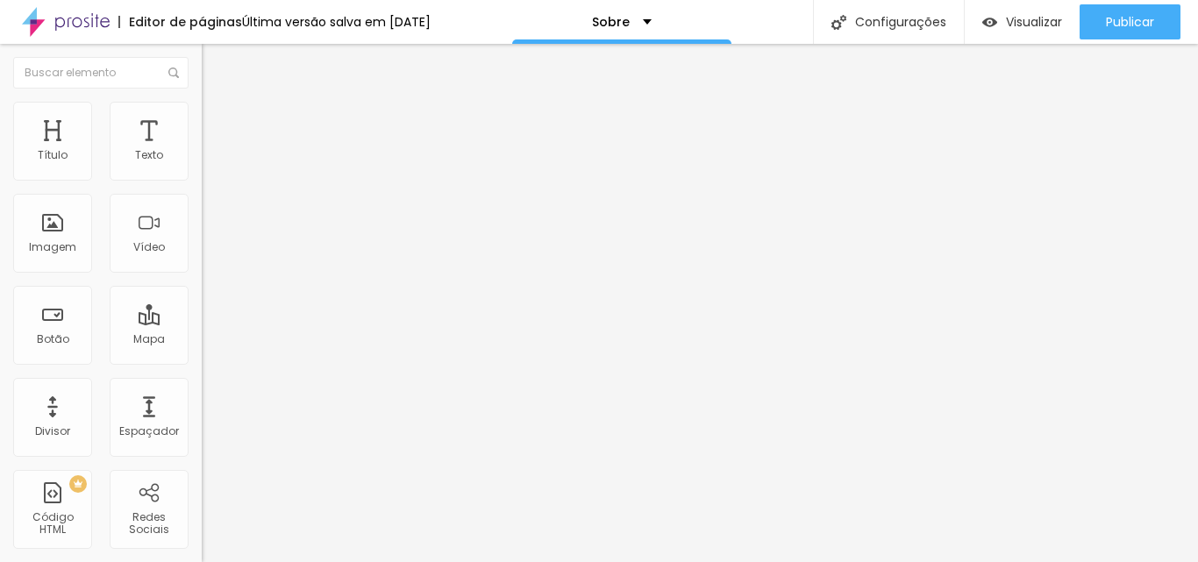
scroll to position [0, 0]
type input "/sobrecassiaoliveiracelebrante"
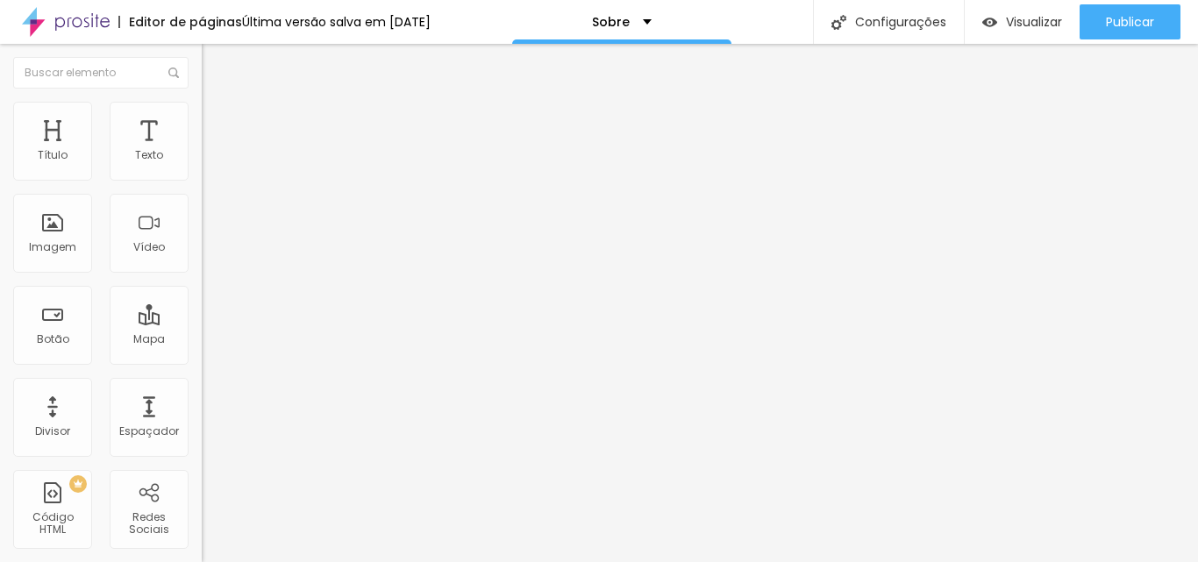
type textarea "Com sensibilidade e criatividade, conta histórias de amor, amizade ou qualquer …"
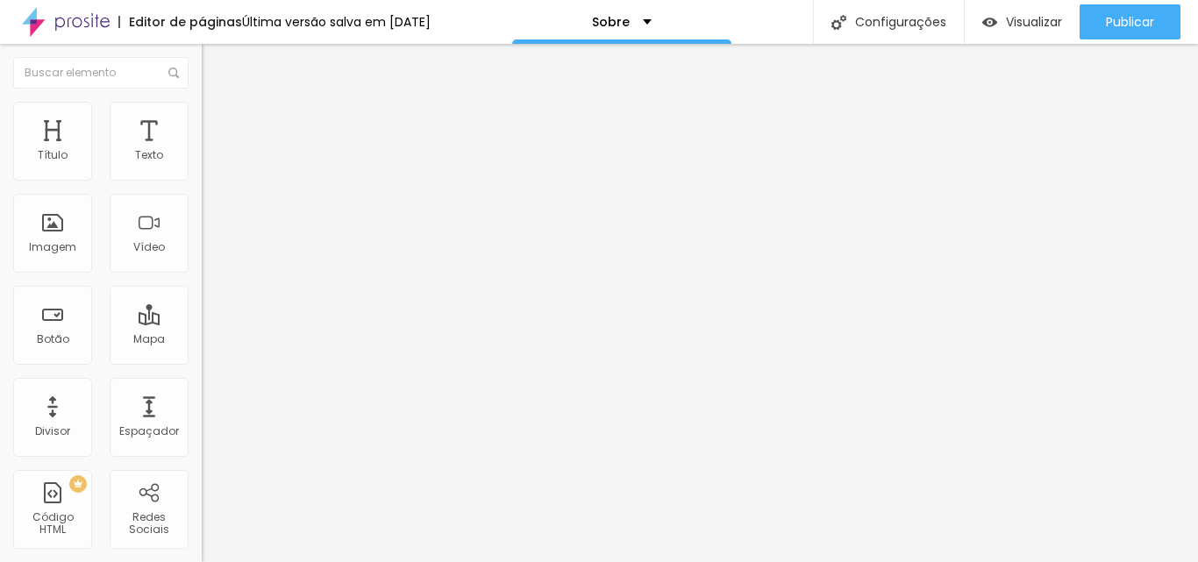
scroll to position [0, 0]
drag, startPoint x: 434, startPoint y: 337, endPoint x: 870, endPoint y: 380, distance: 438.1
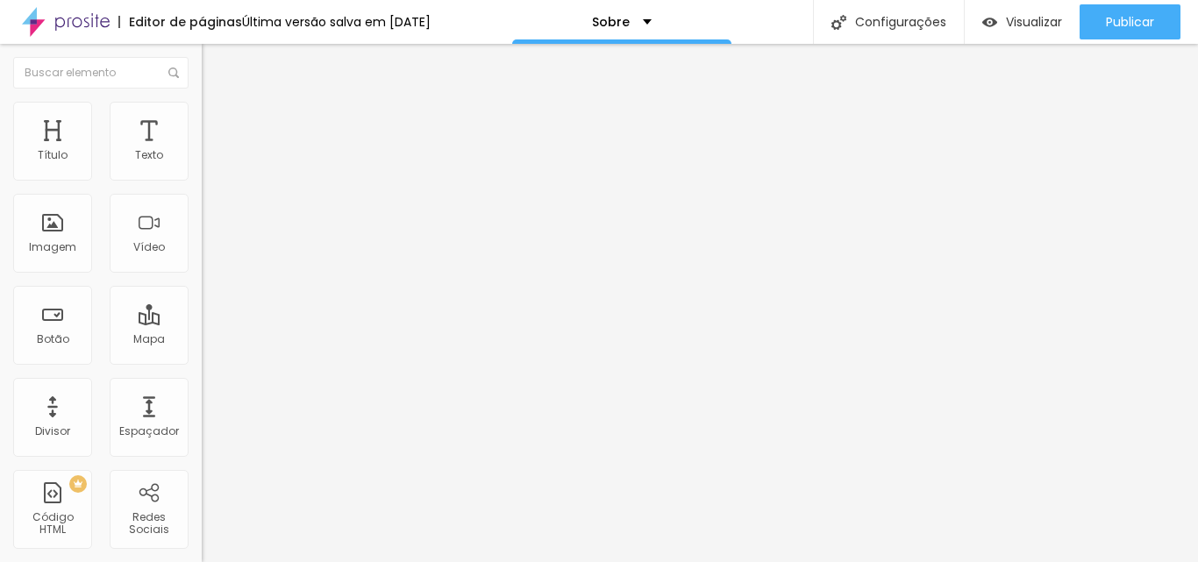
type input "Celebrante de Casamento, bodas e renovação de votos com Cássia Oliveira"
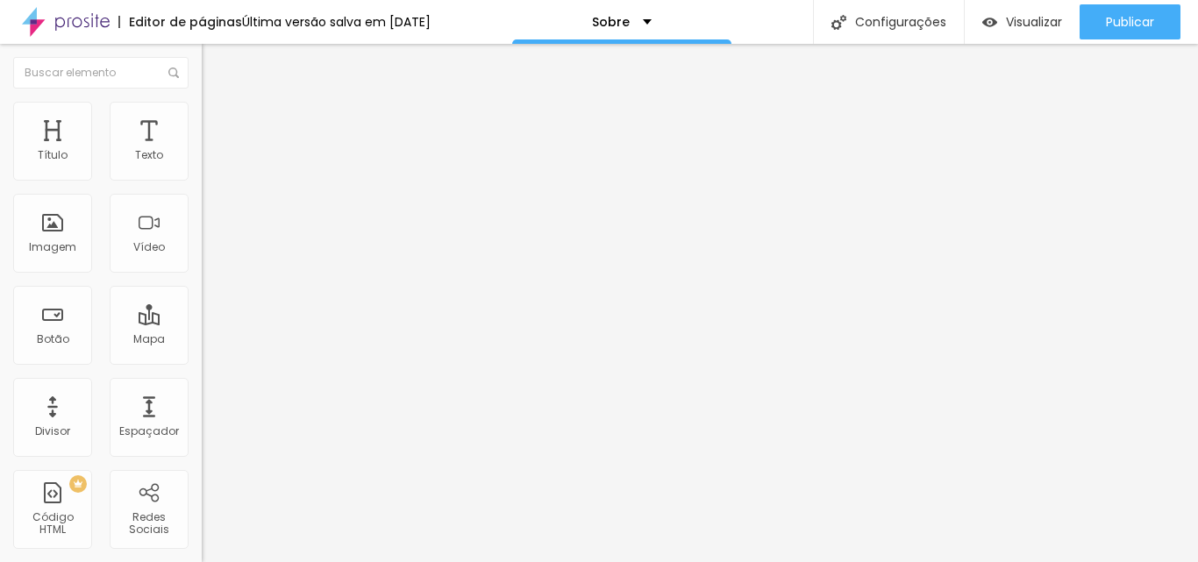
scroll to position [0, 0]
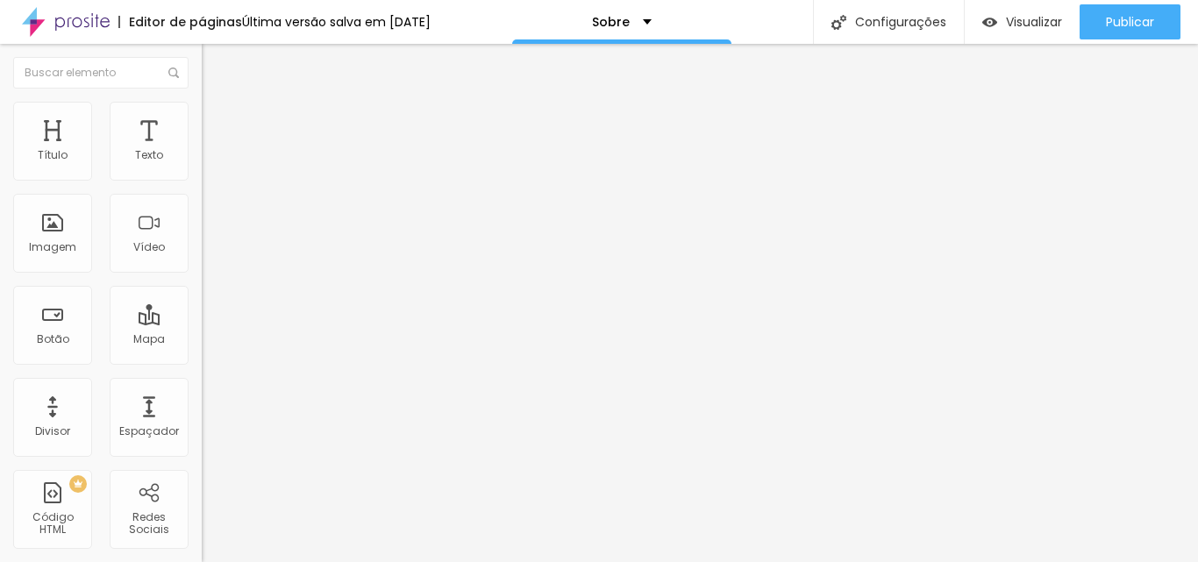
click at [620, 18] on font "Sobre" at bounding box center [611, 22] width 38 height 18
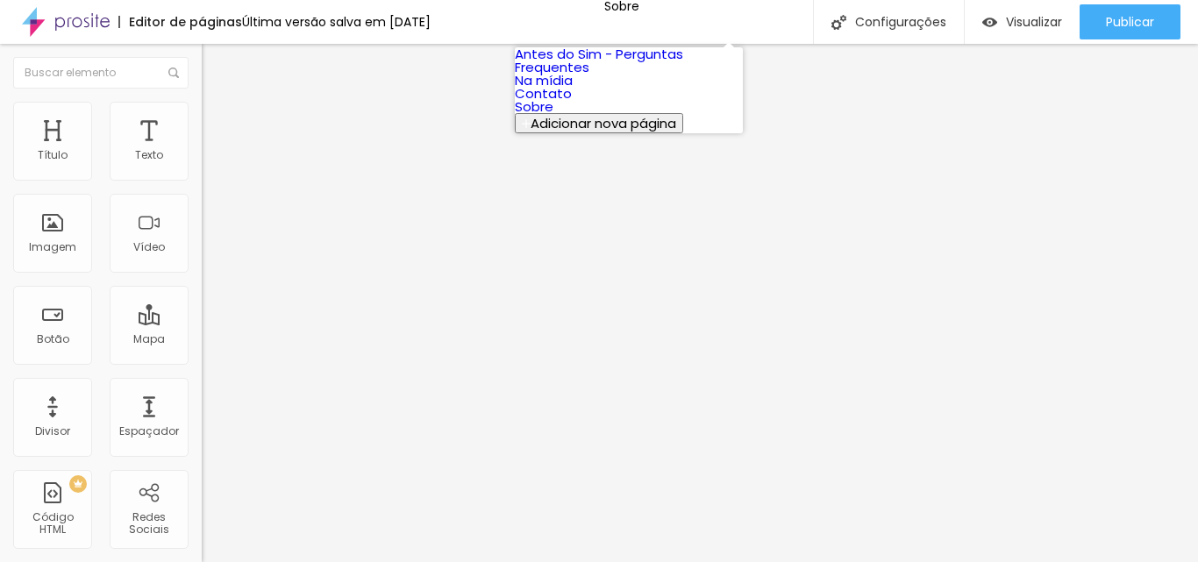
click at [573, 89] on link "Na mídia" at bounding box center [544, 80] width 58 height 18
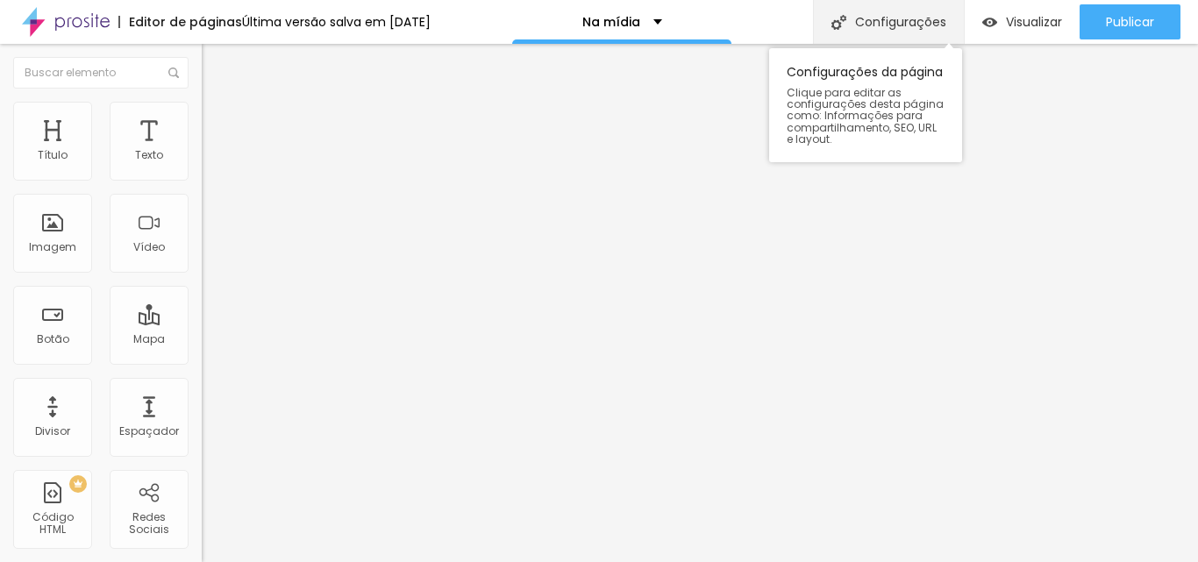
click at [935, 20] on font "Configurações" at bounding box center [900, 22] width 91 height 18
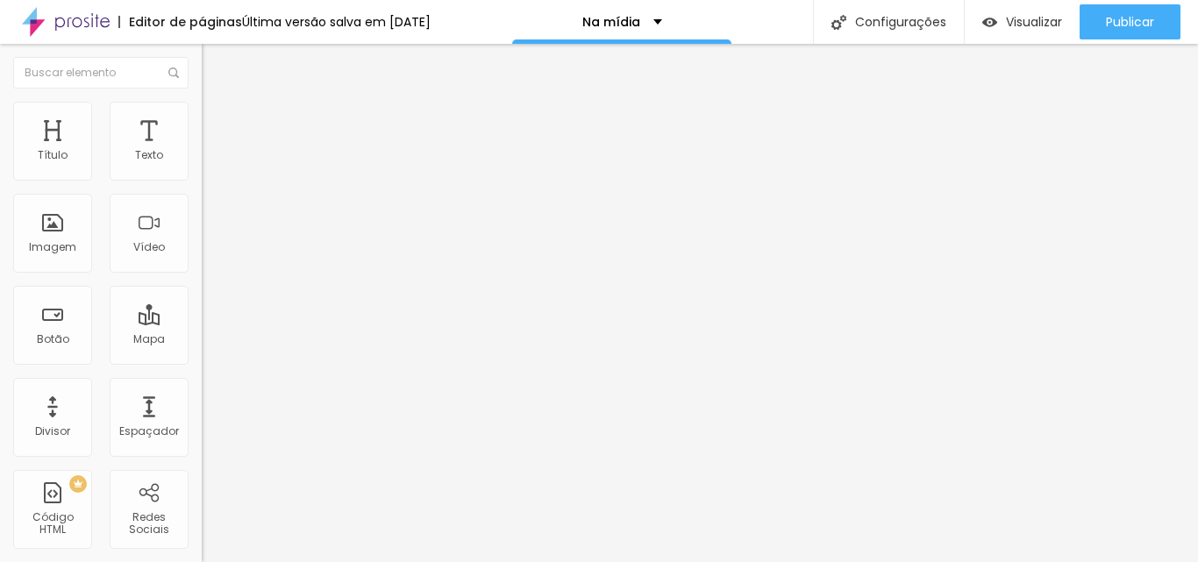
scroll to position [57, 0]
type input "Celebrante de Casamento, bodas e renovação de votos com [PERSON_NAME]"
click at [704, 11] on div "Na mídia" at bounding box center [621, 22] width 219 height 44
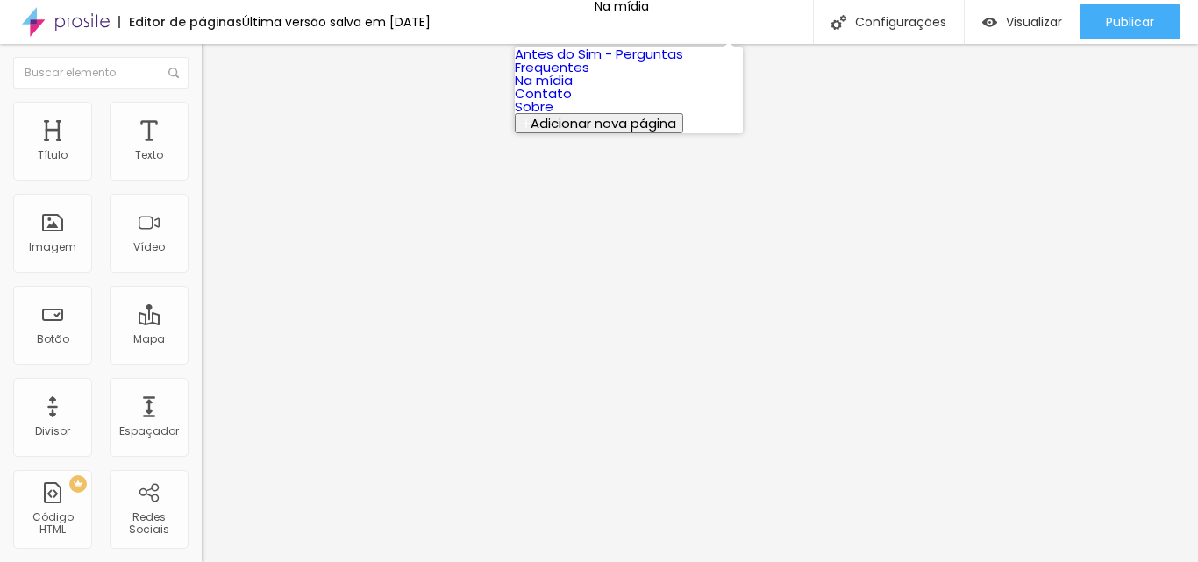
click at [572, 103] on link "Contato" at bounding box center [543, 93] width 57 height 18
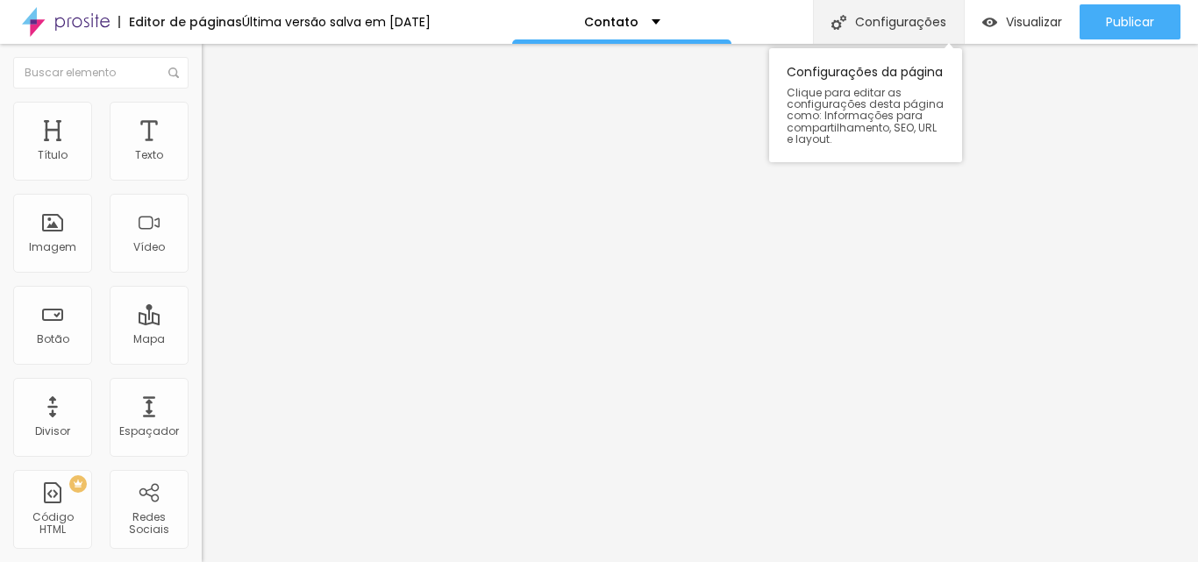
click at [858, 20] on font "Configurações" at bounding box center [900, 22] width 91 height 18
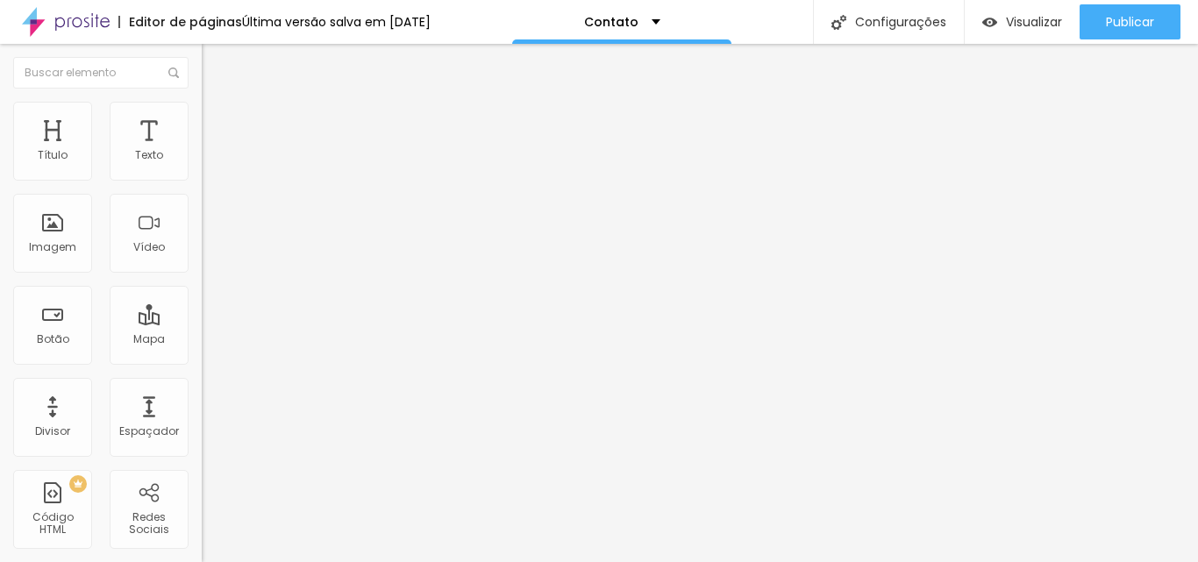
paste input ", bodas e renovação de v"
type input "Celebrante de Casamento, bodas e renovação de votos com [PERSON_NAME]"
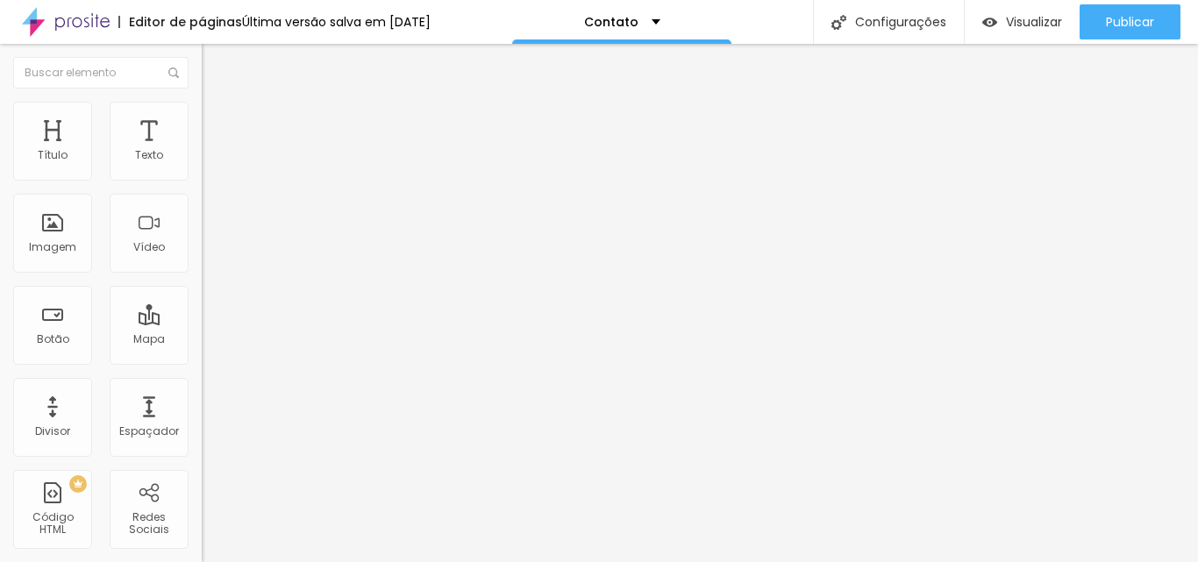
scroll to position [0, 0]
click at [672, 24] on div "Contato" at bounding box center [621, 22] width 219 height 44
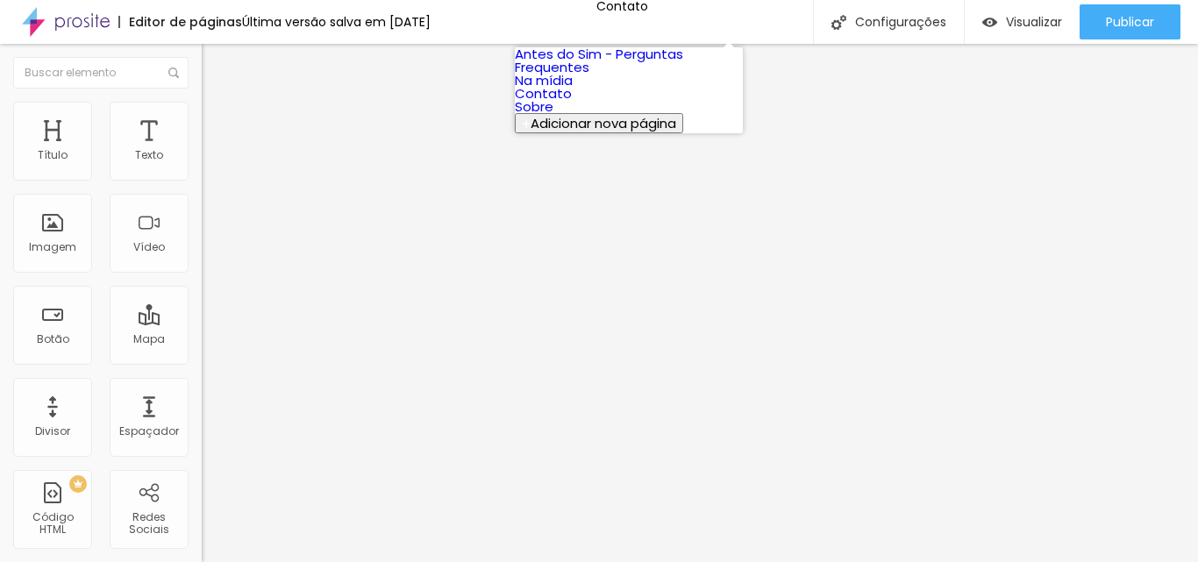
click at [648, 67] on font "Antes do Sim - Perguntas Frequentes" at bounding box center [599, 61] width 168 height 32
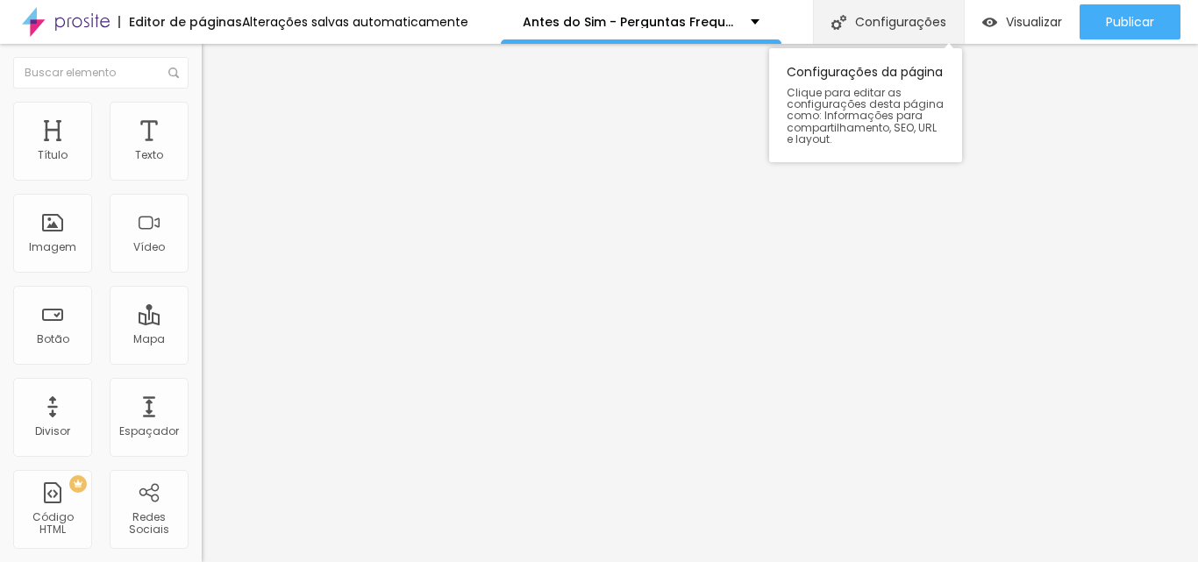
click at [887, 25] on font "Configurações" at bounding box center [900, 22] width 91 height 18
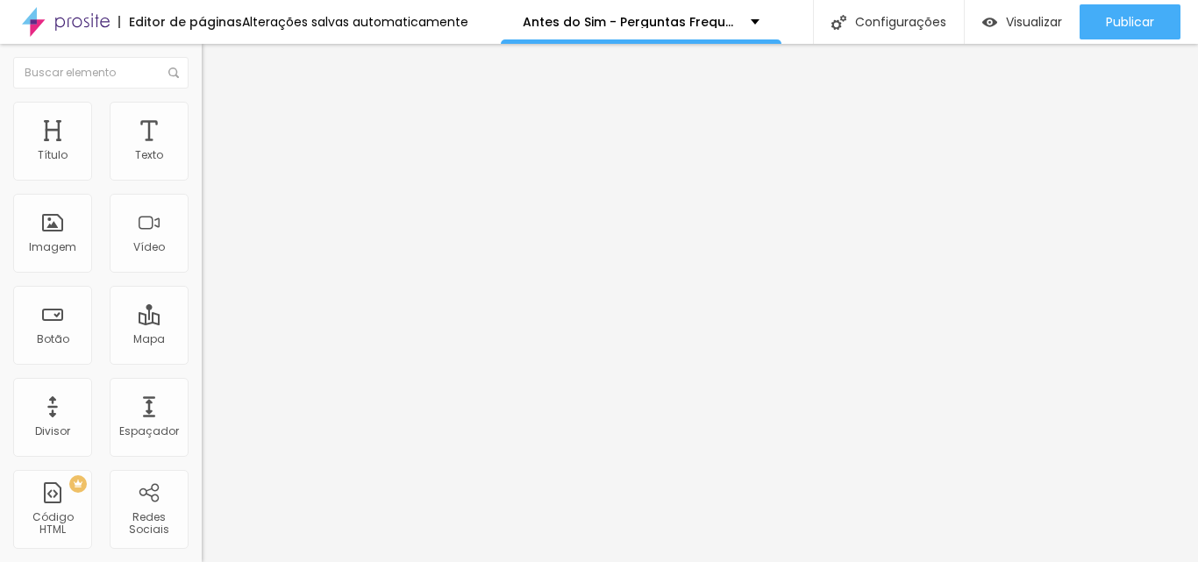
paste input ", bodas e renovação de v"
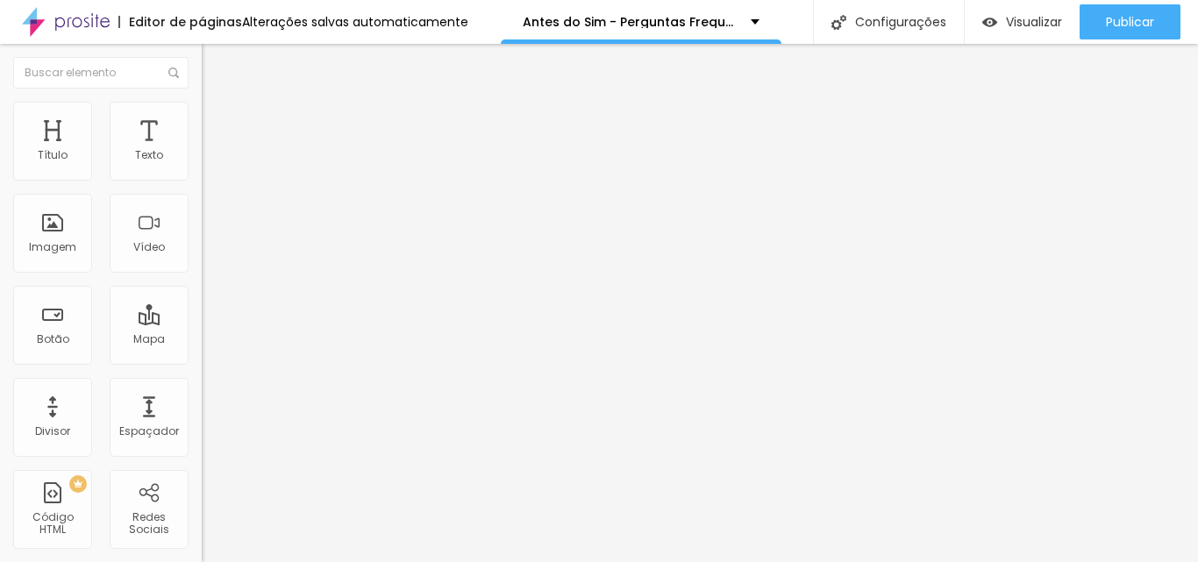
scroll to position [0, 12]
type input "Celebrante de Casamento, bodas e renovação de votos com [PERSON_NAME]"
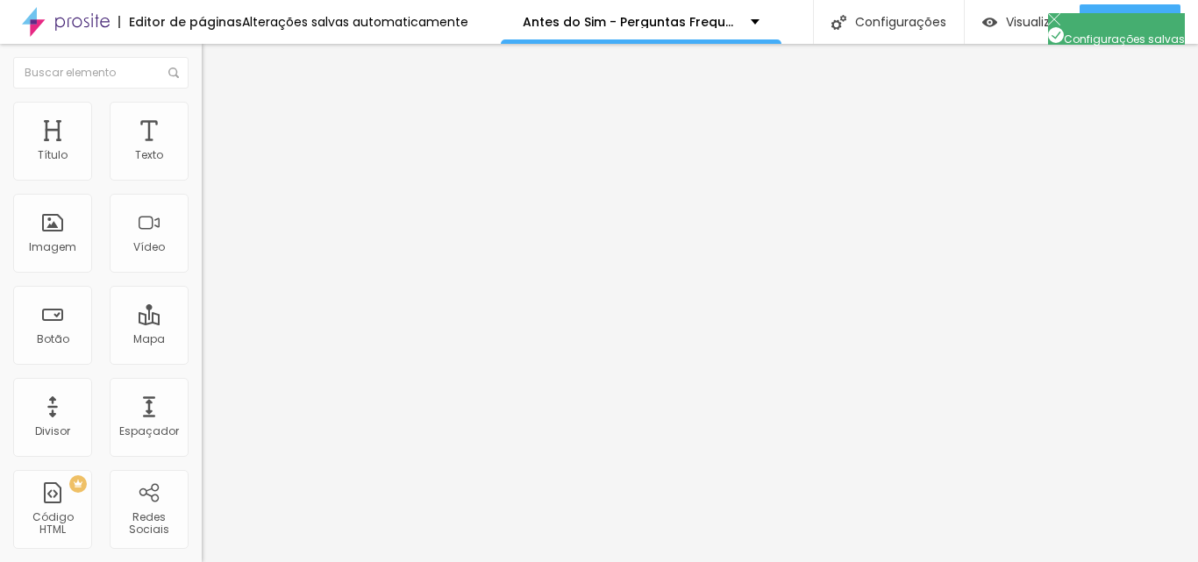
paste input ", bodas e renovação de v"
type input "Celebrante de Casamento, bodas e renovação de votos com [PERSON_NAME]"
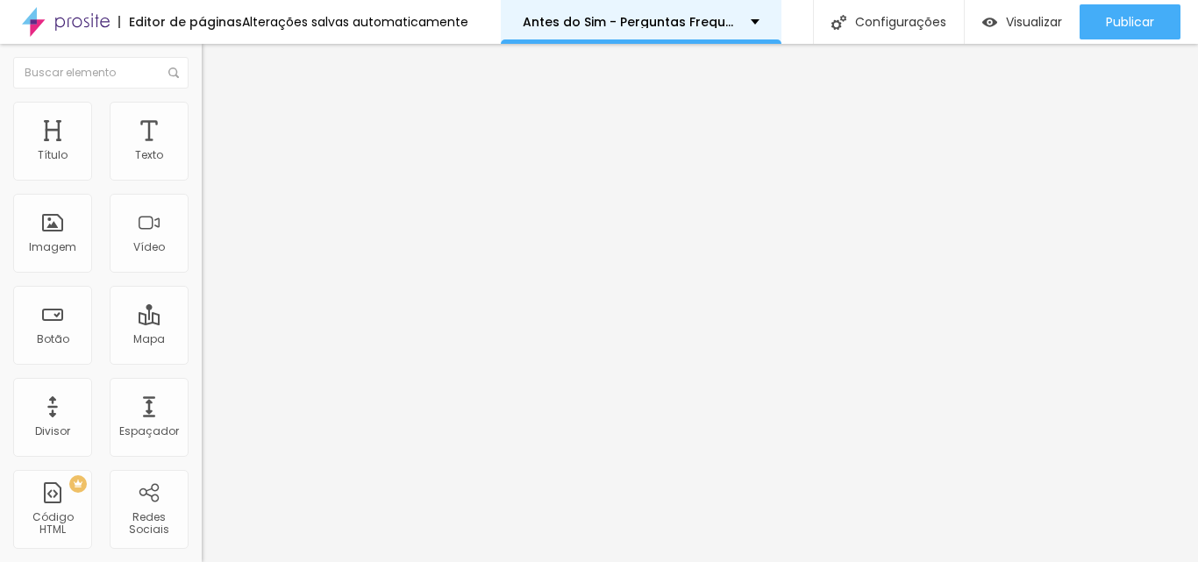
click at [730, 18] on font "Antes do Sim - Perguntas Frequentes" at bounding box center [642, 22] width 239 height 18
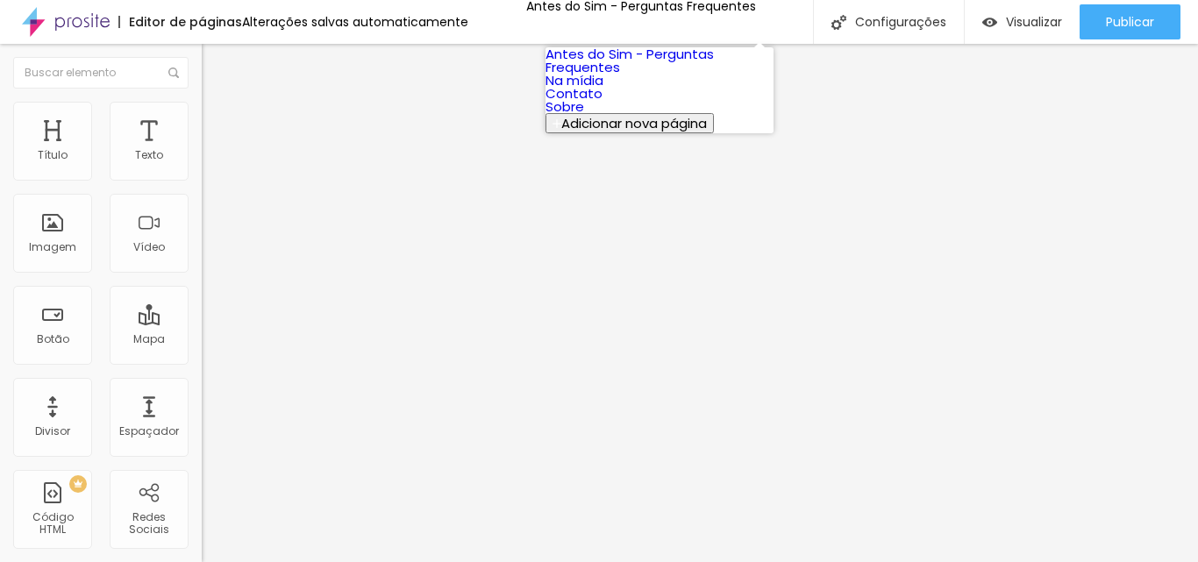
click at [604, 89] on link "Na mídia" at bounding box center [575, 80] width 58 height 18
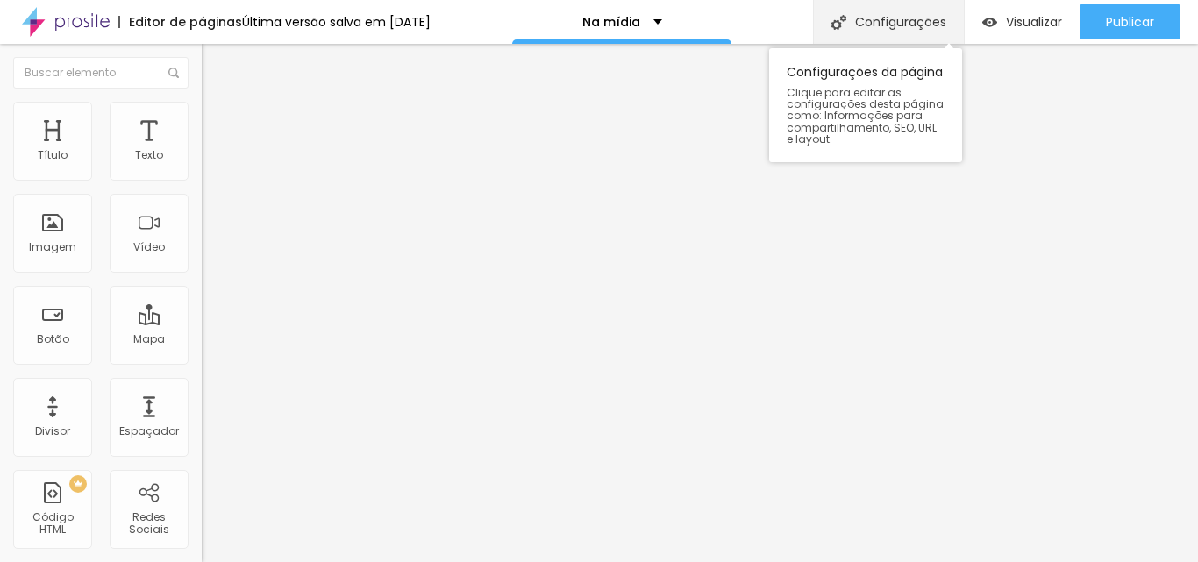
click at [851, 31] on div "Configurações" at bounding box center [888, 22] width 151 height 44
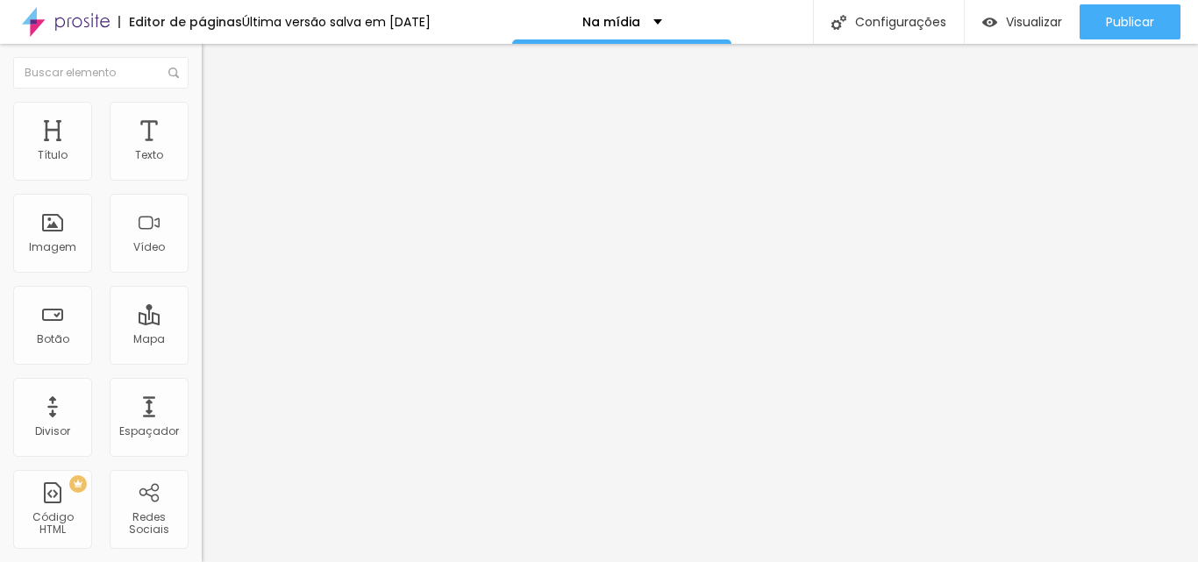
paste input ", bodas e renovação de v"
type input "Celebrante de Casamento, bodas e renovação de votos com [PERSON_NAME]"
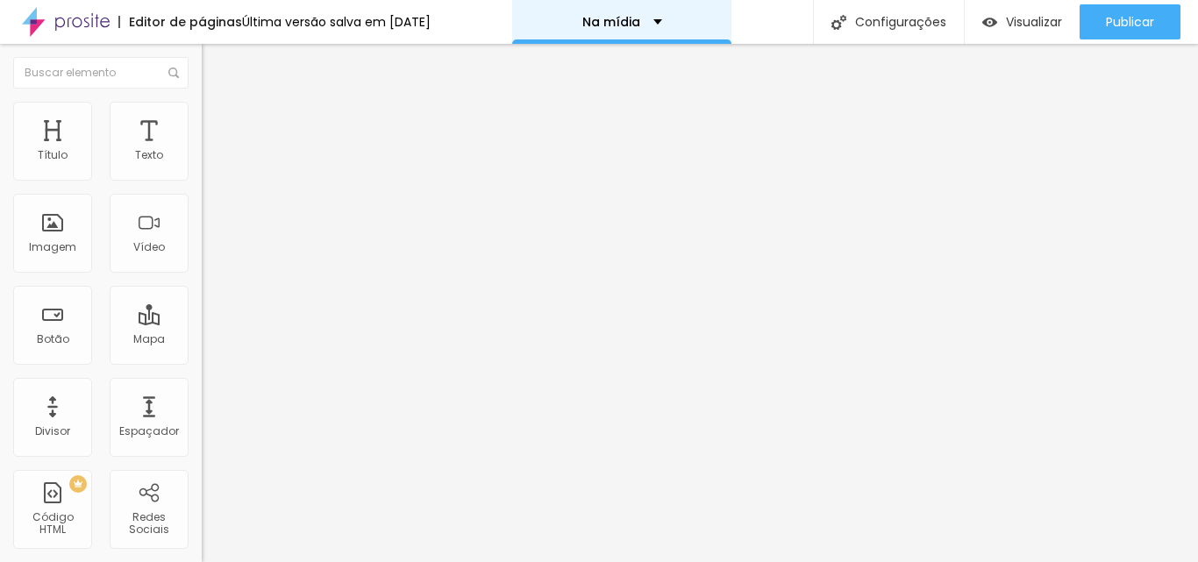
click at [660, 23] on div "Na mídia" at bounding box center [622, 22] width 80 height 12
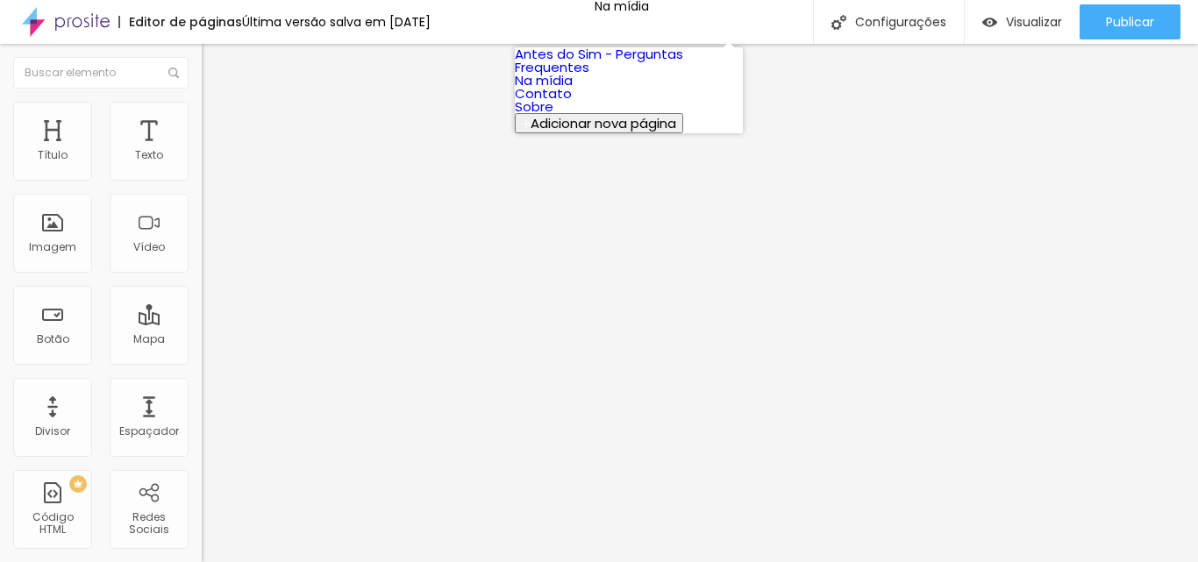
click at [572, 103] on link "Contato" at bounding box center [543, 93] width 57 height 18
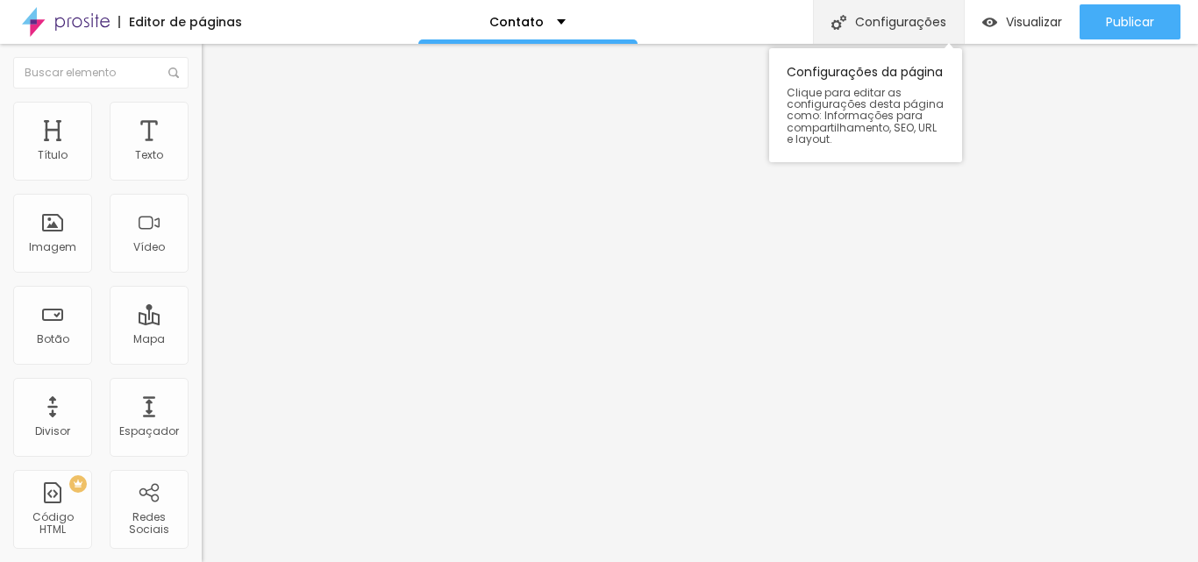
click at [885, 20] on font "Configurações" at bounding box center [900, 22] width 91 height 18
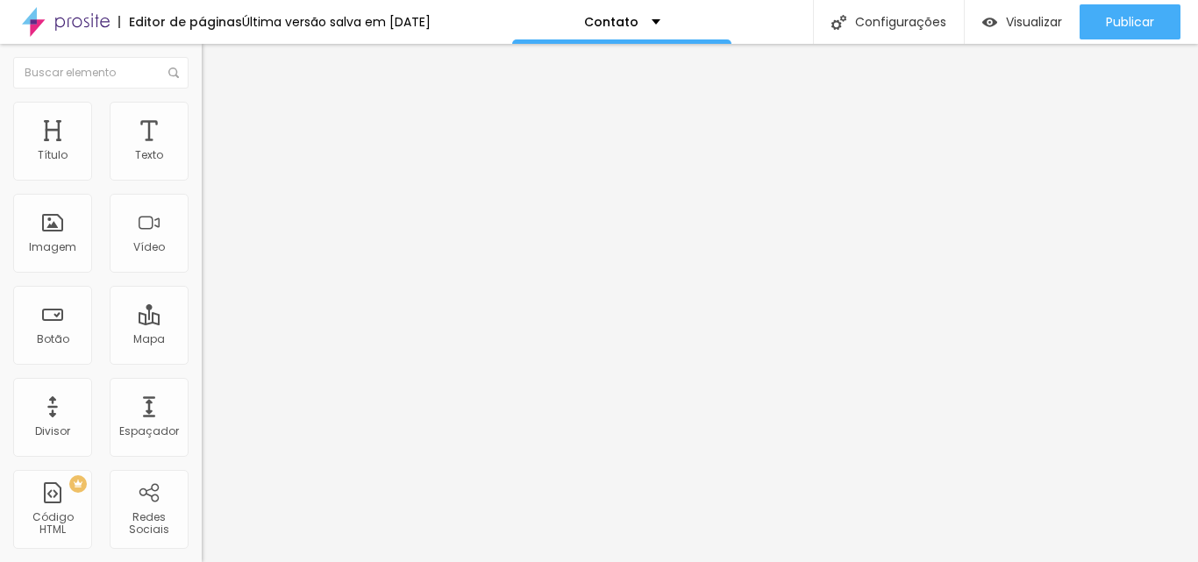
paste input ", bodas e renovação de v"
type input "Celebrante de Casamento, bodas e renovação de votos com [PERSON_NAME]"
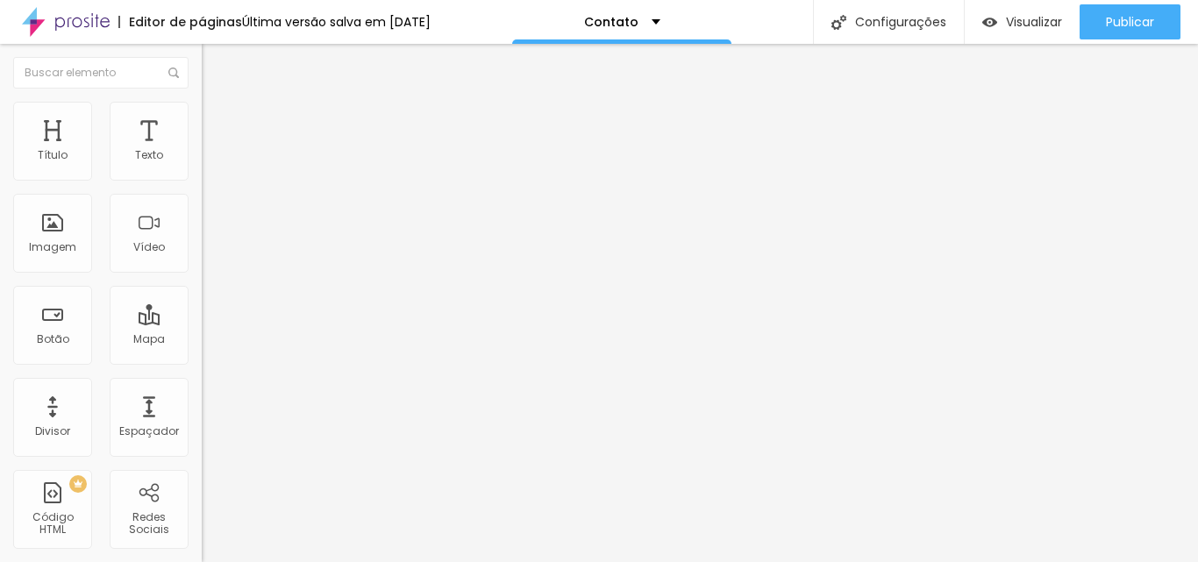
scroll to position [0, 0]
click at [661, 23] on div "Contato" at bounding box center [622, 22] width 76 height 12
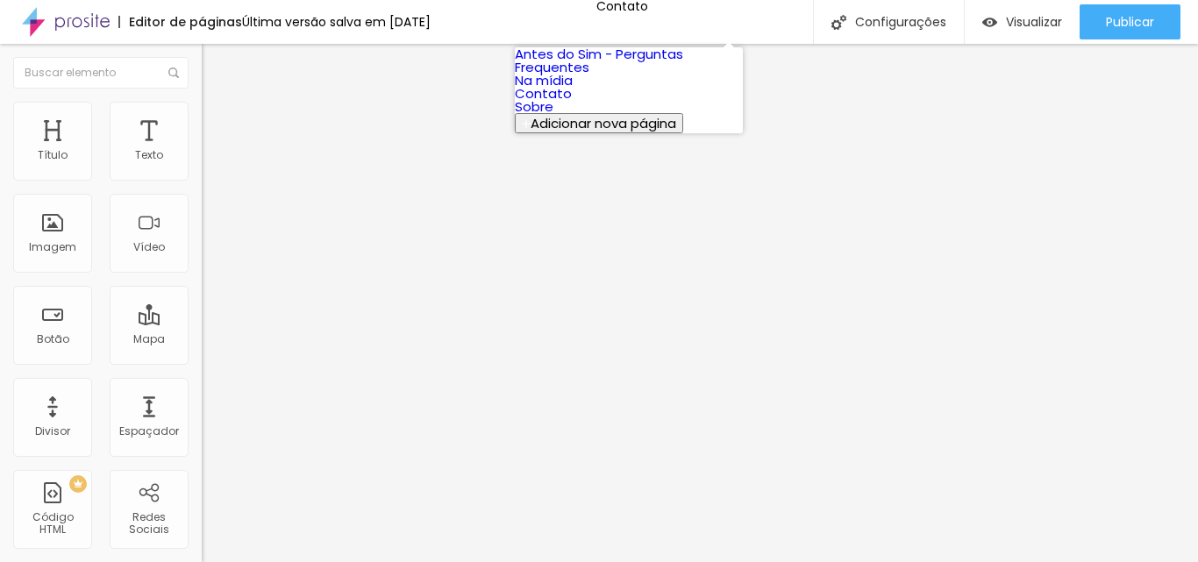
click at [554, 116] on font "Sobre" at bounding box center [534, 106] width 39 height 18
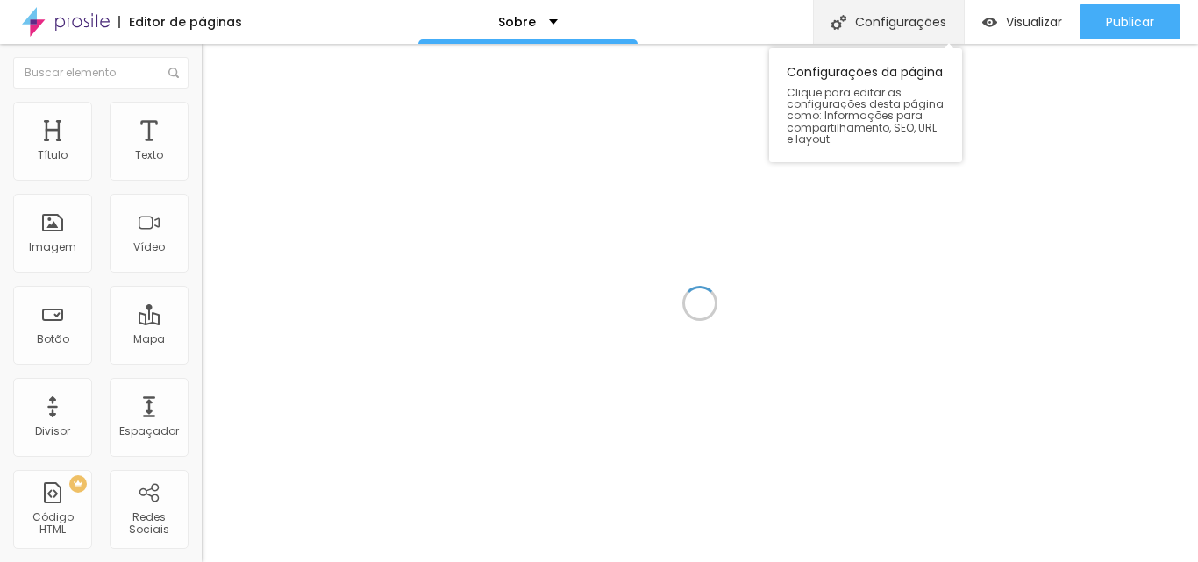
click at [897, 11] on div "Configurações" at bounding box center [888, 22] width 151 height 44
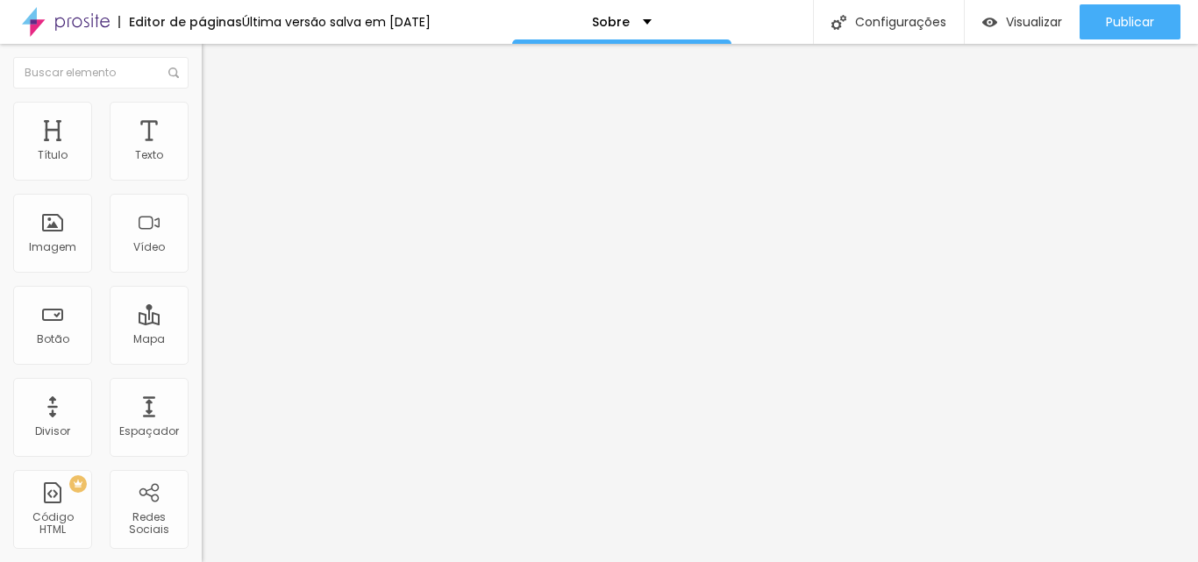
paste input "elebrante de Casamento, bodas e renovação de votos com Cássia Oliveira"
type input "Celebrante de Casamento, bodas e renovação de votos com [PERSON_NAME]"
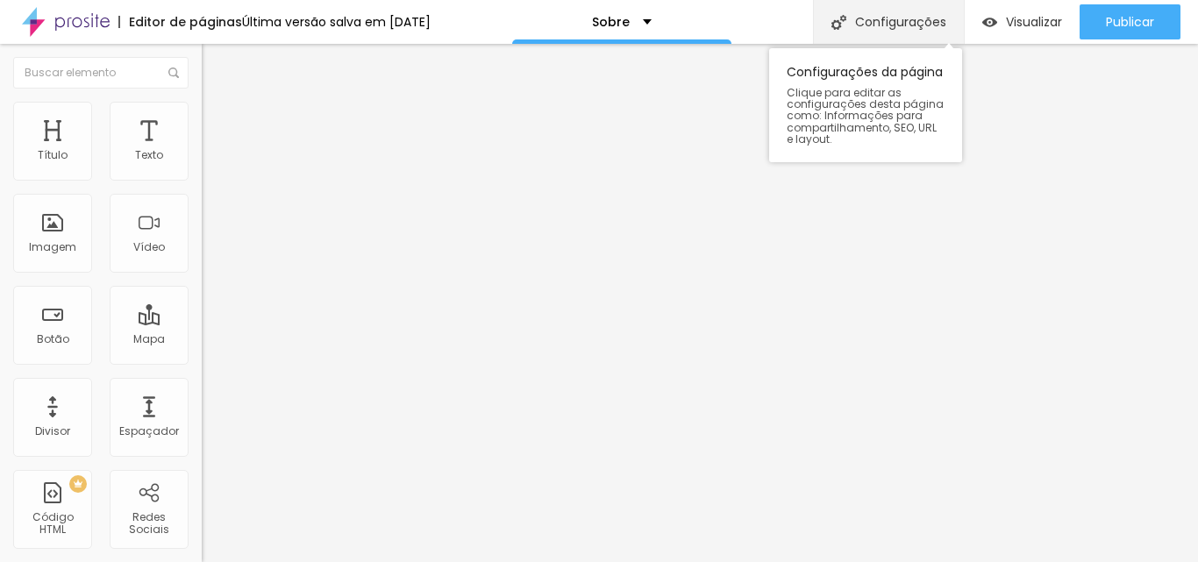
click at [889, 37] on div "Configurações" at bounding box center [888, 22] width 151 height 44
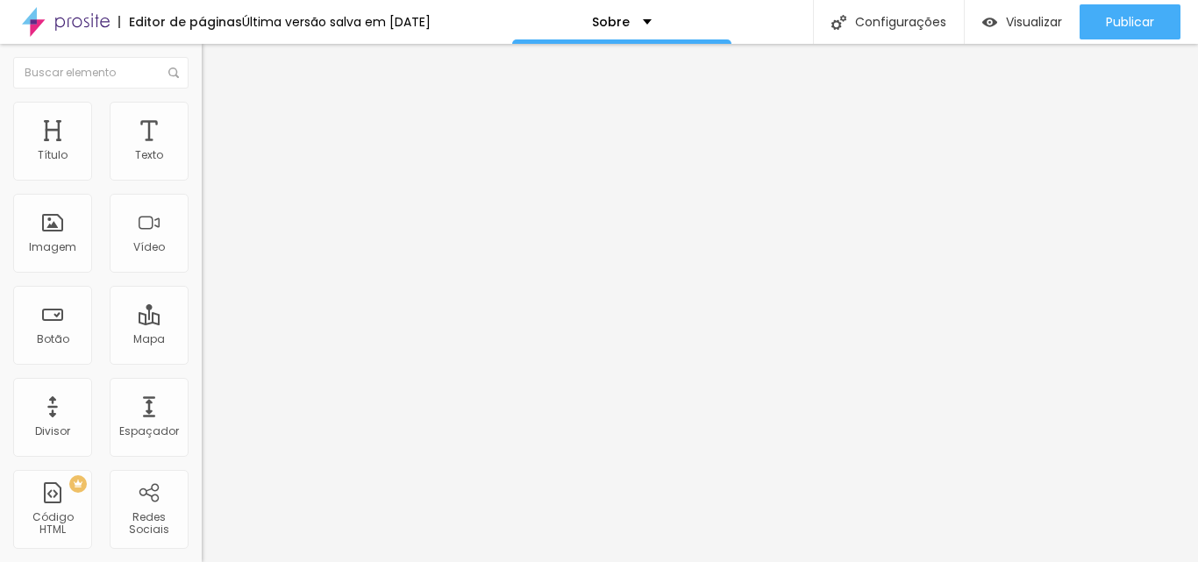
click at [732, 26] on div "Sobre" at bounding box center [621, 22] width 219 height 44
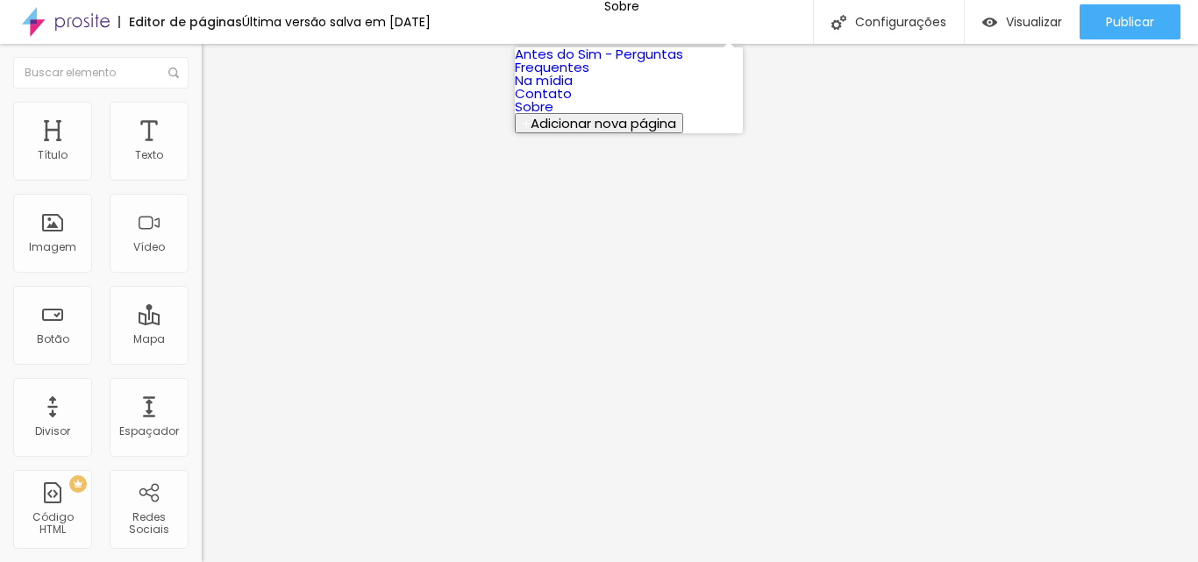
click at [663, 64] on font "Antes do Sim - Perguntas Frequentes" at bounding box center [599, 61] width 168 height 32
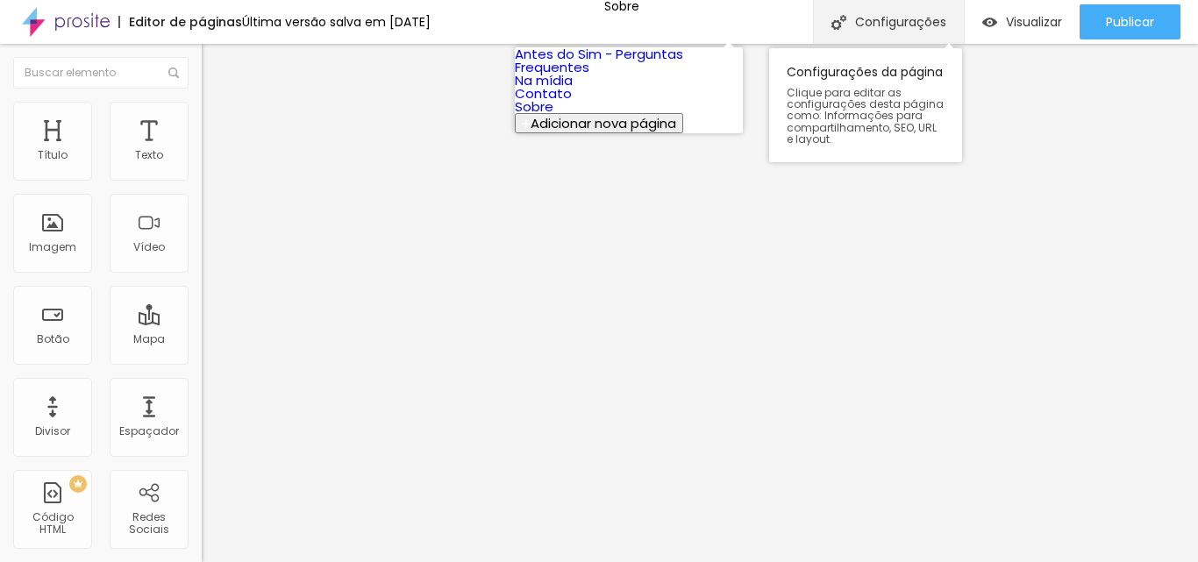
click at [897, 10] on div "Configurações" at bounding box center [888, 22] width 151 height 44
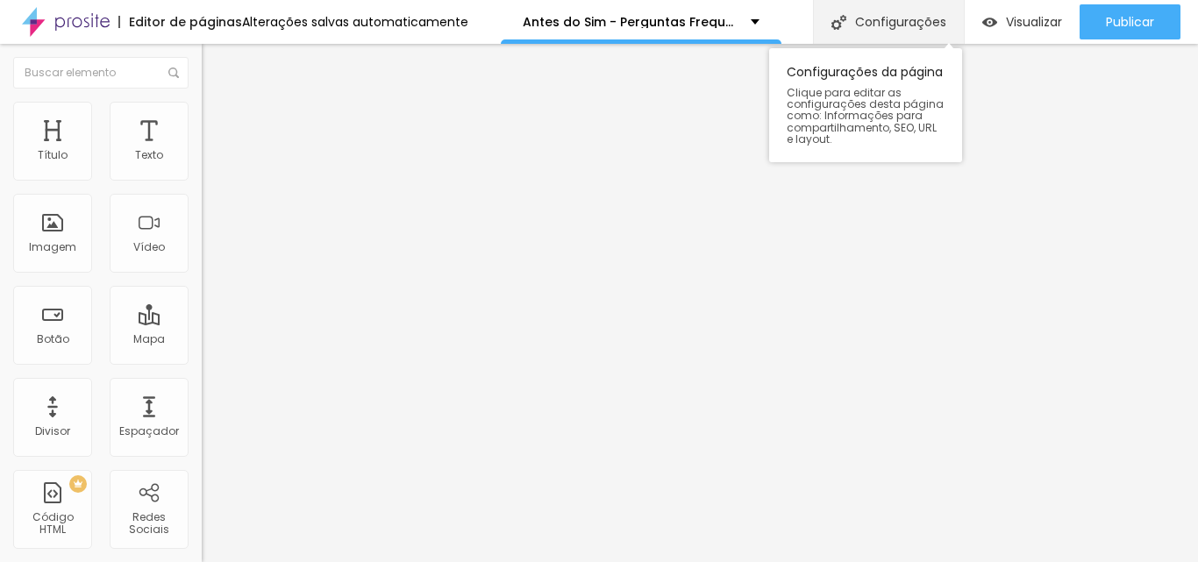
click at [889, 21] on font "Configurações" at bounding box center [900, 22] width 91 height 18
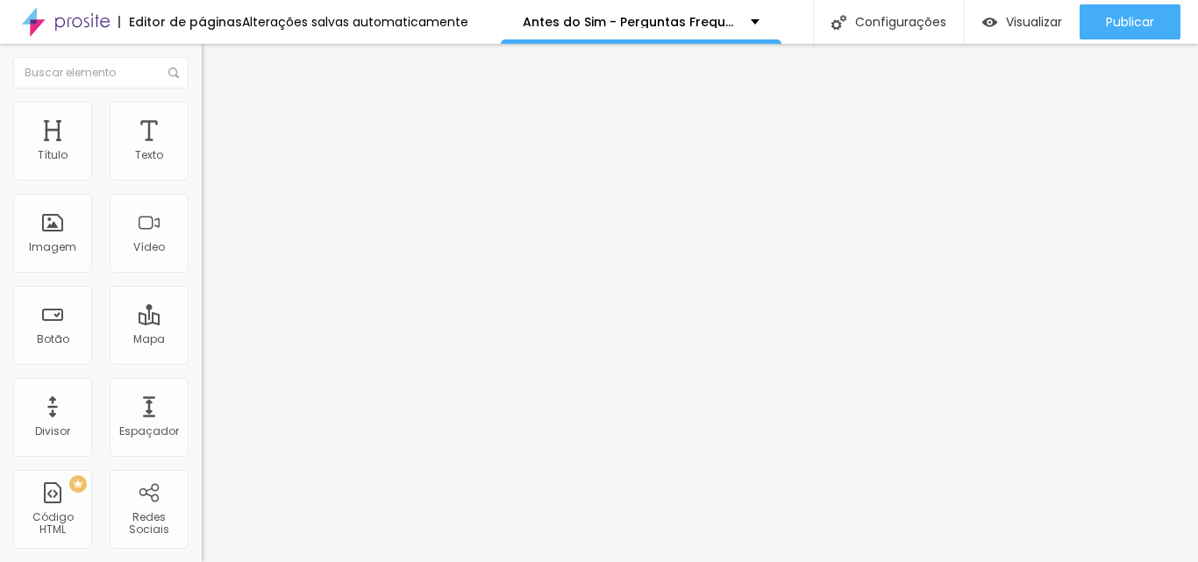
scroll to position [88, 0]
paste textarea "“Dúvidas sobre sua cerimônia? Descubra como celebrar com emoção, ritos simbólic…"
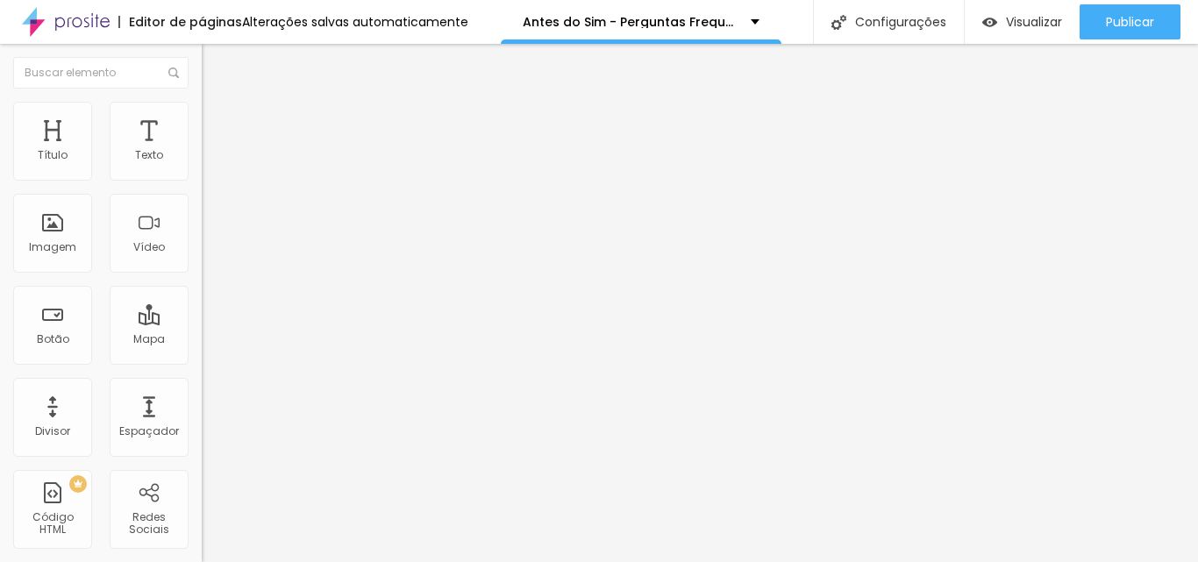
type textarea "Dúvidas sobre sua cerimônia? Descubra como celebrar com emoção, ritos simbólico…"
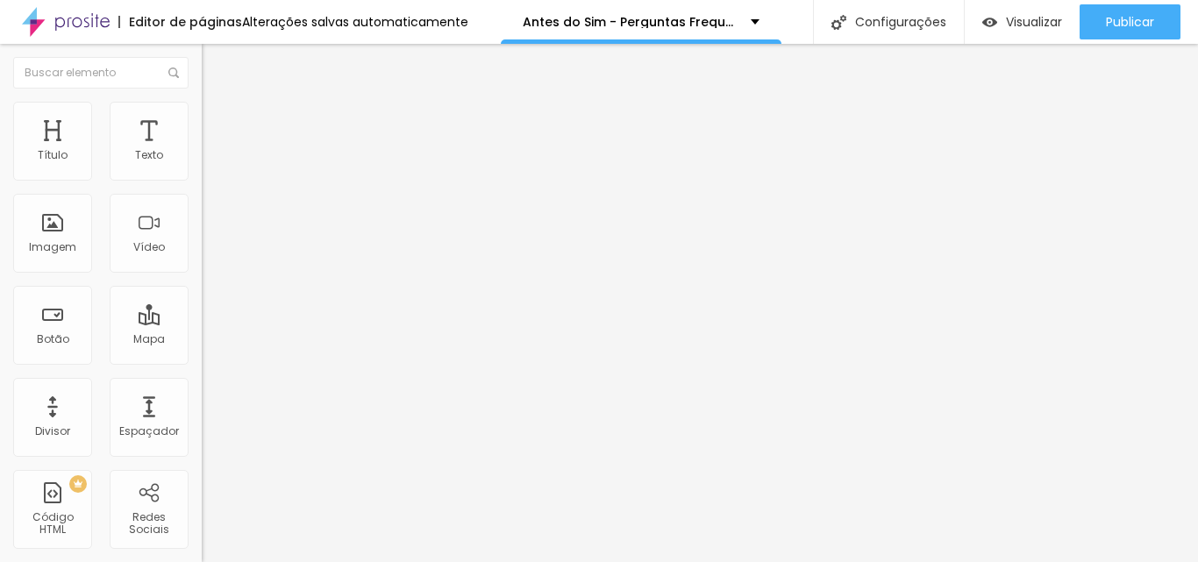
type textarea "#casamentocomcelebrante,#celebrantedecasamento,#contadoradehistórias,#cerimonia…"
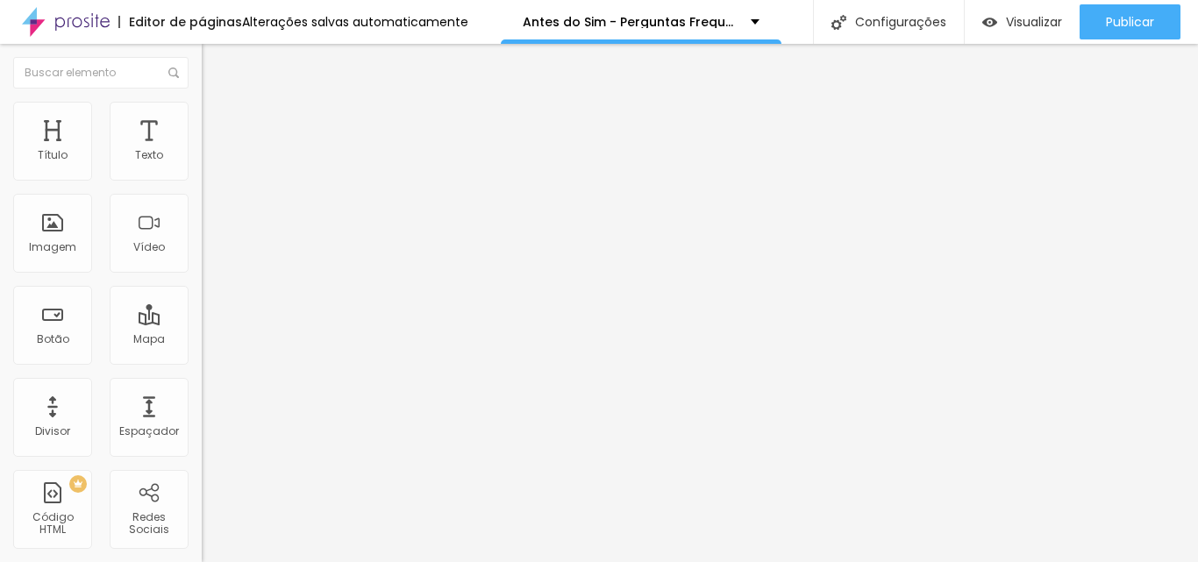
drag, startPoint x: 69, startPoint y: 286, endPoint x: 0, endPoint y: 18, distance: 276.4
click at [0, 18] on div "Editor de páginas Alterações salvas automaticamente Antes do Sim - Perguntas Fr…" at bounding box center [599, 281] width 1198 height 562
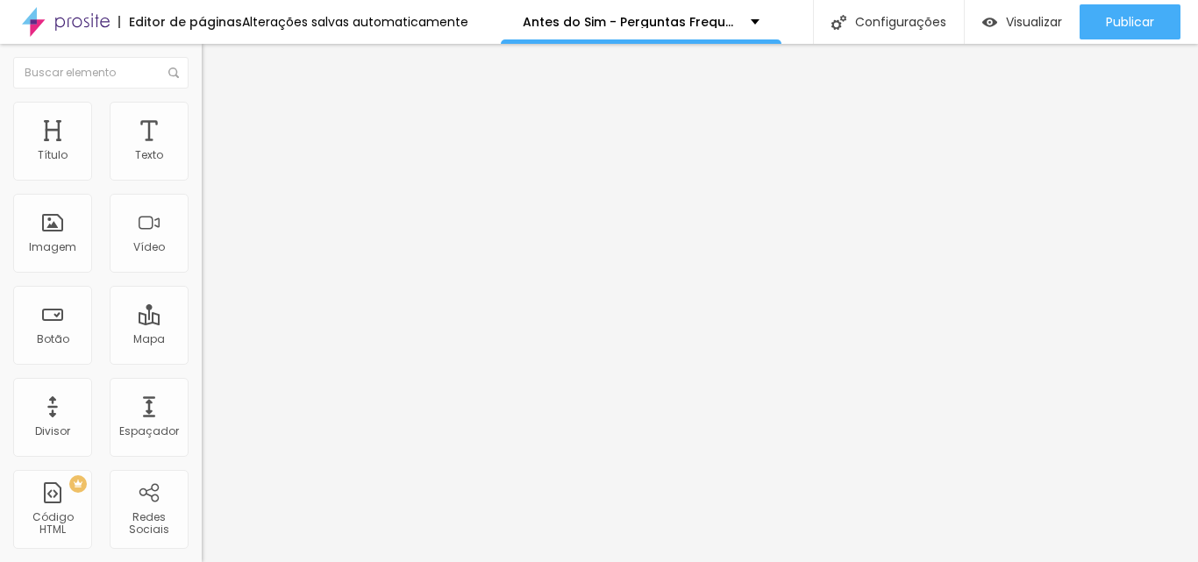
scroll to position [111, 0]
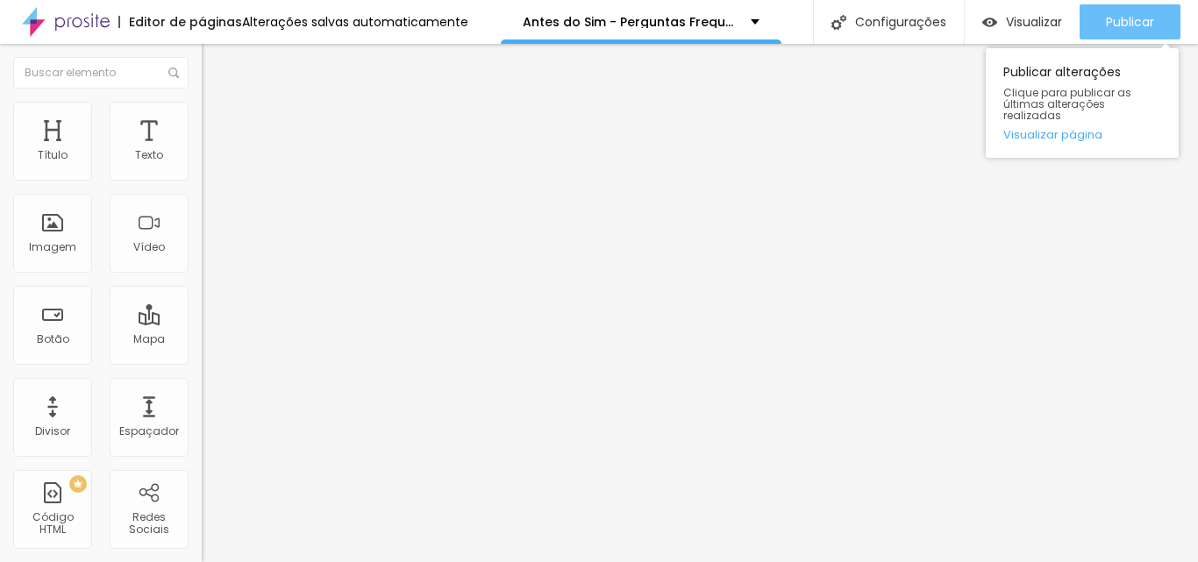
click at [1147, 35] on div "Publicar" at bounding box center [1130, 21] width 48 height 35
click at [1063, 16] on icon "button" at bounding box center [1069, 21] width 21 height 21
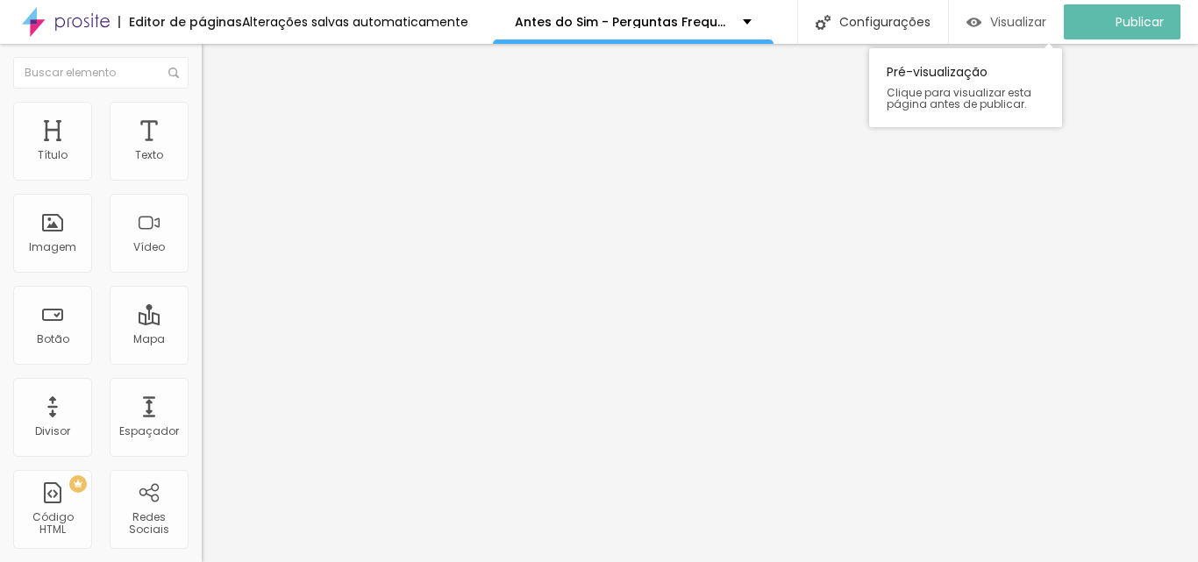
click at [1047, 18] on font "Visualizar" at bounding box center [1018, 22] width 56 height 18
